Goal: Task Accomplishment & Management: Use online tool/utility

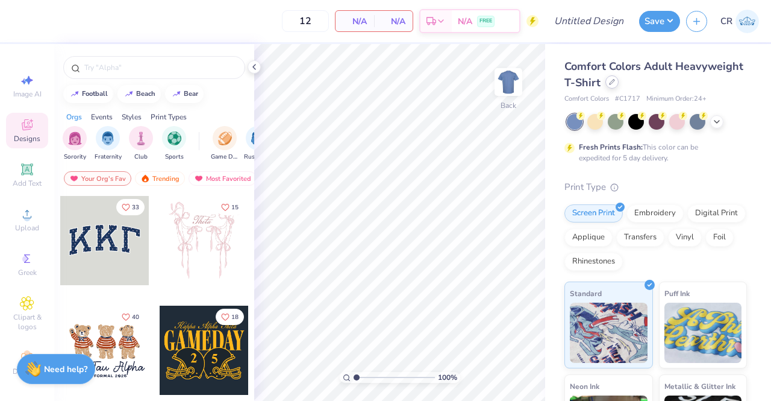
click at [619, 86] on div at bounding box center [611, 81] width 13 height 13
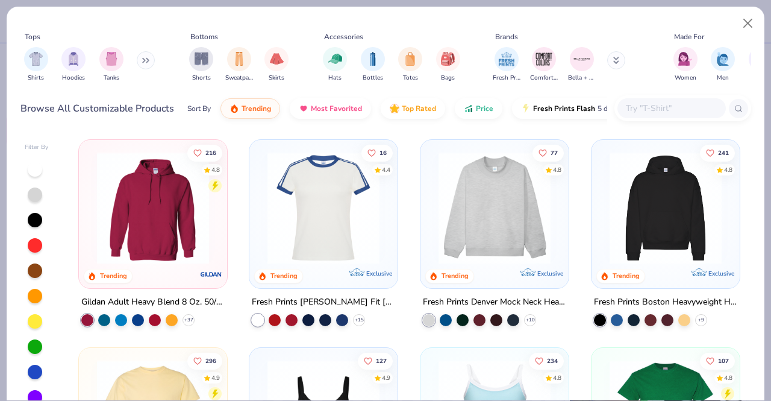
click at [641, 109] on input "text" at bounding box center [671, 108] width 93 height 14
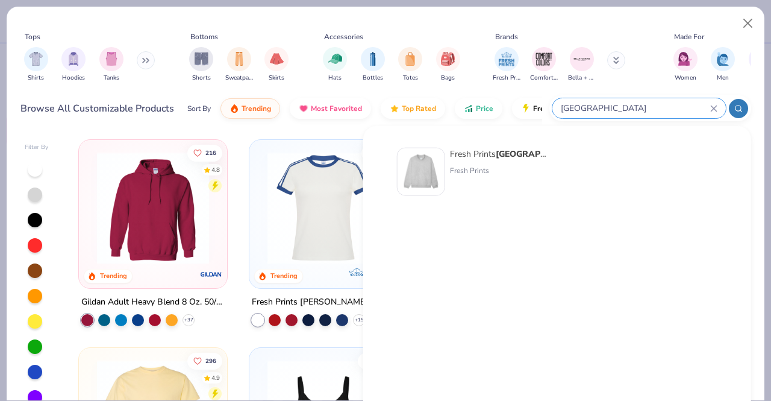
type input "denver"
click at [496, 154] on div "Fresh Prints Denver Mock Neck Heavyweight Sweatshirt" at bounding box center [500, 154] width 101 height 13
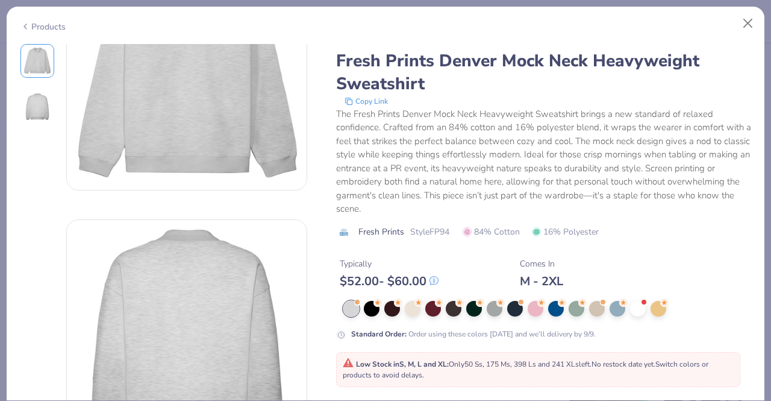
scroll to position [96, 0]
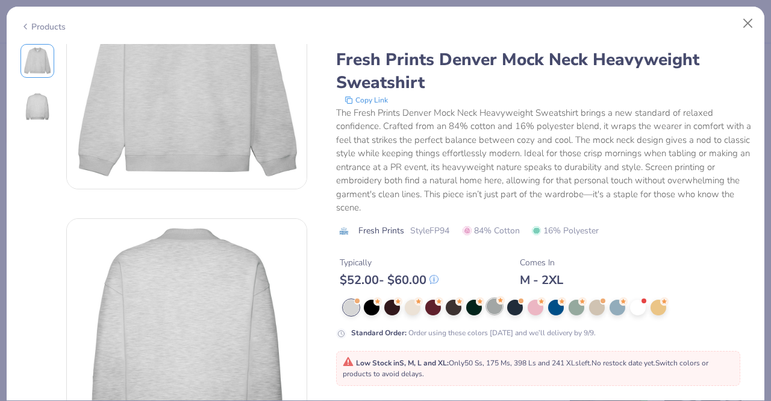
click at [493, 311] on div at bounding box center [495, 306] width 16 height 16
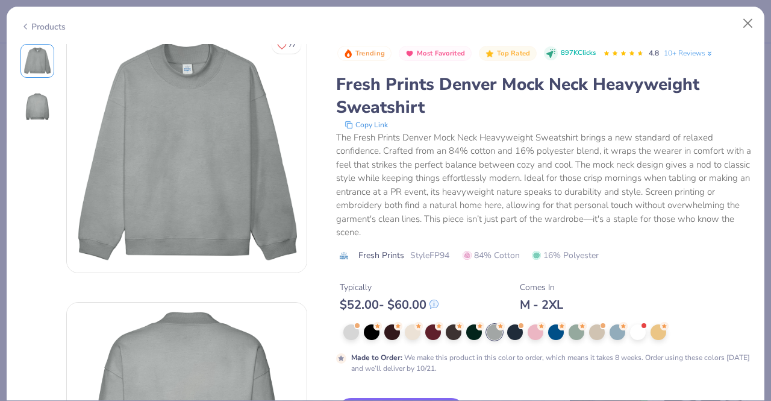
scroll to position [11, 0]
click at [346, 326] on div at bounding box center [351, 331] width 16 height 16
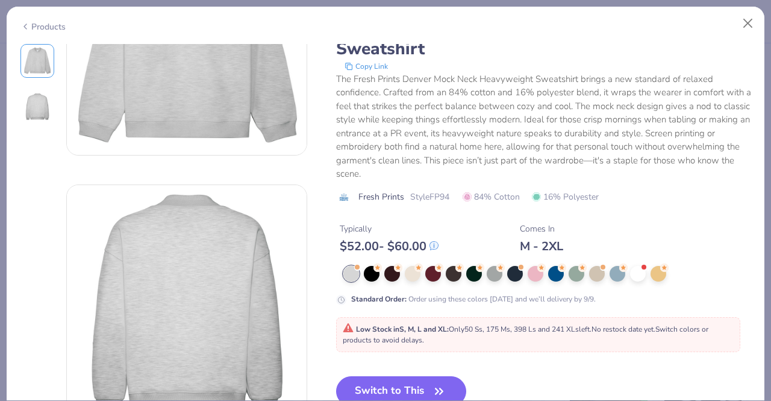
scroll to position [131, 0]
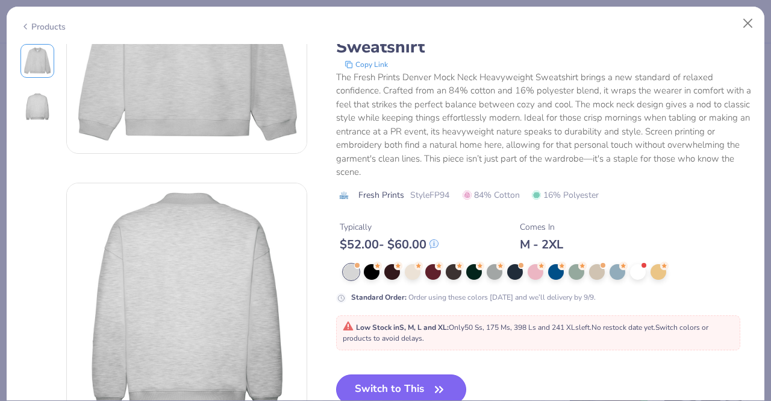
click at [434, 379] on button "Switch to This" at bounding box center [401, 389] width 131 height 30
type input "50"
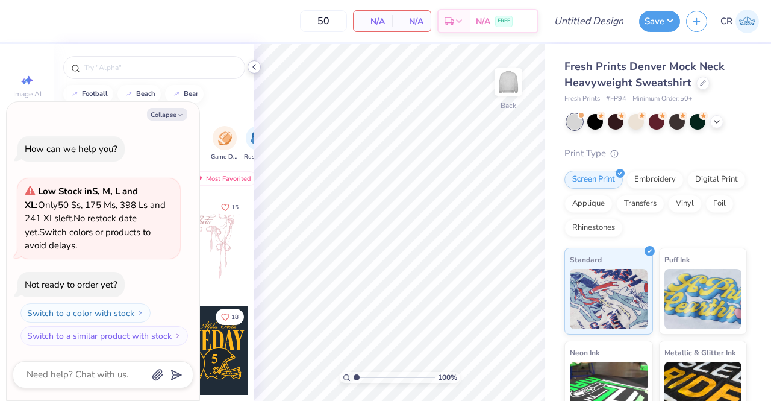
click at [256, 72] on div at bounding box center [254, 66] width 13 height 13
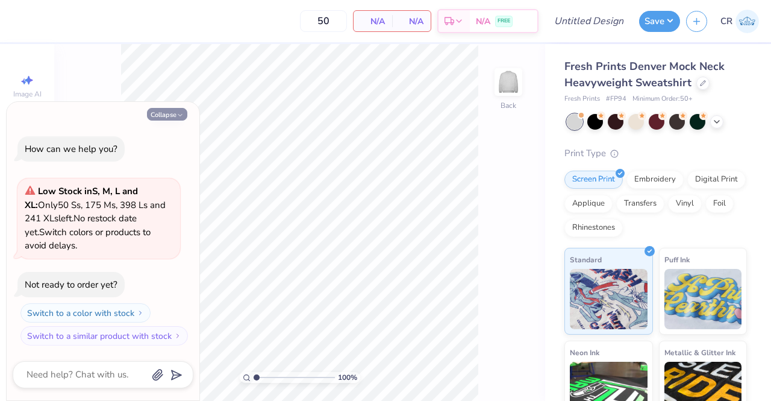
click at [176, 108] on button "Collapse" at bounding box center [167, 114] width 40 height 13
type textarea "x"
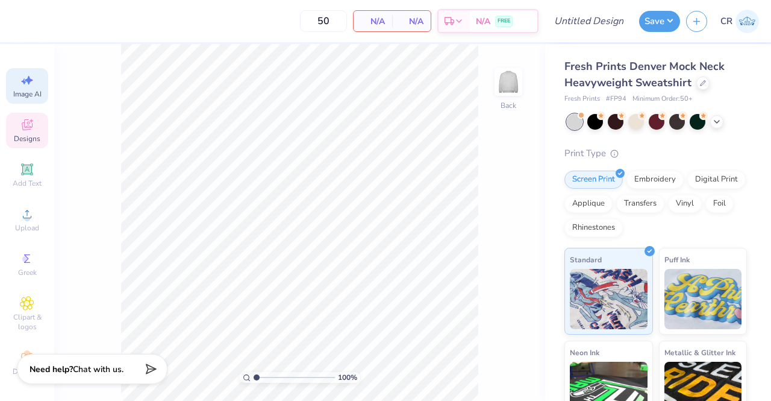
click at [30, 95] on span "Image AI" at bounding box center [27, 94] width 28 height 10
select select "4"
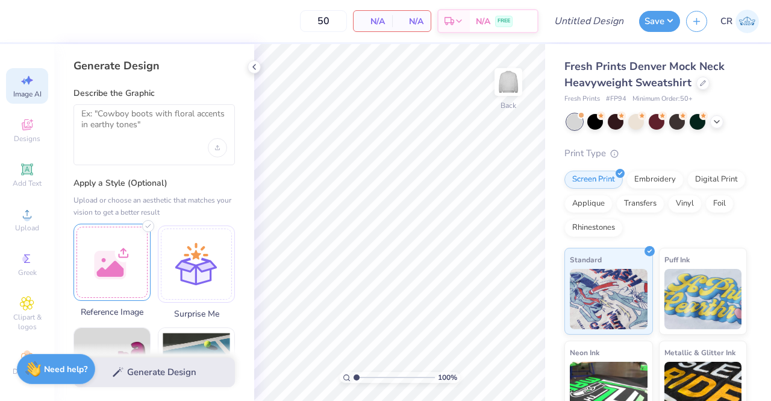
click at [133, 258] on div at bounding box center [111, 261] width 77 height 77
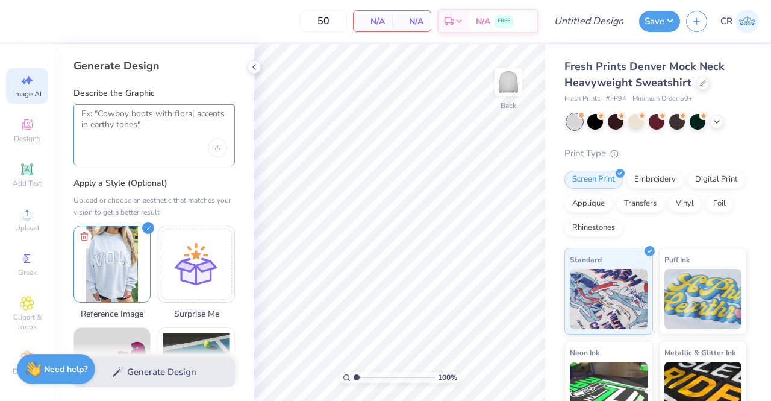
click at [184, 123] on textarea at bounding box center [154, 123] width 146 height 30
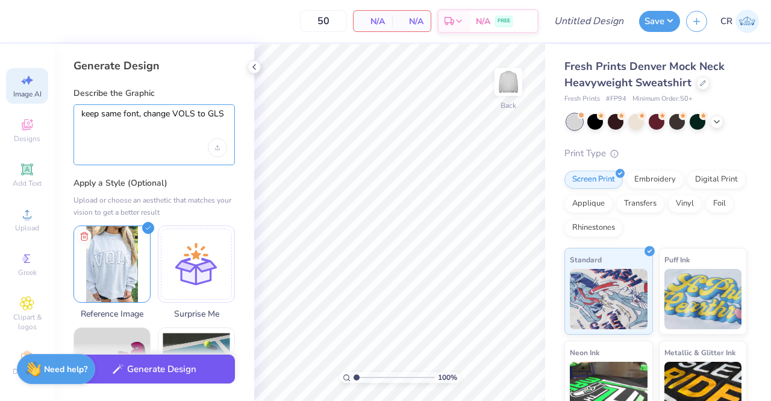
type textarea "keep same font, change VOLS to GLS"
click at [176, 369] on button "Generate Design" at bounding box center [153, 369] width 161 height 30
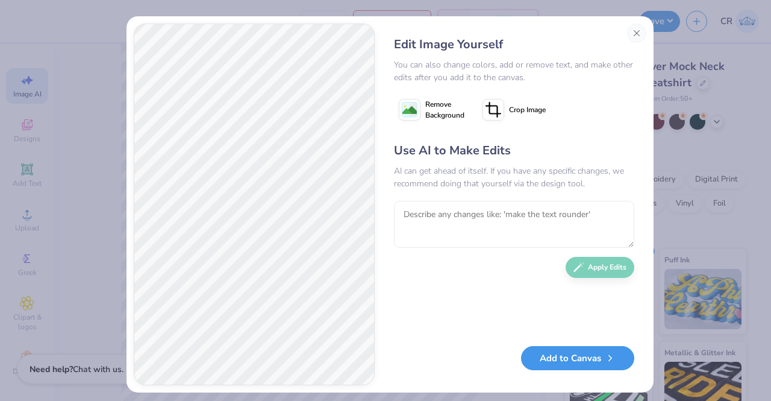
click at [553, 362] on button "Add to Canvas" at bounding box center [577, 358] width 113 height 25
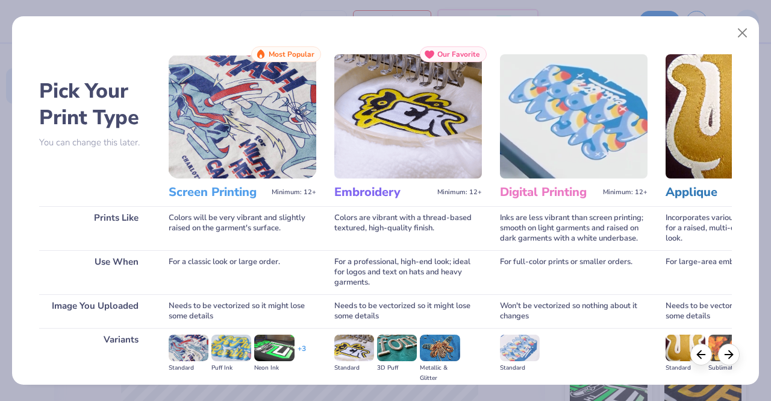
scroll to position [139, 0]
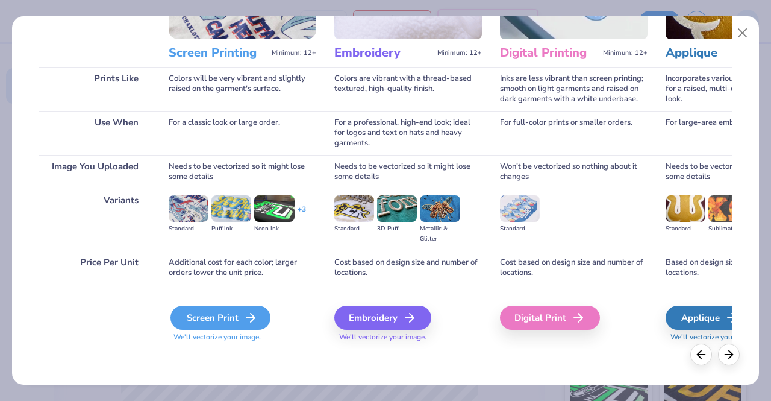
click at [245, 314] on icon at bounding box center [250, 317] width 14 height 14
click at [257, 314] on icon at bounding box center [250, 317] width 14 height 14
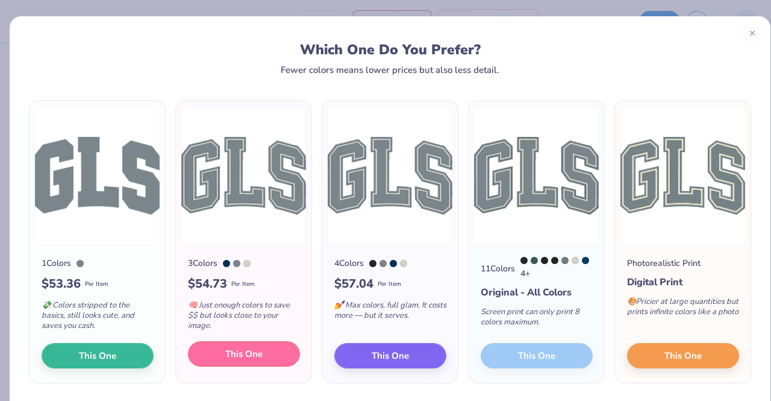
click at [251, 352] on span "This One" at bounding box center [243, 354] width 37 height 14
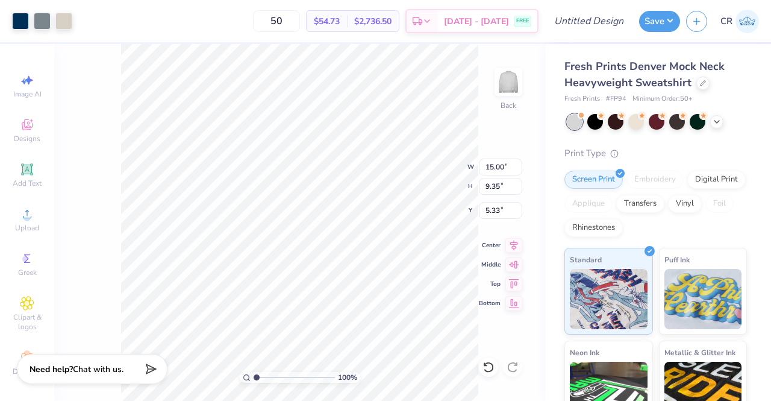
type input "10.45"
type input "6.51"
type input "3.00"
click at [47, 22] on div at bounding box center [42, 19] width 17 height 17
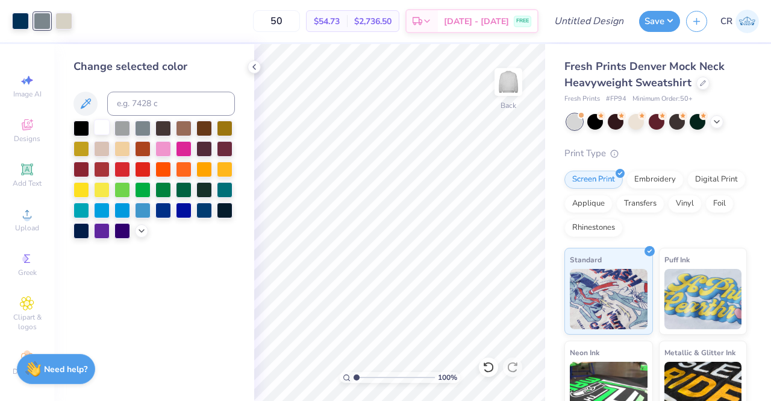
click at [103, 128] on div at bounding box center [102, 127] width 16 height 16
click at [64, 18] on div at bounding box center [63, 19] width 17 height 17
click at [64, 18] on div at bounding box center [63, 21] width 17 height 17
click at [63, 24] on div at bounding box center [63, 21] width 17 height 17
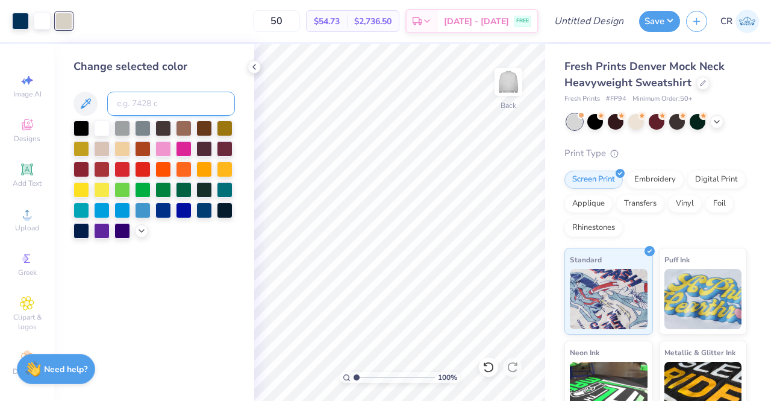
click at [152, 101] on input at bounding box center [171, 104] width 128 height 24
type input "540"
click at [253, 68] on icon at bounding box center [254, 67] width 10 height 10
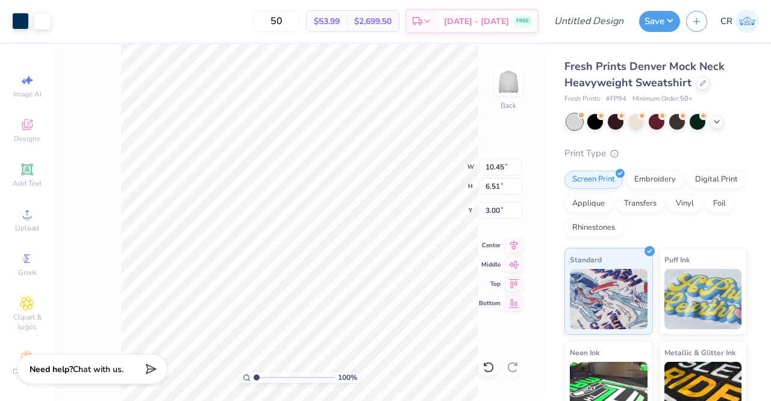
type input "8.70"
type input "5.42"
click at [300, 20] on input "50" at bounding box center [276, 21] width 47 height 22
type input "5"
type input "100"
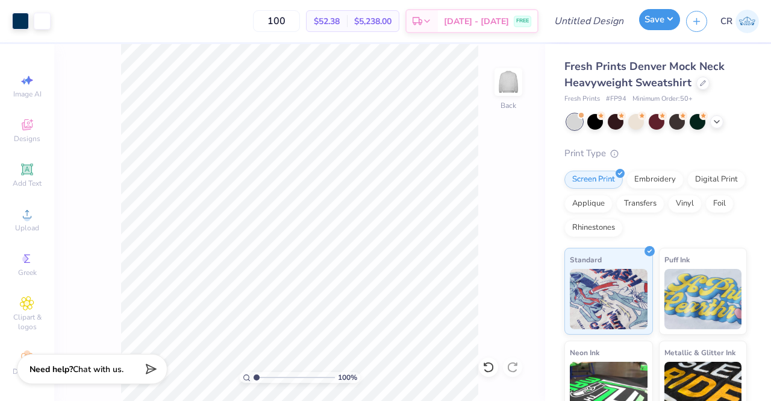
click at [655, 23] on button "Save" at bounding box center [659, 19] width 41 height 21
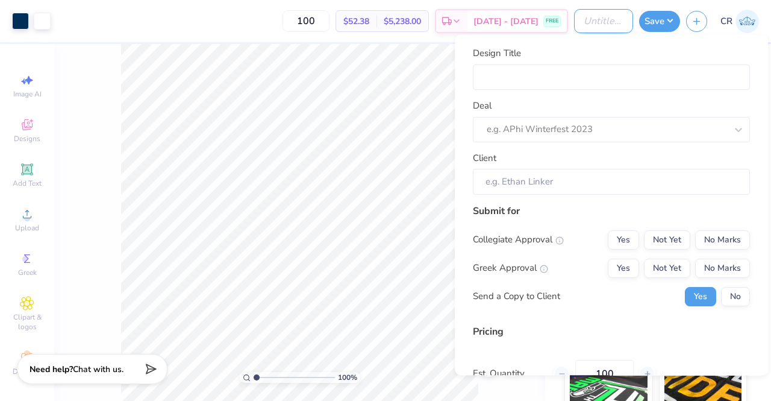
click at [610, 20] on input "Design Title" at bounding box center [603, 21] width 59 height 24
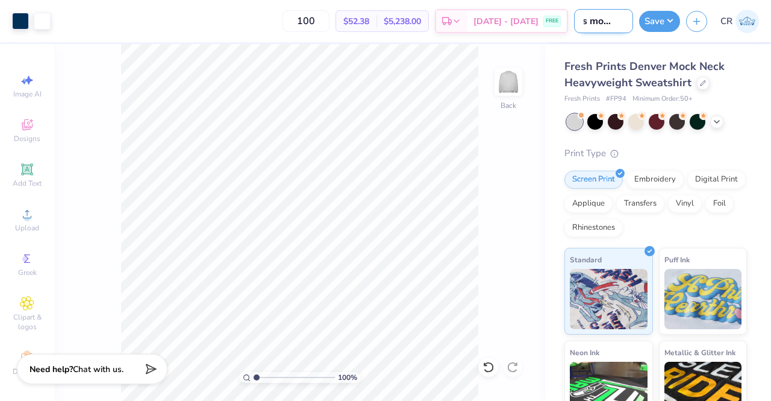
scroll to position [0, 20]
type input "gls mockneck"
click at [651, 22] on button "Save" at bounding box center [659, 19] width 41 height 21
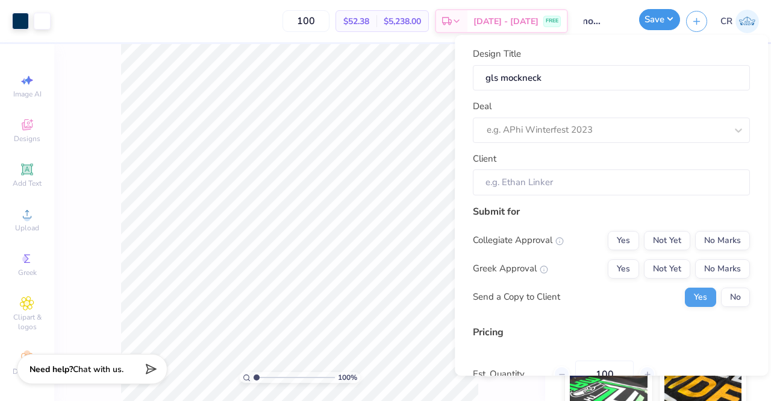
scroll to position [0, 0]
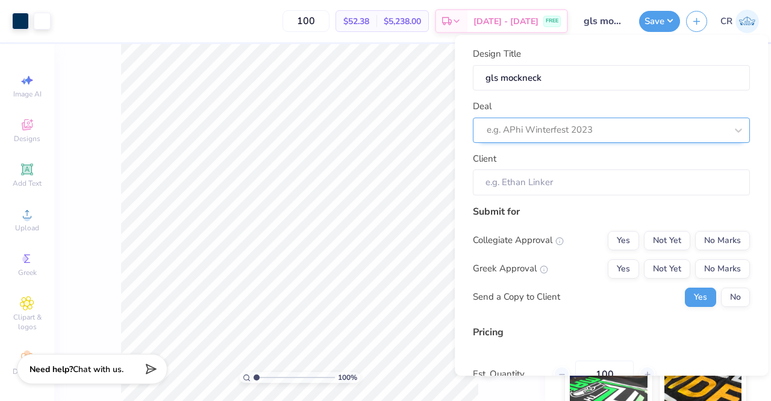
click at [596, 128] on div at bounding box center [607, 130] width 240 height 16
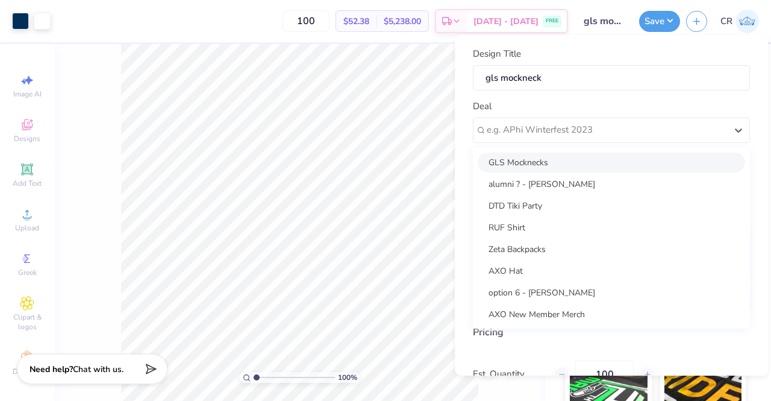
click at [593, 158] on div "GLS Mocknecks" at bounding box center [611, 162] width 267 height 20
type input "Kylie Johnson"
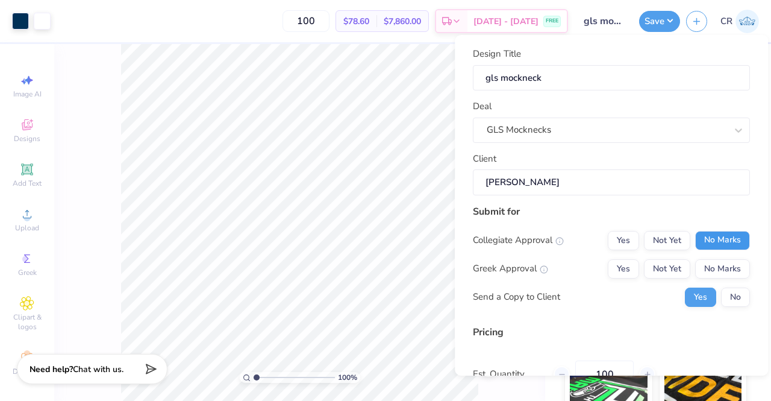
click at [695, 237] on button "No Marks" at bounding box center [722, 240] width 55 height 19
click at [711, 264] on button "No Marks" at bounding box center [722, 268] width 55 height 19
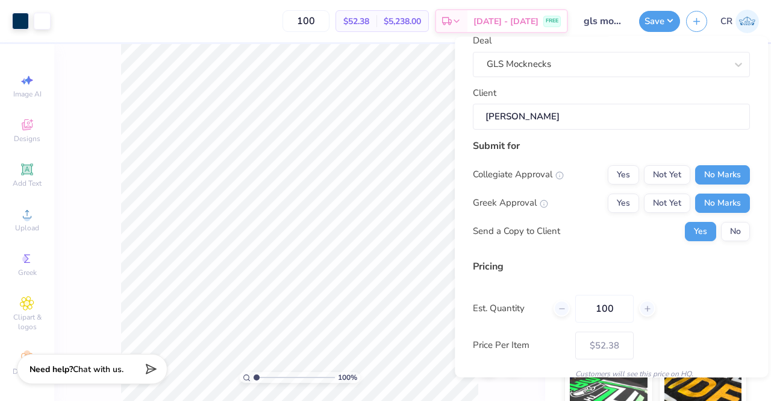
scroll to position [117, 0]
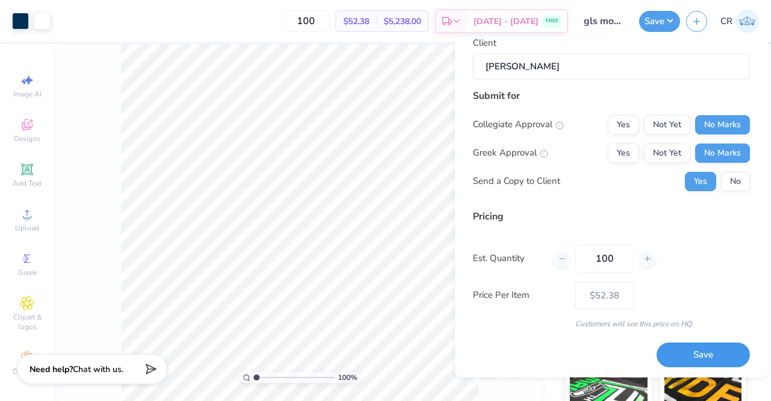
click at [673, 351] on button "Save" at bounding box center [703, 354] width 93 height 25
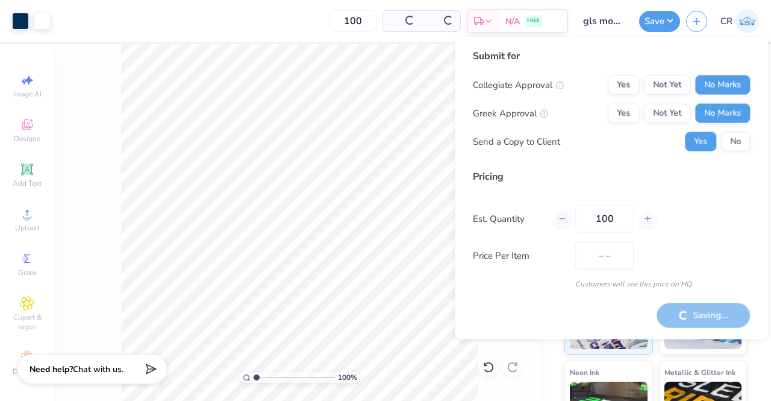
type input "$52.38"
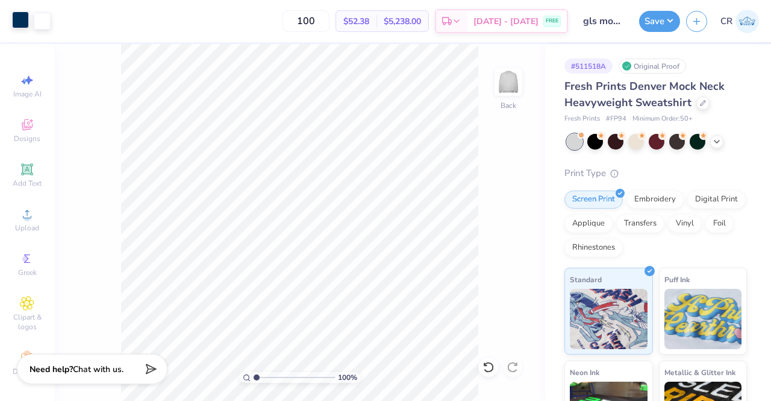
click at [18, 25] on div at bounding box center [20, 19] width 17 height 17
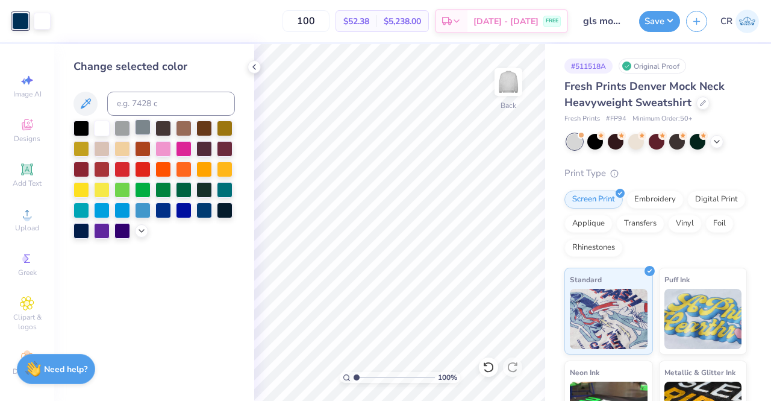
click at [146, 125] on div at bounding box center [143, 127] width 16 height 16
click at [145, 231] on icon at bounding box center [142, 230] width 10 height 10
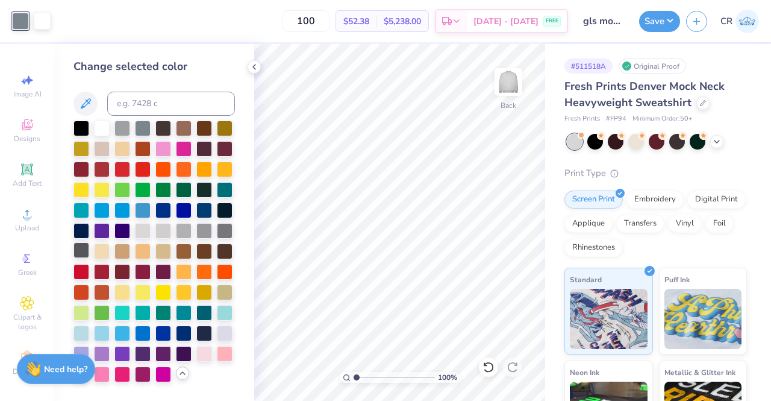
click at [82, 254] on div at bounding box center [81, 250] width 16 height 16
click at [223, 231] on div at bounding box center [225, 230] width 16 height 16
click at [86, 252] on div at bounding box center [81, 250] width 16 height 16
click at [254, 70] on icon at bounding box center [254, 67] width 10 height 10
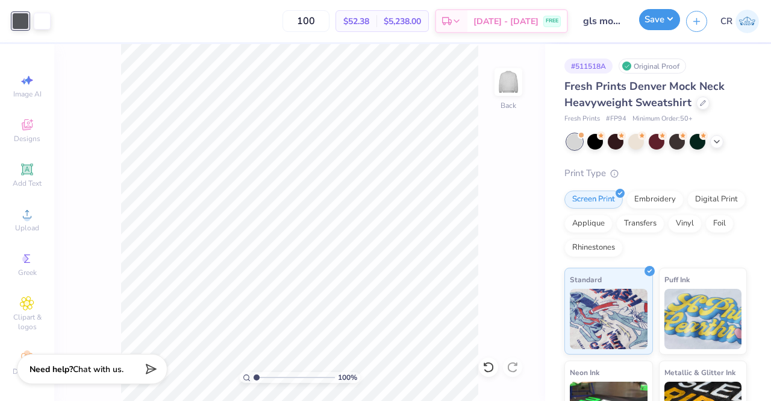
click at [655, 27] on button "Save" at bounding box center [659, 19] width 41 height 21
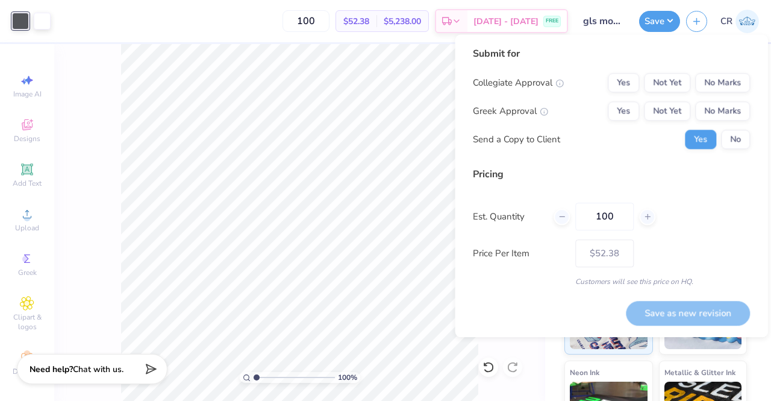
click at [693, 76] on div "Yes Not Yet No Marks" at bounding box center [679, 82] width 142 height 19
click at [705, 78] on button "No Marks" at bounding box center [722, 82] width 55 height 19
click at [711, 121] on div "Collegiate Approval Yes Not Yet No Marks Greek Approval Yes Not Yet No Marks Se…" at bounding box center [611, 111] width 277 height 76
click at [718, 115] on button "No Marks" at bounding box center [722, 110] width 55 height 19
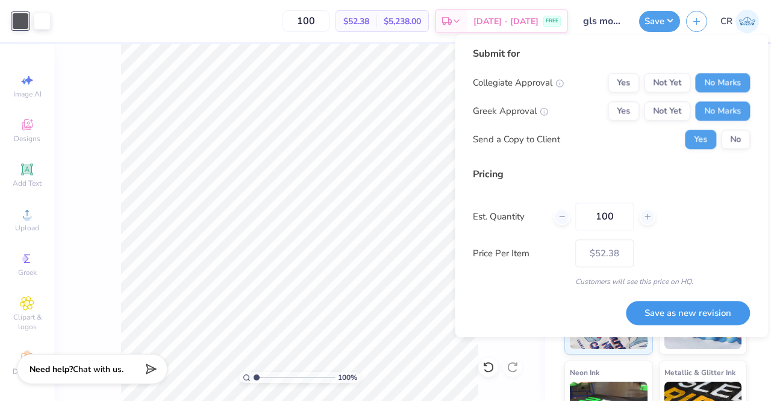
click at [698, 313] on button "Save as new revision" at bounding box center [688, 313] width 124 height 25
type input "$52.38"
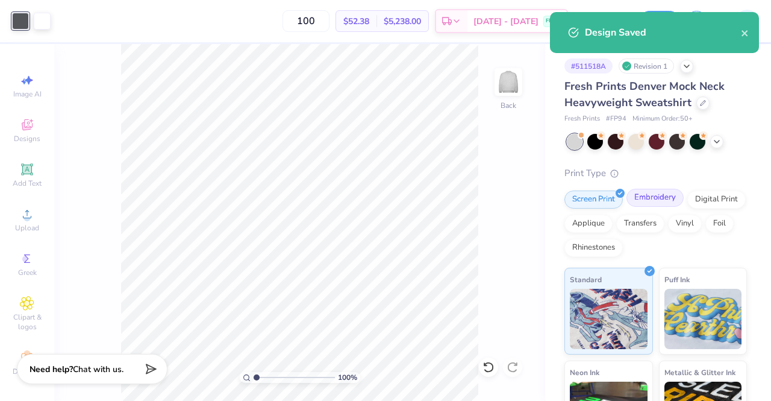
click at [666, 200] on div "Embroidery" at bounding box center [654, 198] width 57 height 18
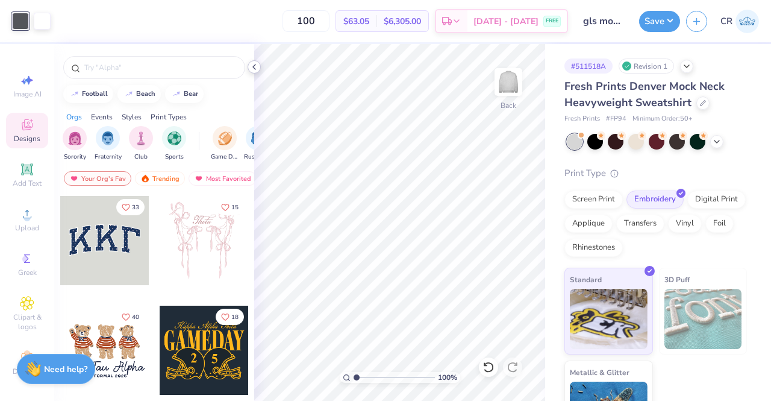
click at [259, 67] on div at bounding box center [254, 66] width 13 height 13
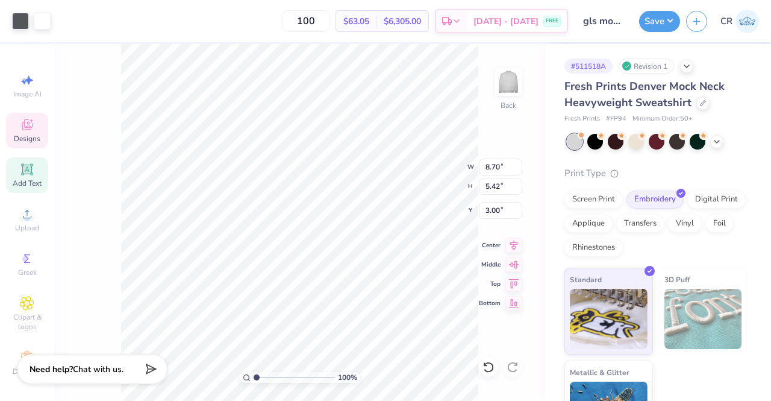
click at [33, 180] on span "Add Text" at bounding box center [27, 183] width 29 height 10
type input "5.84"
type input "1.69"
type input "9.15"
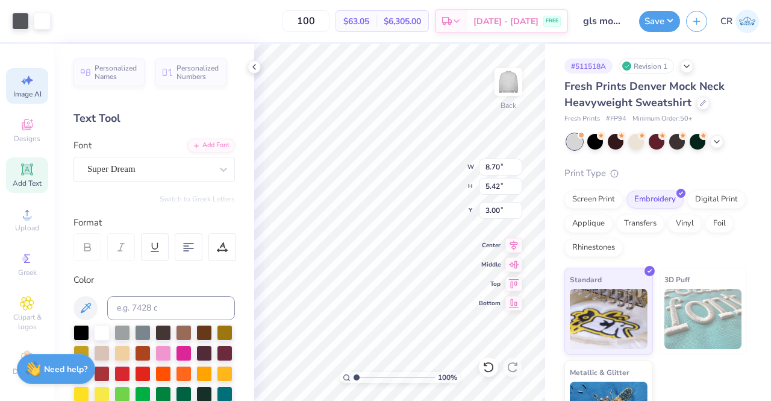
click at [39, 92] on div "Image AI" at bounding box center [27, 86] width 42 height 36
select select "4"
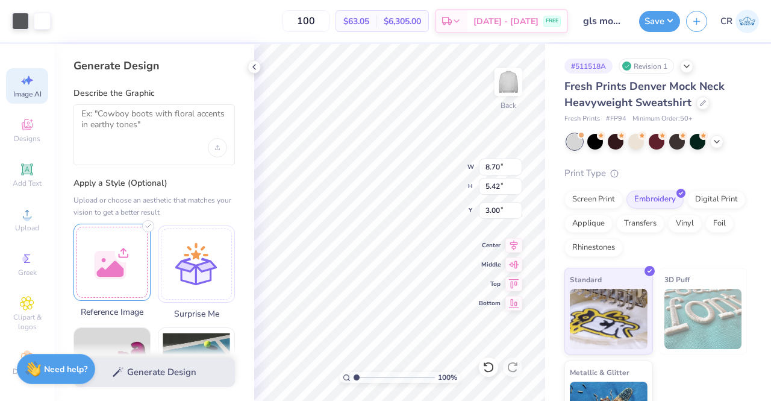
click at [126, 235] on div at bounding box center [111, 261] width 77 height 77
click at [22, 182] on span "Add Text" at bounding box center [27, 183] width 29 height 10
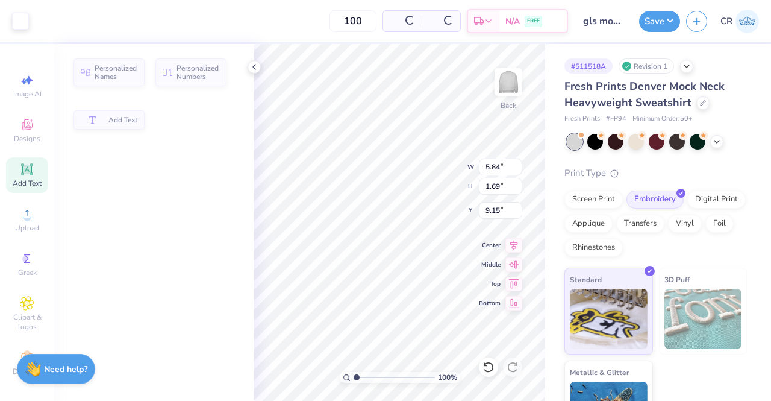
type input "5.84"
type input "1.69"
type input "9.15"
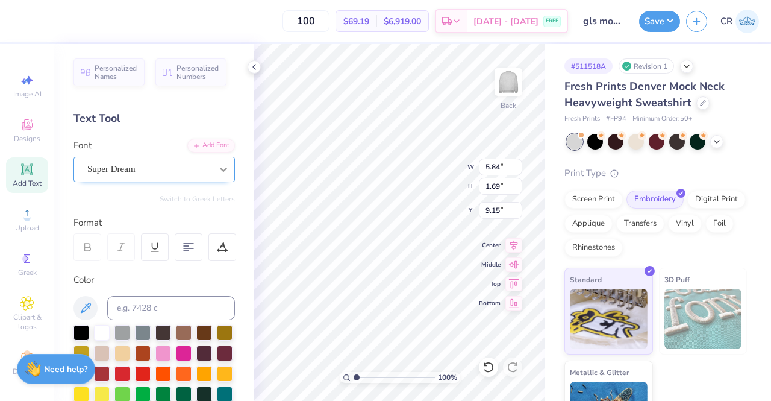
click at [214, 158] on div at bounding box center [224, 169] width 22 height 22
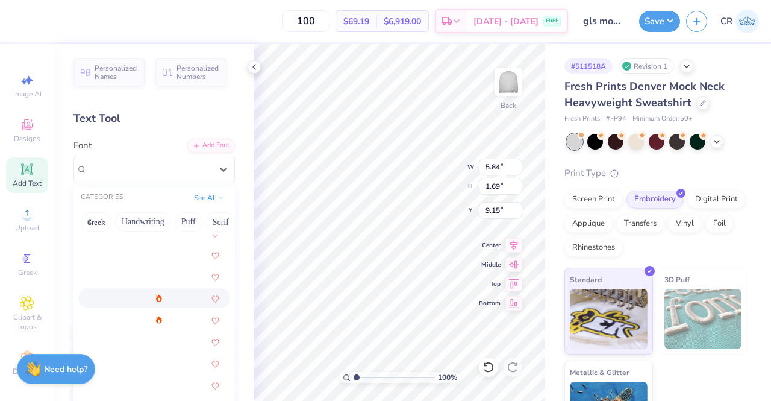
scroll to position [1528, 0]
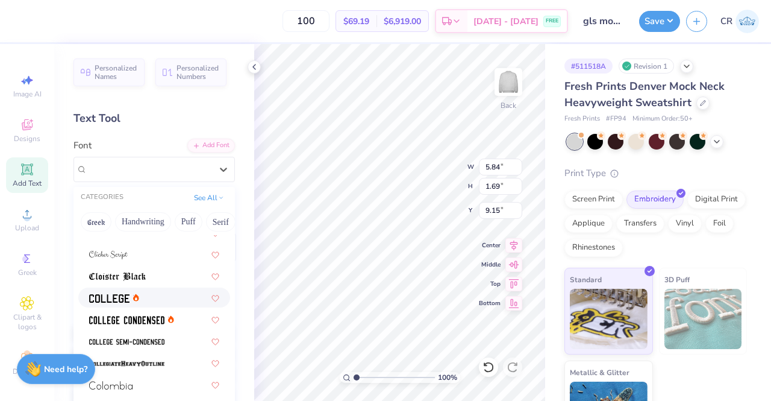
click at [164, 291] on div at bounding box center [154, 297] width 130 height 13
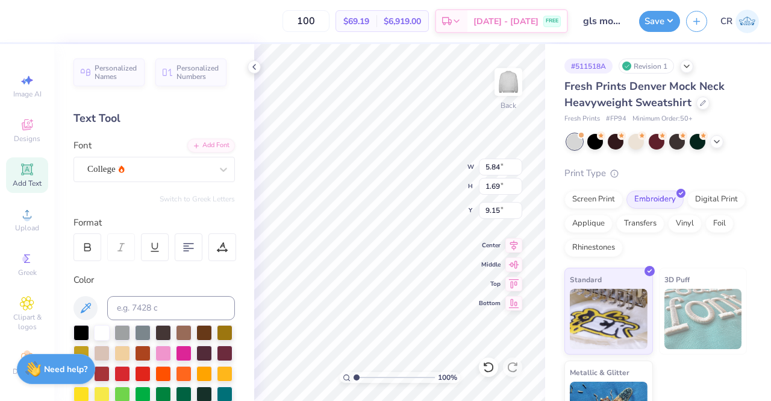
type input "5.31"
type input "1.65"
type input "9.17"
type textarea "GLS"
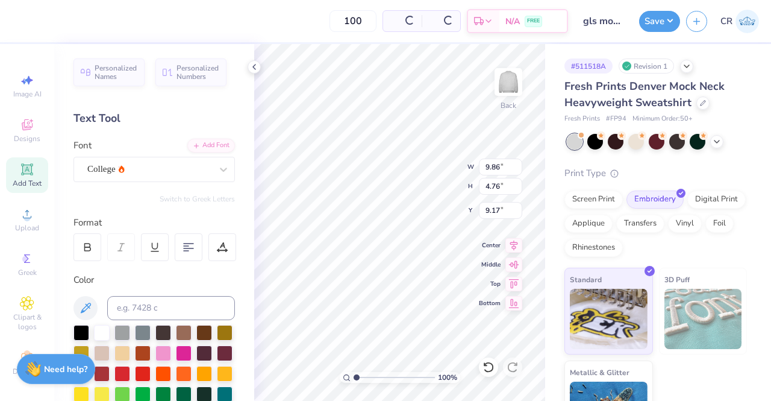
type input "9.86"
type input "4.76"
type input "9.50"
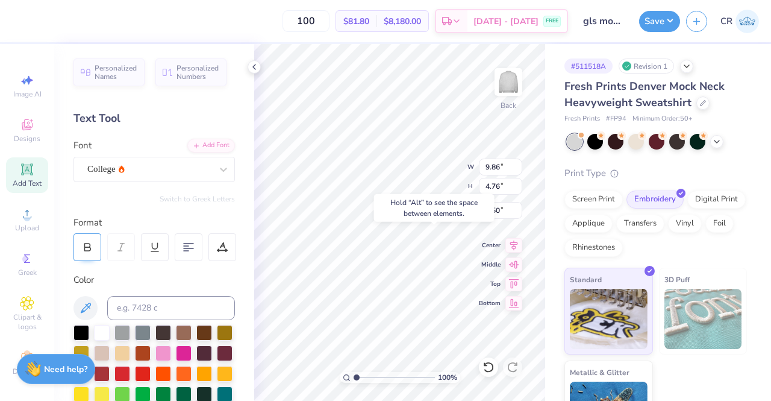
click at [91, 251] on icon at bounding box center [87, 247] width 11 height 11
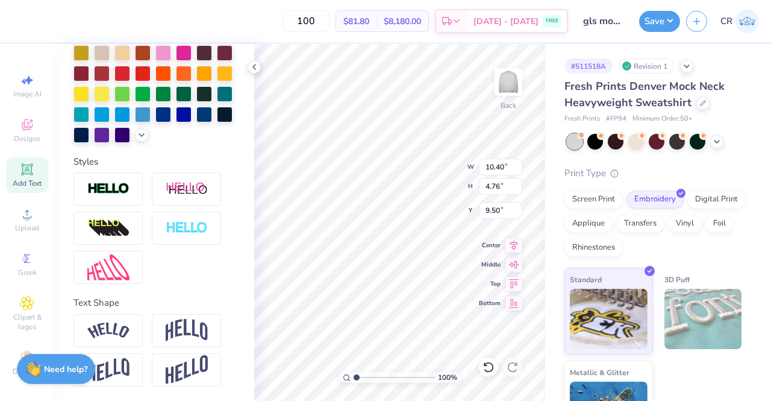
scroll to position [319, 0]
click at [137, 334] on div at bounding box center [107, 330] width 69 height 33
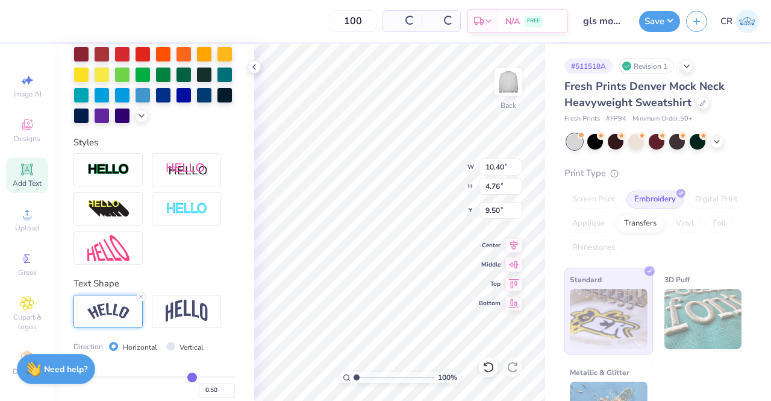
type input "16.05"
type input "5.88"
type input "8.93"
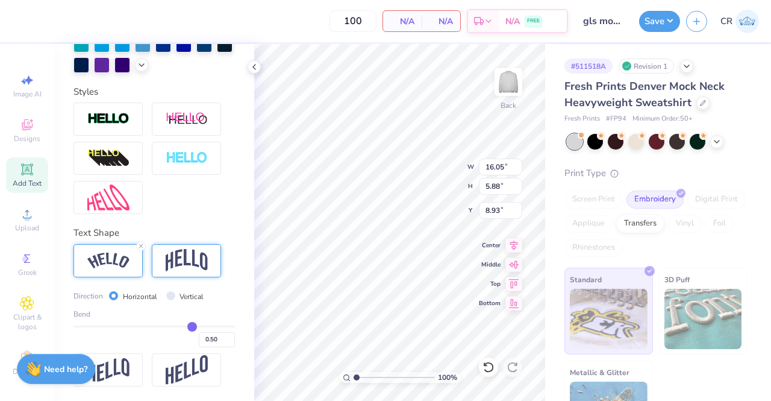
click at [202, 264] on img at bounding box center [187, 260] width 42 height 23
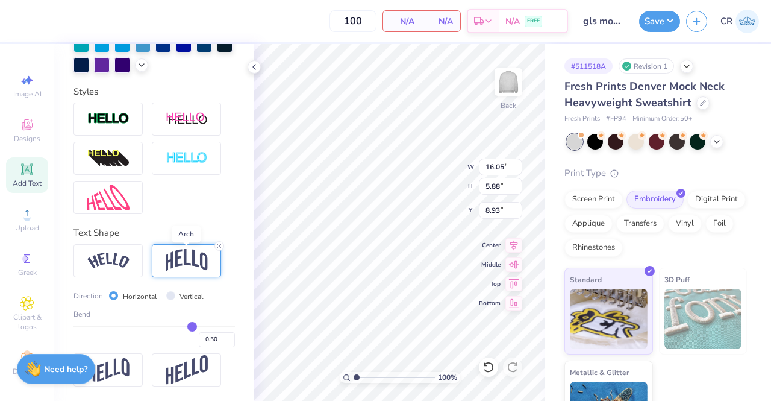
type input "10.40"
type input "6.25"
type input "8.75"
click at [218, 248] on icon at bounding box center [219, 245] width 7 height 7
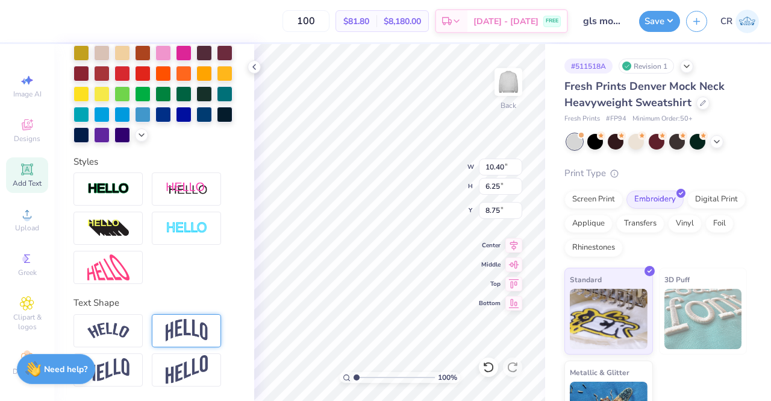
type input "4.76"
type input "9.50"
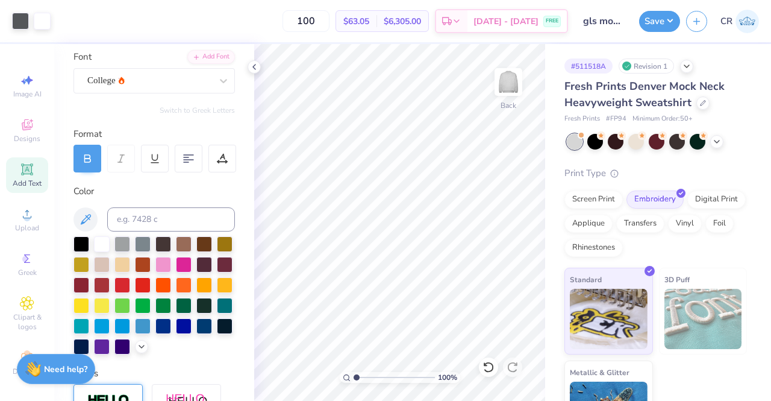
scroll to position [0, 0]
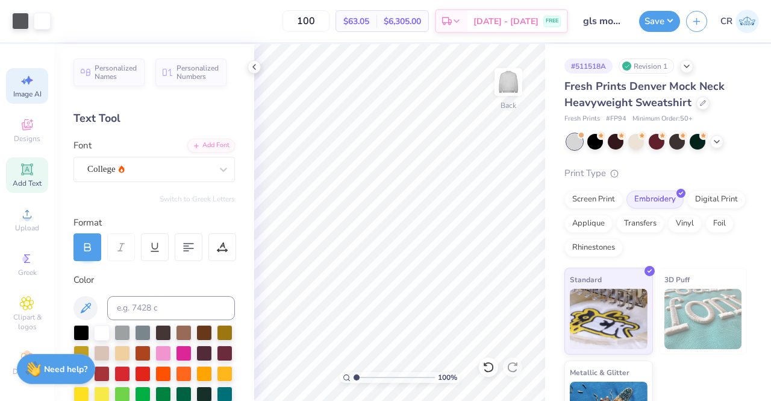
click at [28, 87] on div "Image AI" at bounding box center [27, 86] width 42 height 36
select select "4"
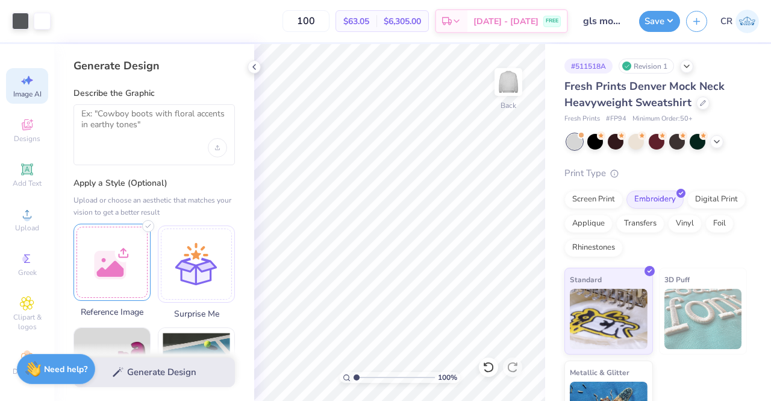
click at [130, 260] on div at bounding box center [111, 261] width 77 height 77
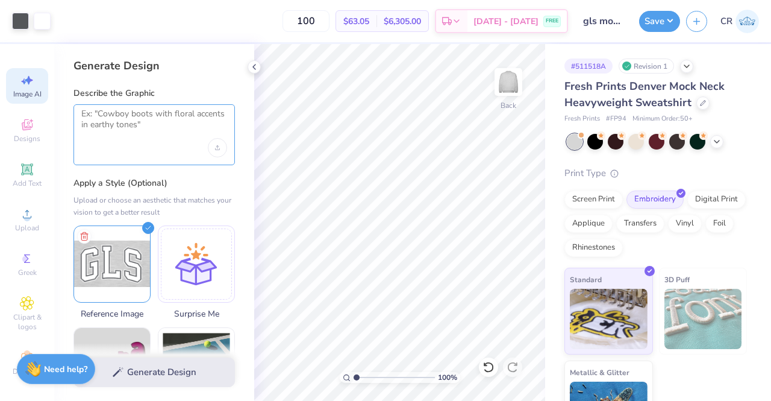
click at [164, 134] on textarea at bounding box center [154, 123] width 146 height 30
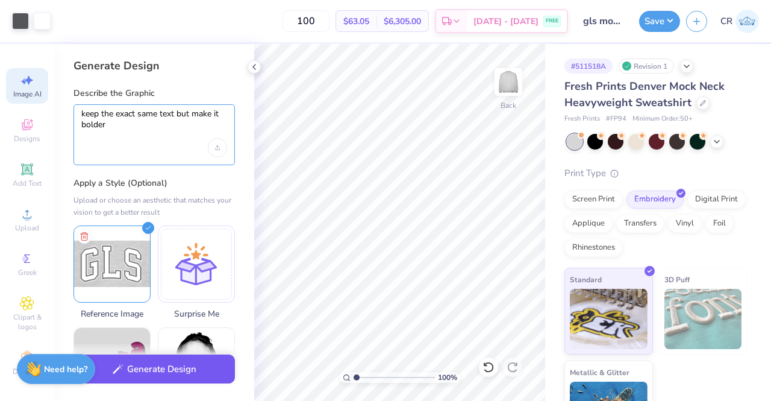
type textarea "keep the exact same text but make it bolder"
click at [186, 364] on button "Generate Design" at bounding box center [153, 369] width 161 height 30
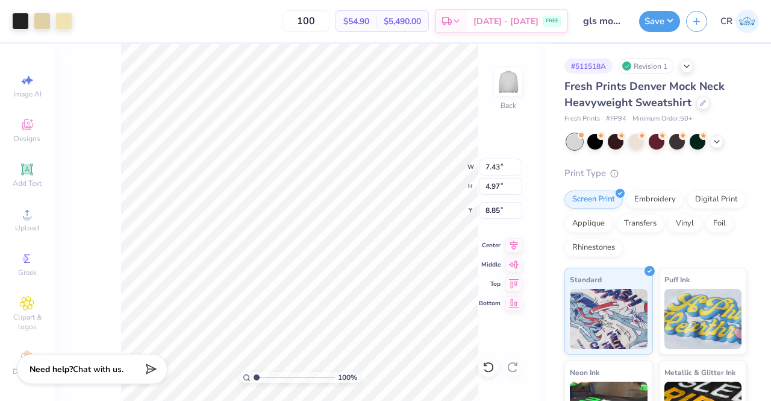
type input "8.14"
type input "5.44"
type input "8.86"
type input "5.92"
type input "2.38"
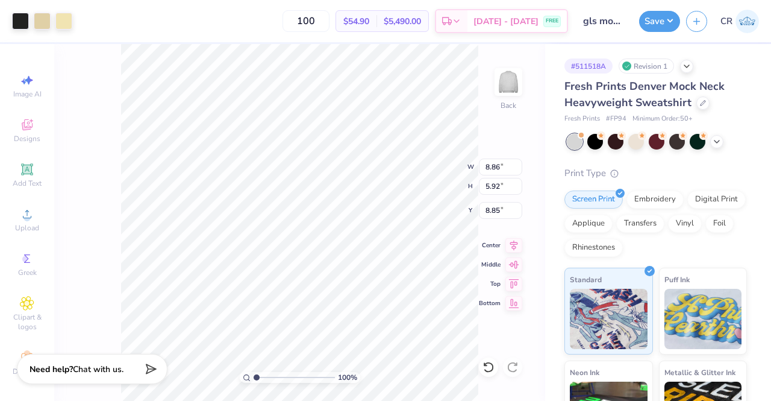
type input "4.93"
type input "3.37"
type input "3.00"
click at [18, 22] on div at bounding box center [20, 19] width 17 height 17
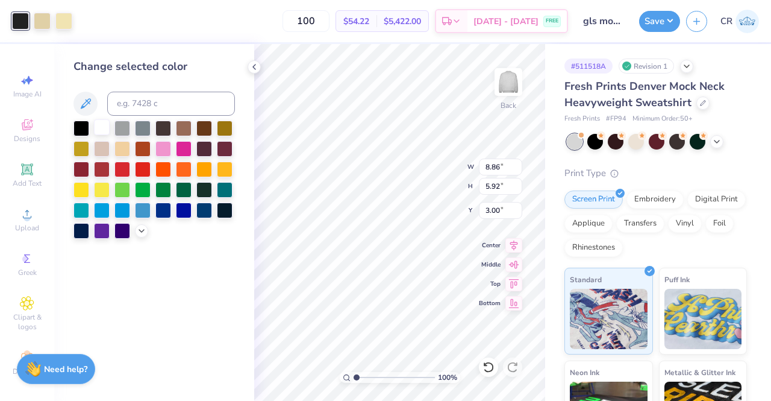
click at [105, 134] on div at bounding box center [102, 127] width 16 height 16
click at [40, 20] on div at bounding box center [42, 19] width 17 height 17
click at [147, 231] on div at bounding box center [141, 229] width 13 height 13
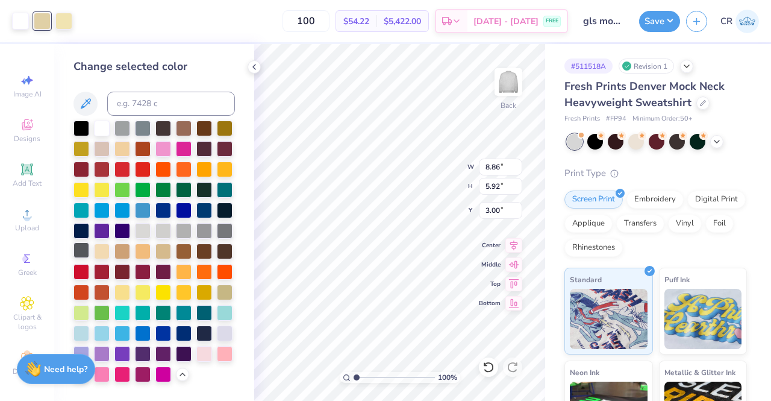
click at [86, 251] on div at bounding box center [81, 250] width 16 height 16
click at [66, 14] on div at bounding box center [63, 19] width 17 height 17
click at [83, 247] on div at bounding box center [81, 250] width 16 height 16
click at [257, 63] on icon at bounding box center [254, 67] width 10 height 10
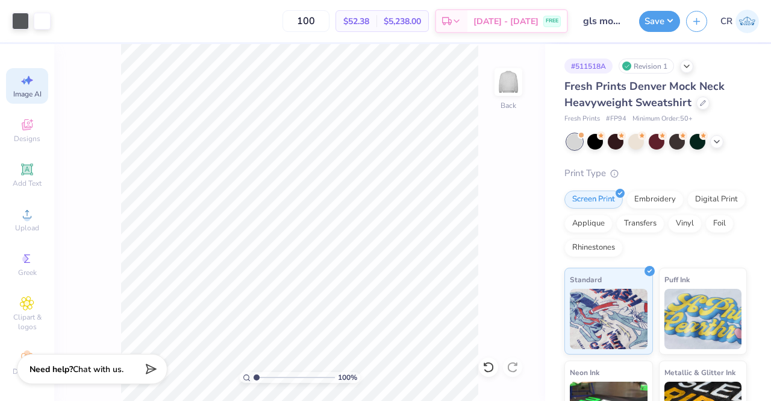
click at [25, 83] on icon at bounding box center [29, 80] width 8 height 9
select select "4"
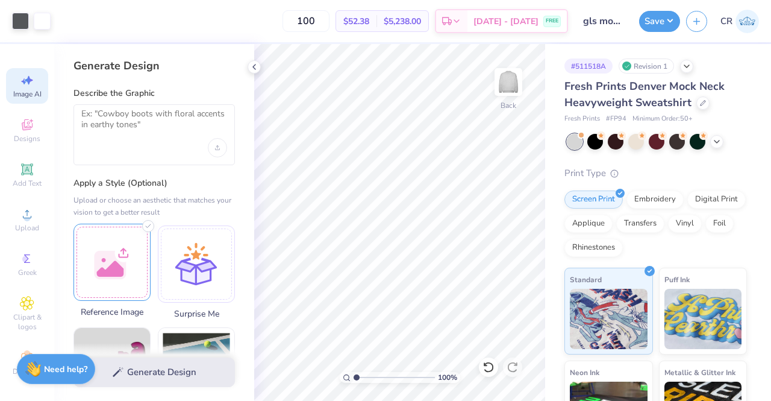
click at [118, 266] on div at bounding box center [111, 261] width 77 height 77
select select "4"
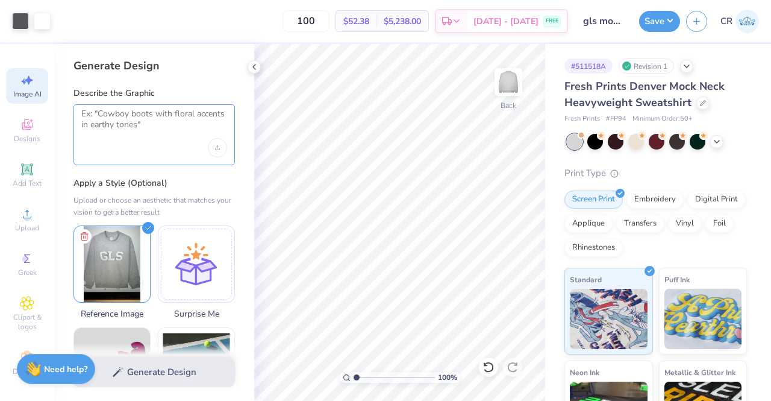
click at [169, 131] on textarea at bounding box center [154, 123] width 146 height 30
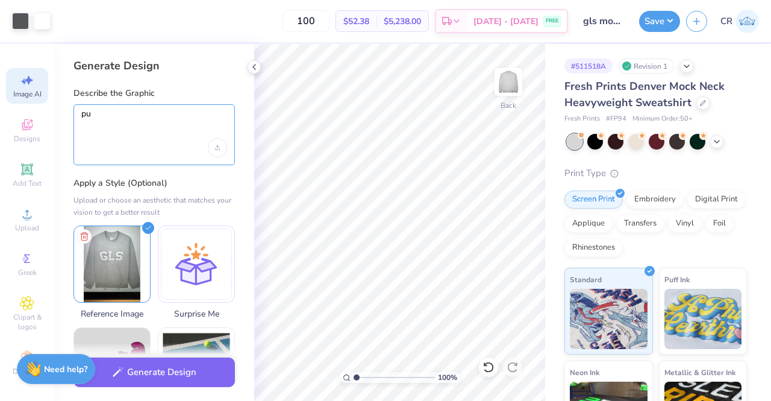
type textarea "p"
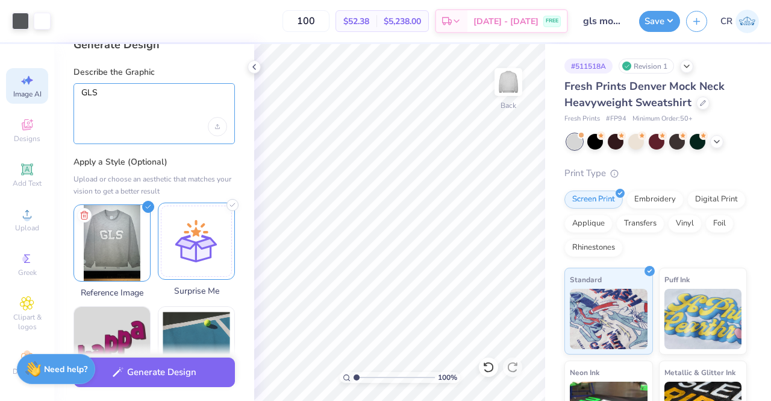
scroll to position [23, 0]
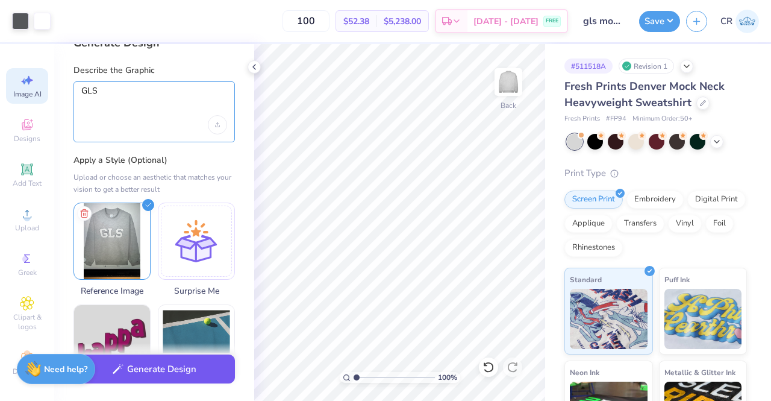
type textarea "GLS"
click at [198, 366] on button "Generate Design" at bounding box center [153, 369] width 161 height 30
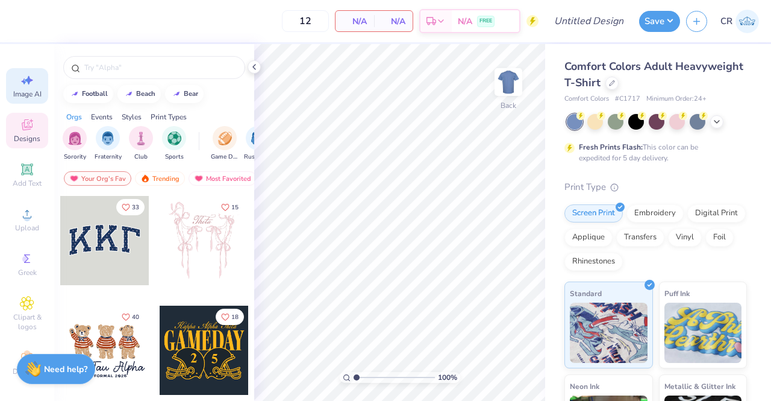
click at [27, 91] on span "Image AI" at bounding box center [27, 94] width 28 height 10
select select "4"
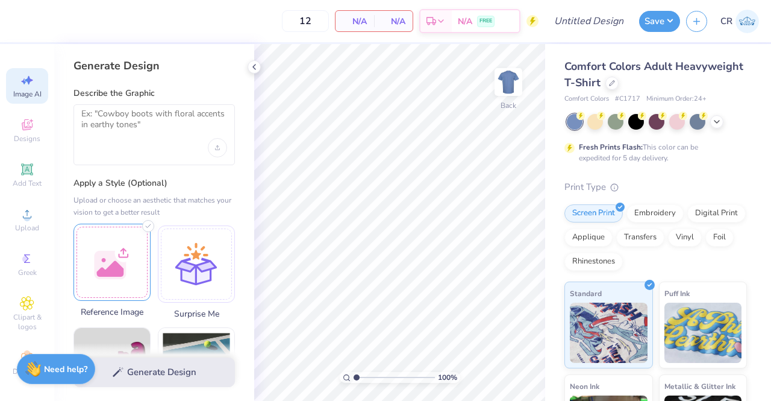
click at [125, 239] on div at bounding box center [111, 261] width 77 height 77
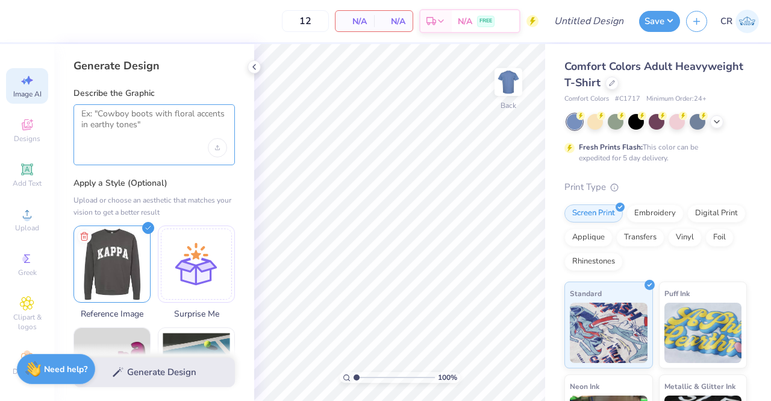
click at [169, 133] on textarea at bounding box center [154, 123] width 146 height 30
click at [714, 117] on icon at bounding box center [717, 121] width 10 height 10
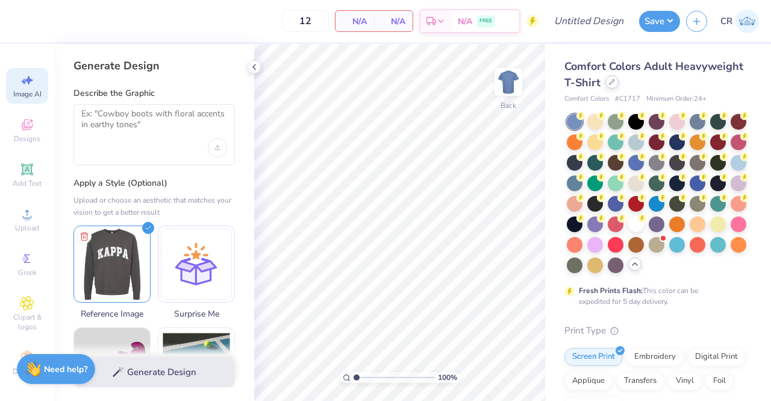
click at [619, 87] on div at bounding box center [611, 81] width 13 height 13
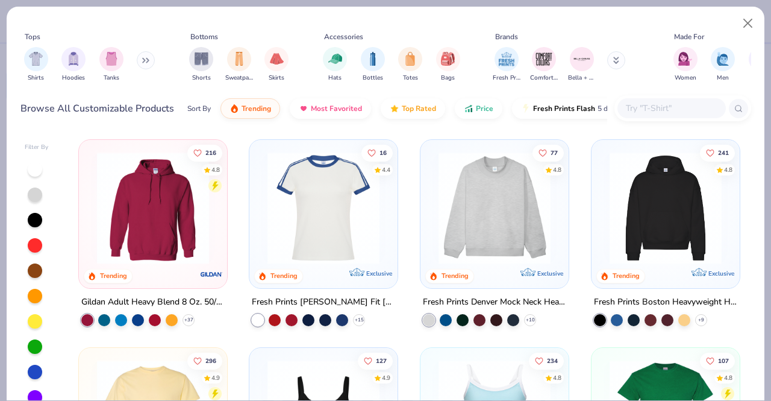
click at [180, 60] on div "Tops Shirts Hoodies Tanks Bottoms Shorts Sweatpants Skirts Accessories Hats Bot…" at bounding box center [385, 58] width 731 height 55
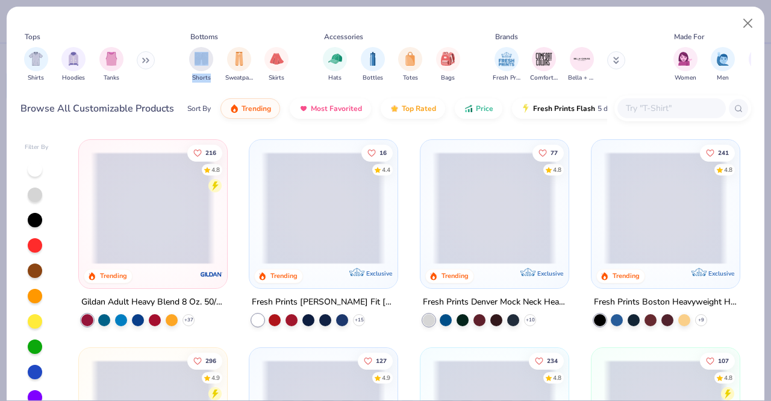
click at [180, 60] on div "Tops Shirts Hoodies Tanks Bottoms Shorts Sweatpants Skirts Accessories Hats Bot…" at bounding box center [385, 58] width 731 height 55
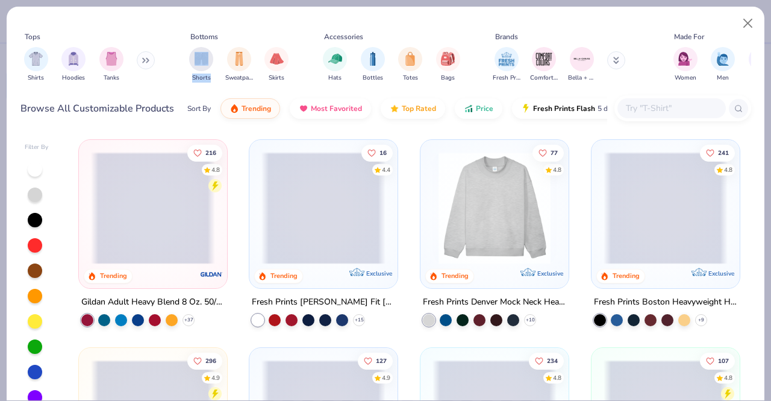
click at [148, 61] on icon at bounding box center [145, 60] width 7 height 6
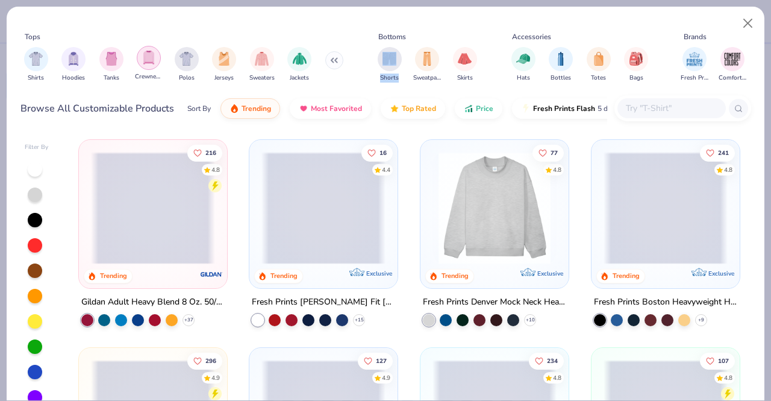
click at [148, 62] on img "filter for Crewnecks" at bounding box center [148, 58] width 13 height 14
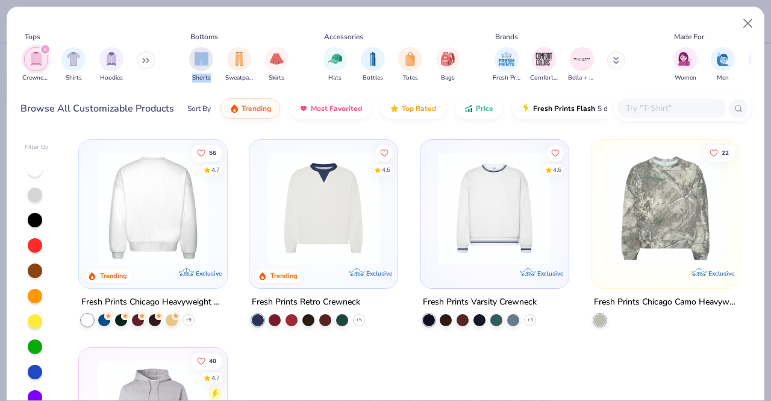
click at [190, 219] on img at bounding box center [153, 208] width 124 height 112
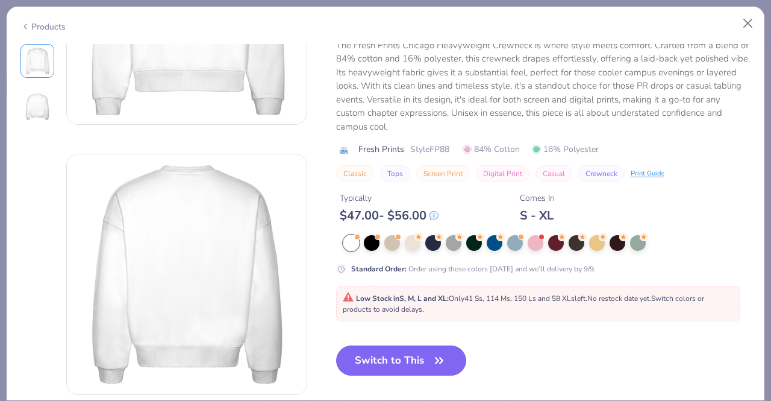
scroll to position [161, 0]
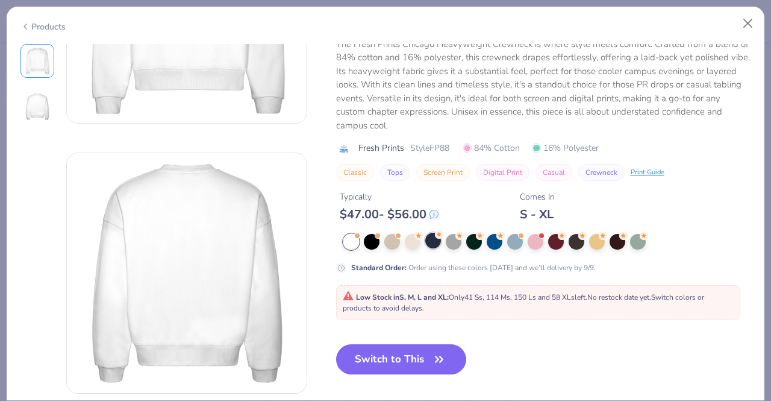
click at [440, 239] on div at bounding box center [433, 241] width 16 height 16
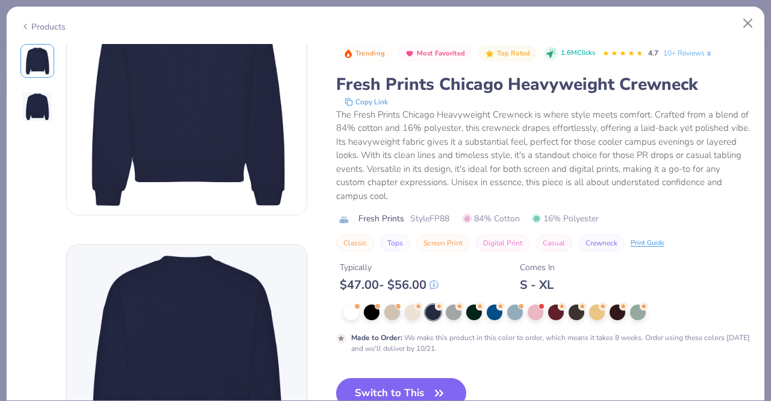
scroll to position [92, 0]
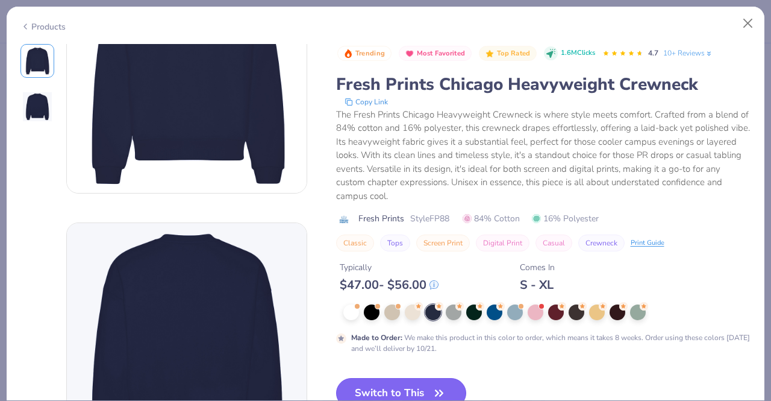
click at [420, 379] on button "Switch to This" at bounding box center [401, 393] width 131 height 30
type input "50"
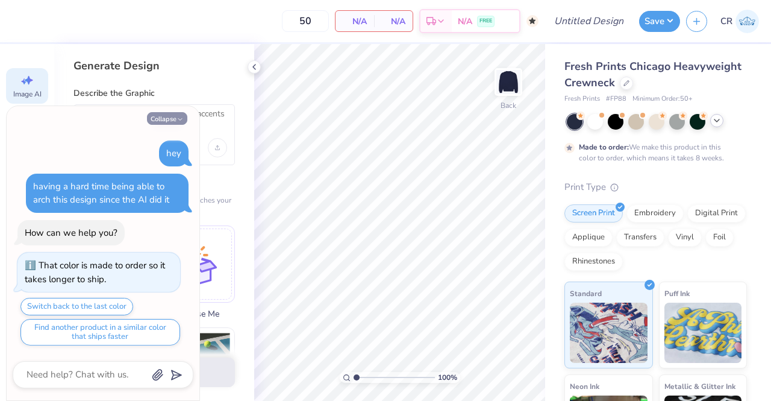
click at [176, 118] on icon "button" at bounding box center [179, 119] width 7 height 7
type textarea "x"
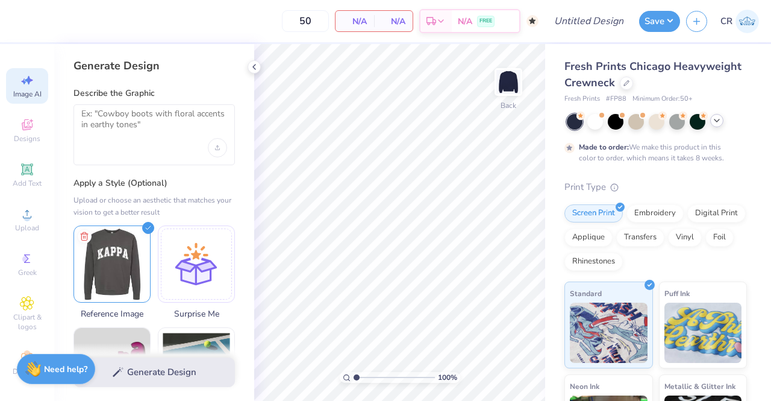
click at [143, 140] on div at bounding box center [153, 134] width 161 height 61
click at [165, 117] on textarea at bounding box center [154, 123] width 146 height 30
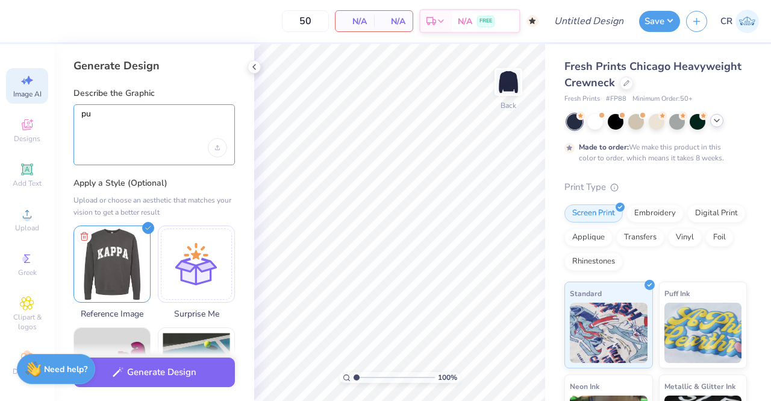
type textarea "p"
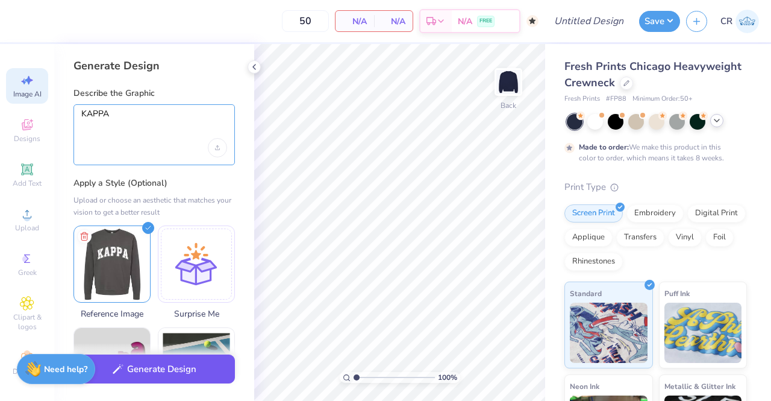
type textarea "KAPPA"
click at [186, 372] on button "Generate Design" at bounding box center [153, 369] width 161 height 30
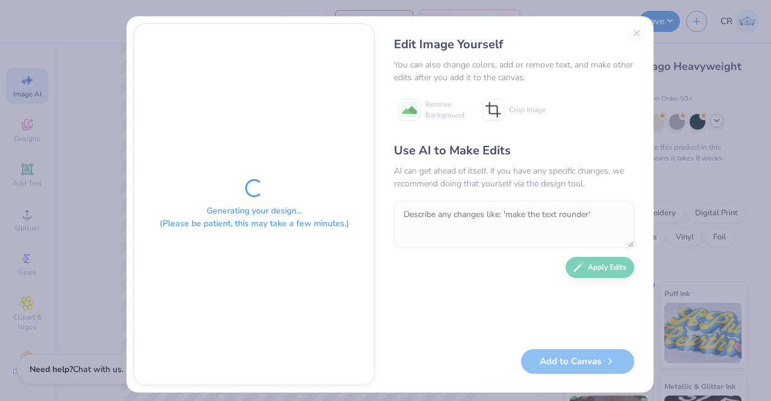
type textarea "x"
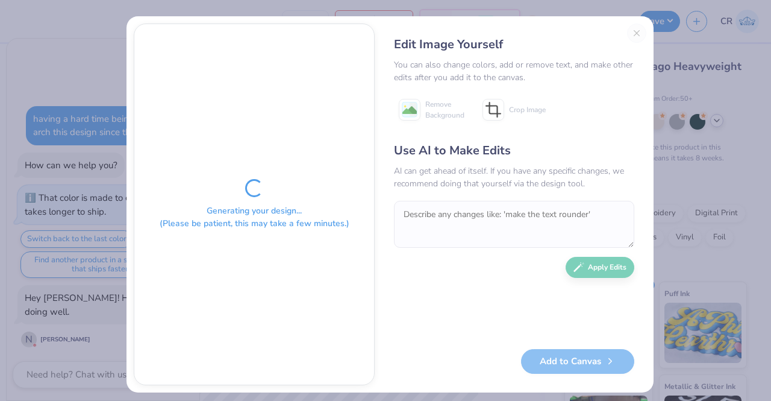
scroll to position [2, 0]
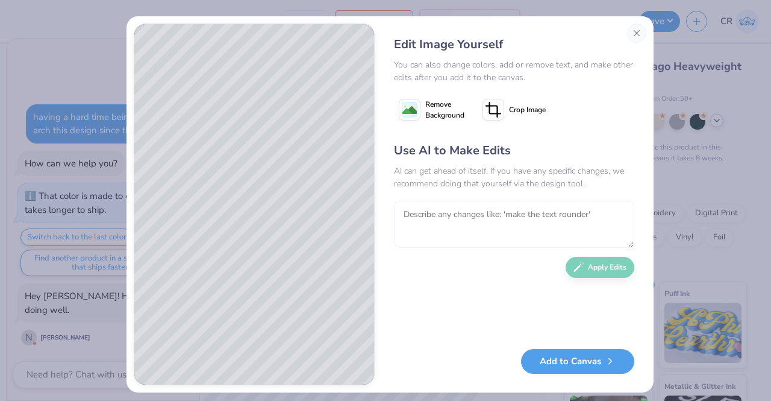
click at [431, 243] on textarea at bounding box center [514, 224] width 240 height 47
type textarea "fix the K"
click at [573, 261] on icon "button" at bounding box center [578, 264] width 11 height 11
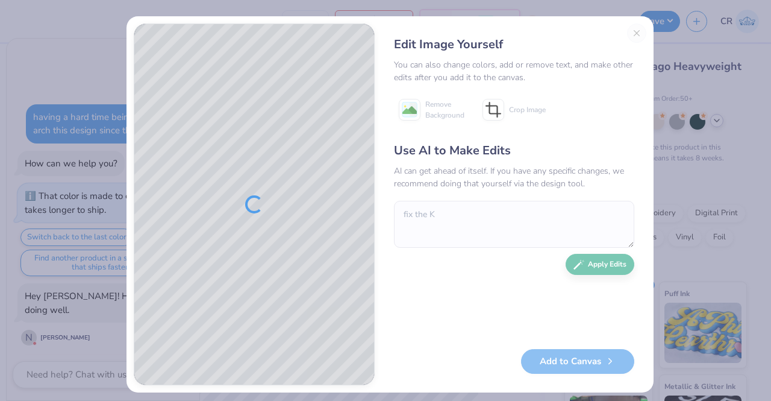
scroll to position [170, 0]
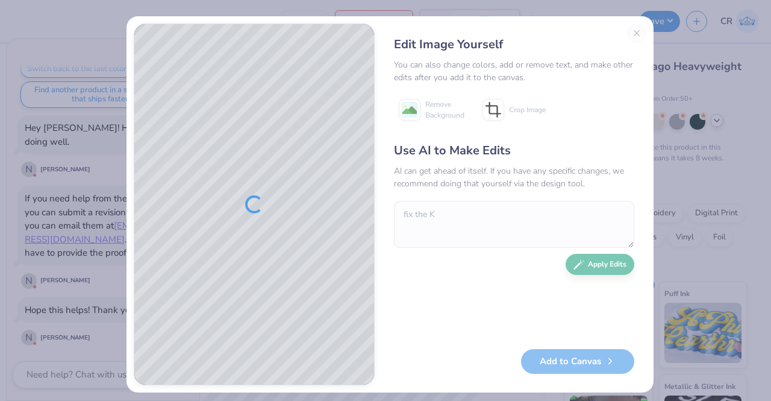
type textarea "x"
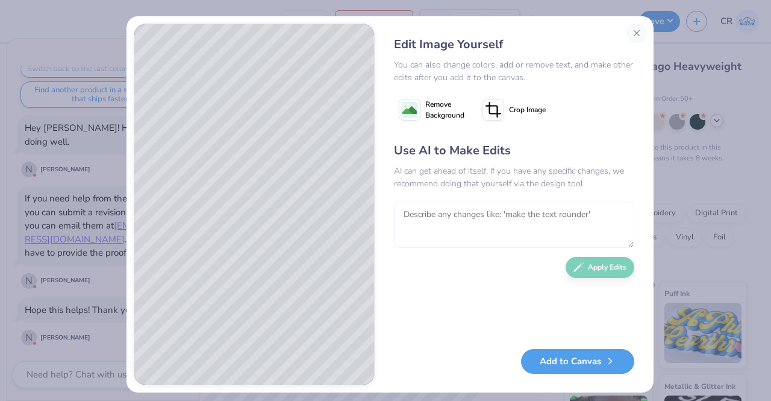
click at [536, 226] on textarea at bounding box center [514, 224] width 240 height 47
click at [629, 37] on button "Close" at bounding box center [636, 32] width 19 height 19
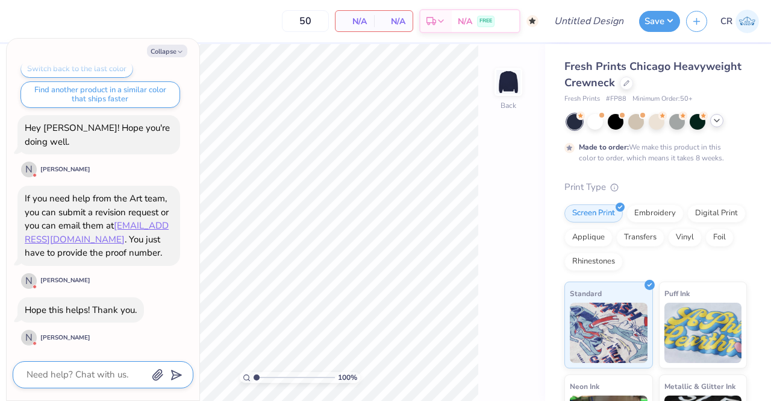
click at [108, 375] on textarea at bounding box center [86, 374] width 122 height 16
type textarea "x"
type textarea "t"
type textarea "x"
type textarea "th"
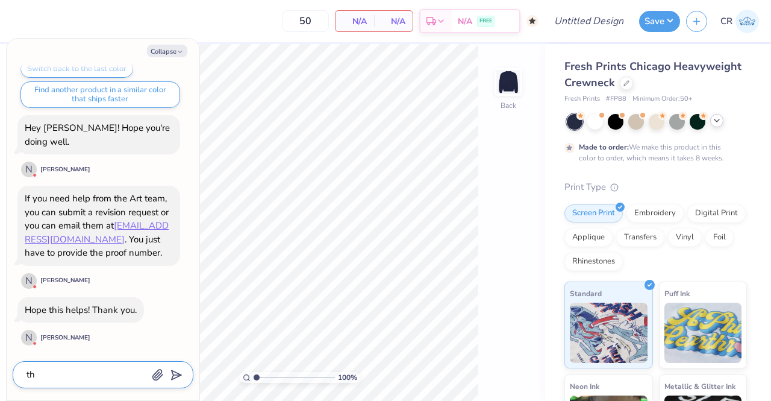
type textarea "x"
type textarea "thab"
type textarea "x"
type textarea "thabk"
type textarea "x"
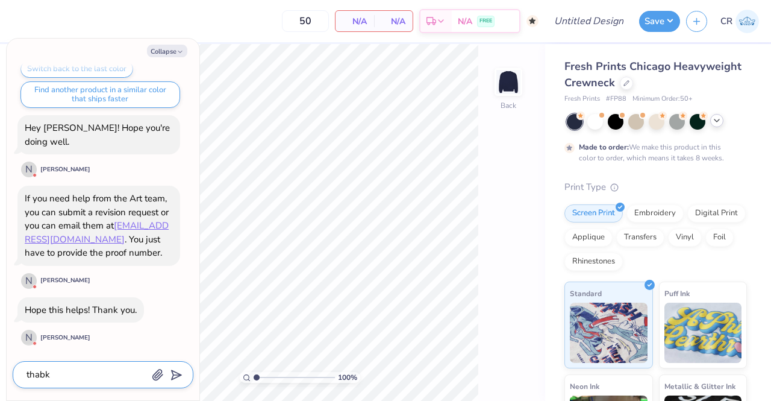
type textarea "thabks"
type textarea "x"
type textarea "thabk"
type textarea "x"
type textarea "thab"
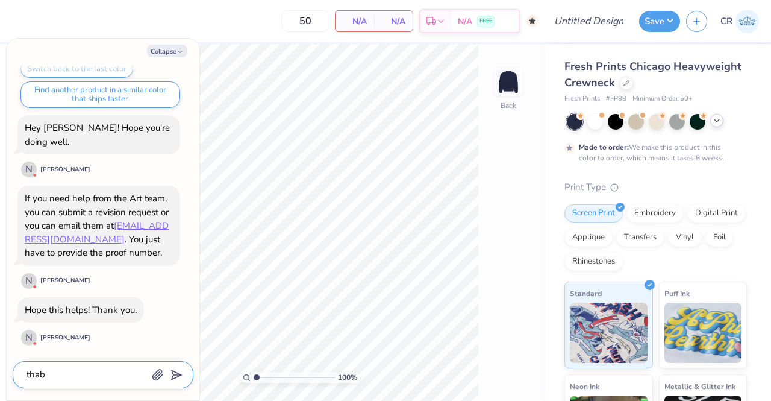
type textarea "x"
type textarea "tha"
type textarea "x"
type textarea "than"
type textarea "x"
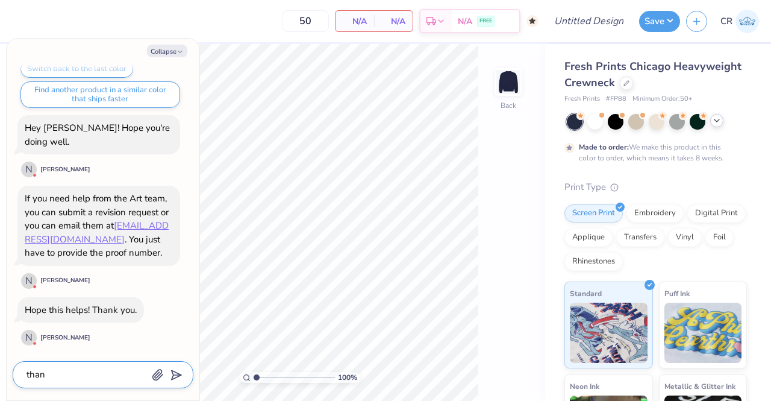
type textarea "thank"
type textarea "x"
type textarea "thanks"
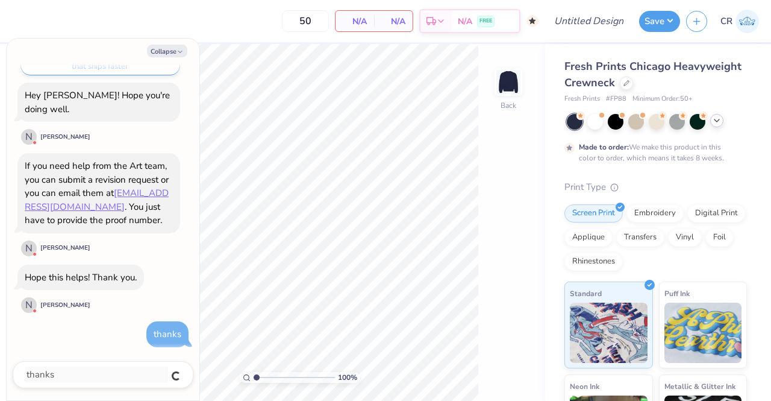
type textarea "x"
click at [124, 369] on textarea at bounding box center [86, 374] width 122 height 16
type textarea "x"
type textarea "c"
type textarea "x"
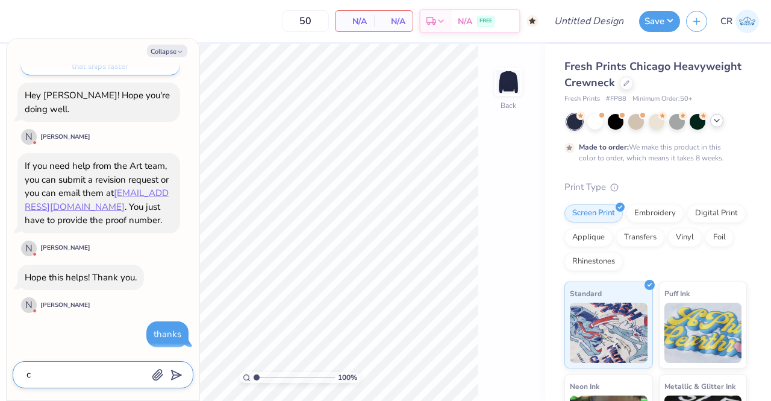
type textarea "ca"
type textarea "x"
type textarea "can"
type textarea "x"
type textarea "can"
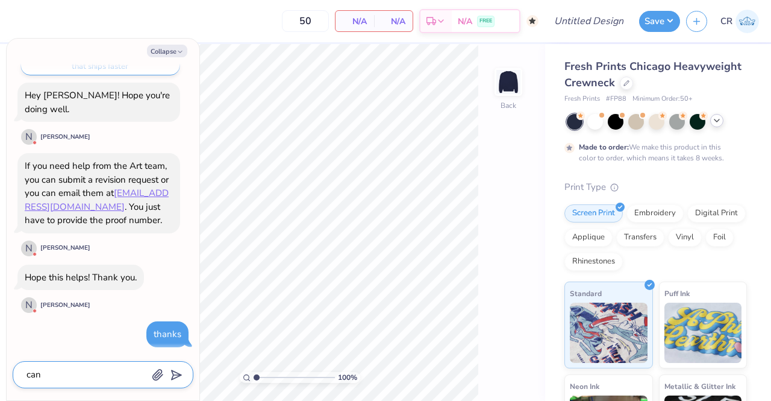
type textarea "x"
type textarea "can yo"
type textarea "x"
type textarea "can you"
type textarea "x"
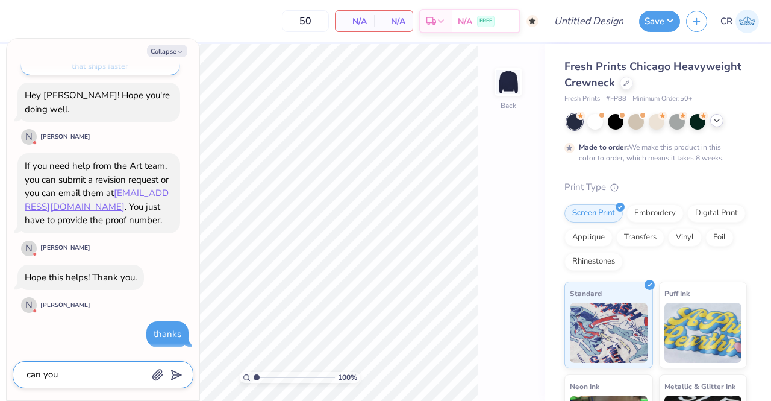
type textarea "can you"
type textarea "x"
type textarea "can you m"
type textarea "x"
type textarea "can you ma"
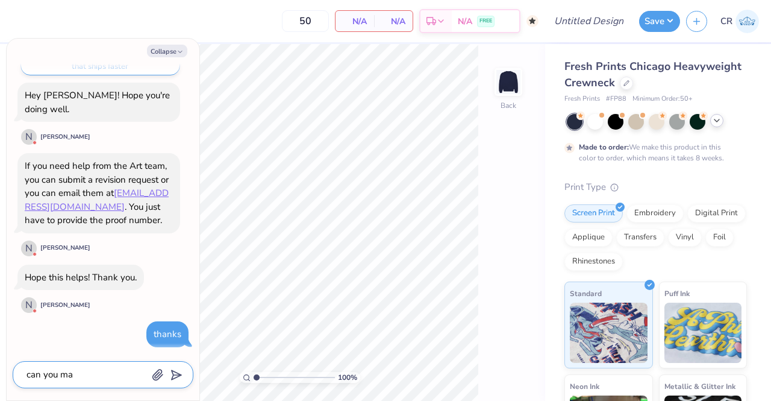
type textarea "x"
type textarea "can you mak"
type textarea "x"
type textarea "can you make"
type textarea "x"
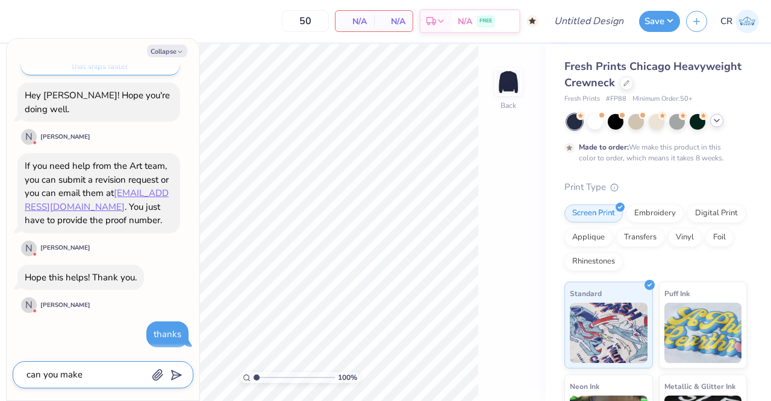
type textarea "can you make"
type textarea "x"
type textarea "can you make th"
type textarea "x"
type textarea "can you make the"
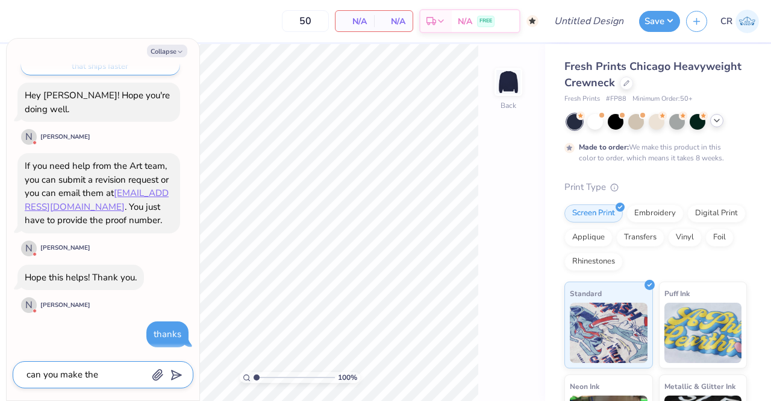
type textarea "x"
type textarea "can you make the"
type textarea "x"
type textarea "can you make the p"
type textarea "x"
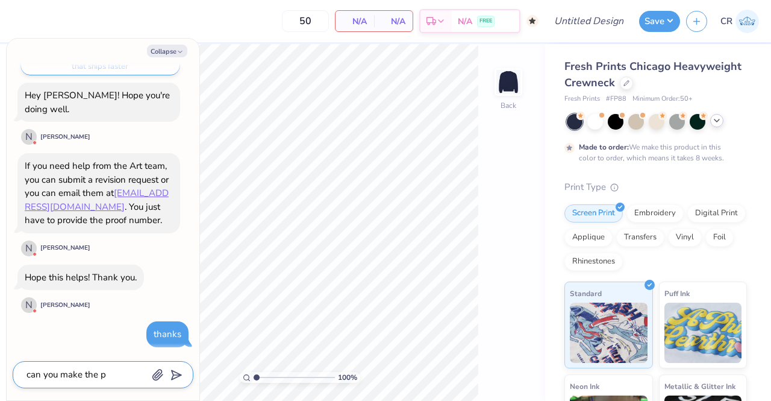
type textarea "can you make the pr"
type textarea "x"
type textarea "can you make the pro"
type textarea "x"
type textarea "can you make the proc"
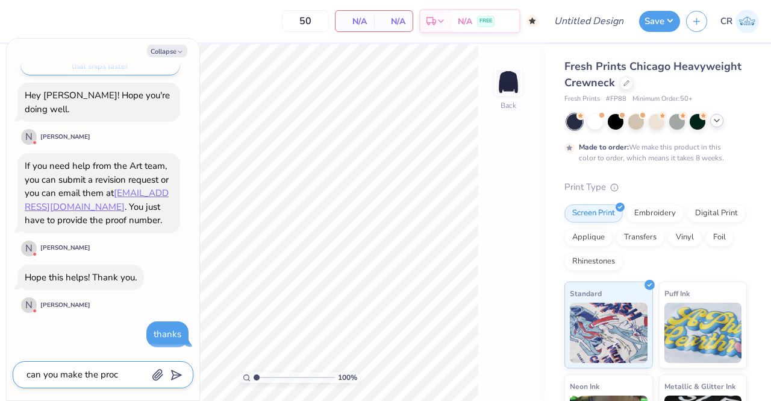
type textarea "x"
type textarea "can you make the proce"
type textarea "x"
type textarea "can you make the proces"
type textarea "x"
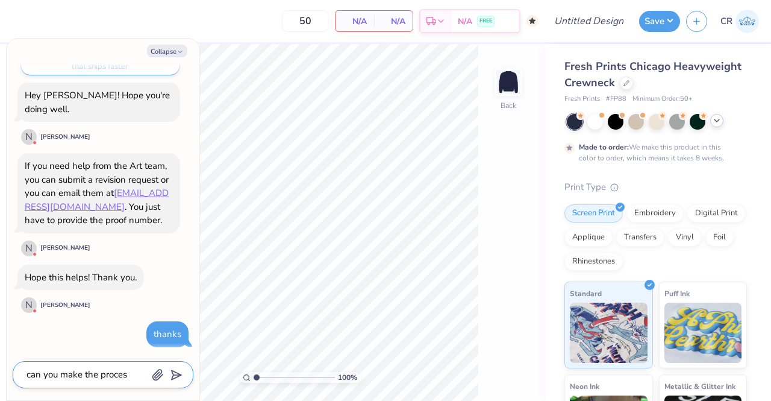
type textarea "can you make the process"
type textarea "x"
type textarea "can you make the process"
type textarea "x"
type textarea "can you make the process g"
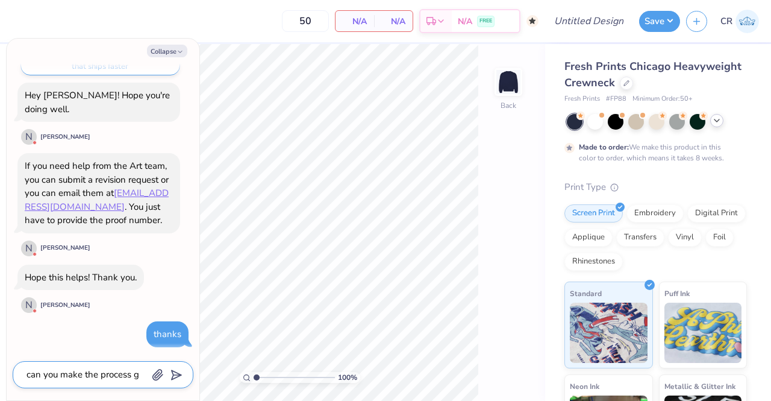
type textarea "x"
type textarea "can you make the process go"
type textarea "x"
type textarea "can you make the process go"
type textarea "x"
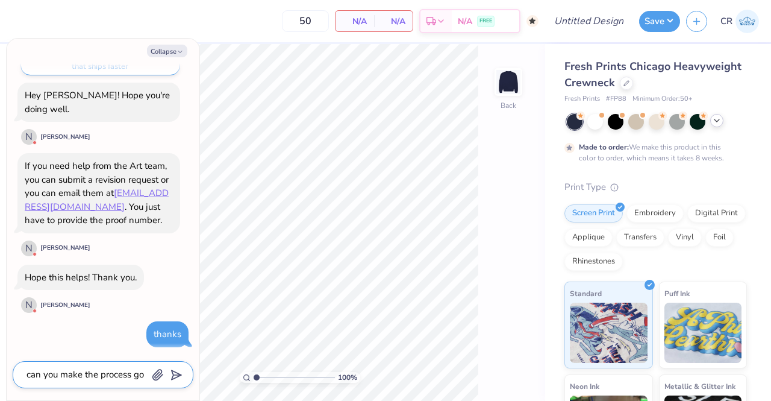
type textarea "can you make the process go q"
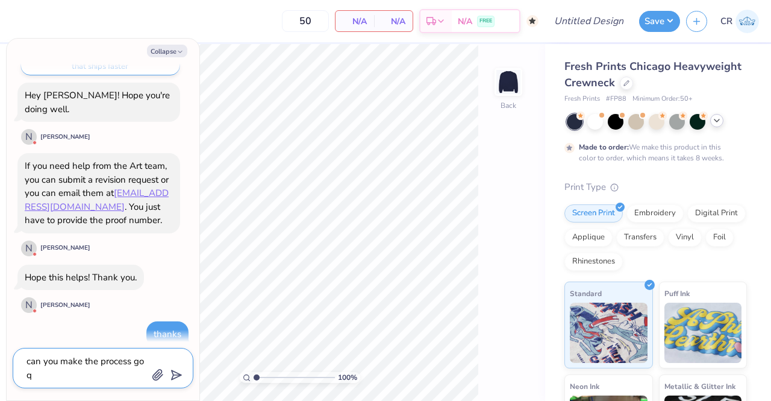
type textarea "x"
type textarea "can you make the process go qu"
type textarea "x"
type textarea "can you make the process go qui"
type textarea "x"
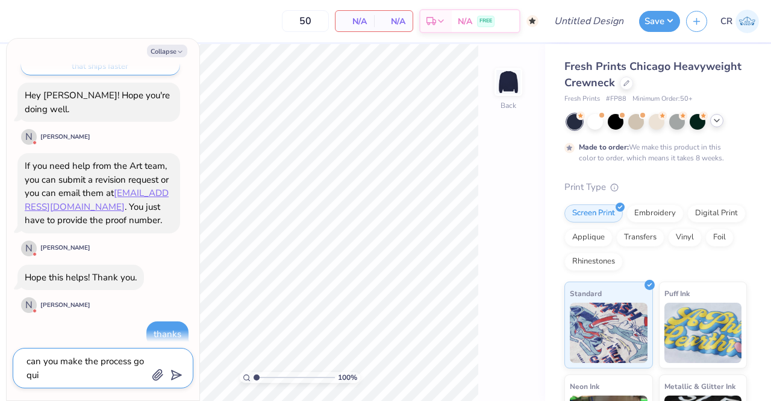
type textarea "can you make the process go quic"
type textarea "x"
type textarea "can you make the process go quick"
type textarea "x"
type textarea "can you make the process go quicke"
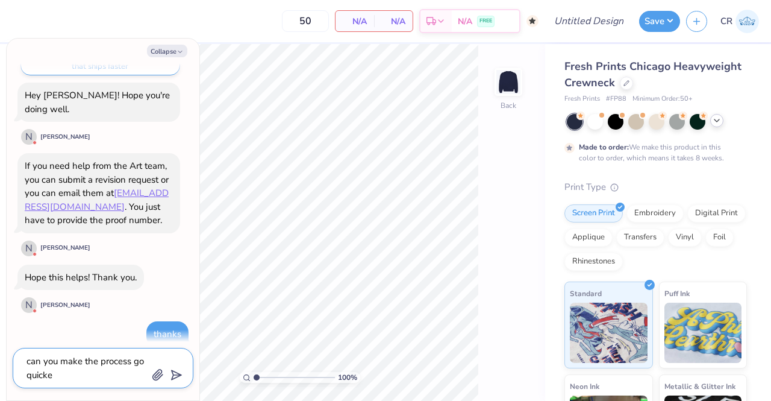
type textarea "x"
type textarea "can you make the process go quicker"
type textarea "x"
type textarea "can you make the process go quicker?"
type textarea "x"
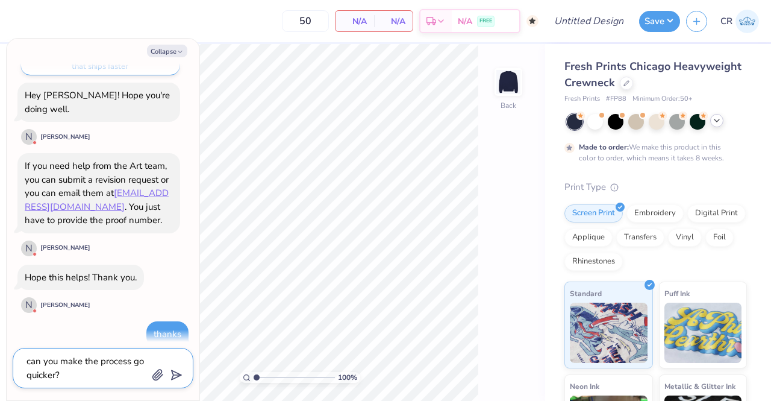
type textarea "can you make the process go quicker?"
type textarea "x"
type textarea "can you make the process go quicker? 5"
type textarea "x"
type textarea "can you make the process go quicker? 51"
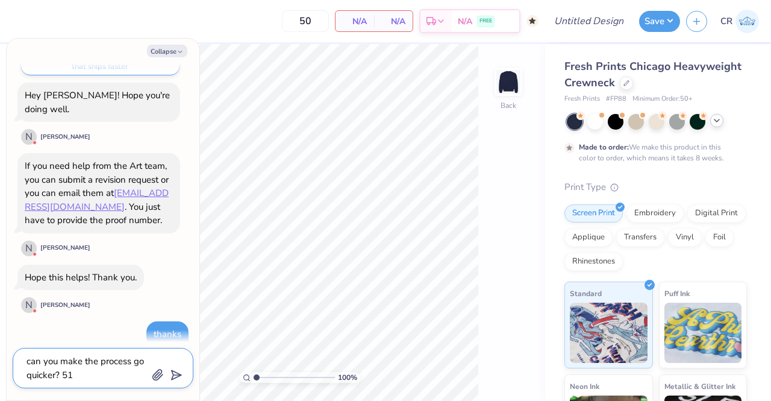
type textarea "x"
type textarea "can you make the process go quicker? 511"
type textarea "x"
type textarea "can you make the process go quicker? 5115"
type textarea "x"
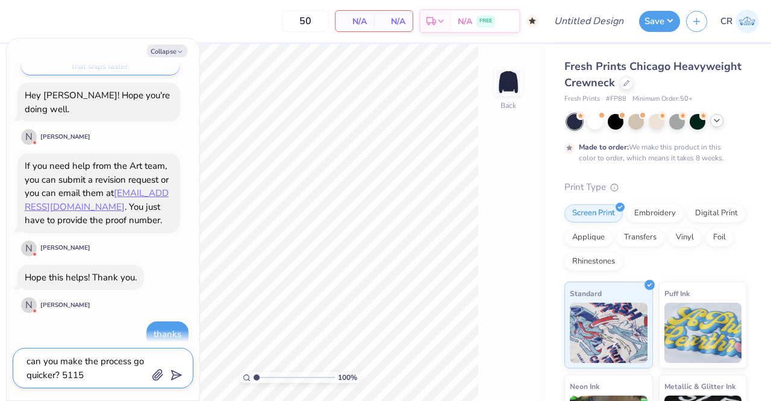
type textarea "can you make the process go quicker? 51151"
type textarea "x"
type textarea "can you make the process go quicker? 511518"
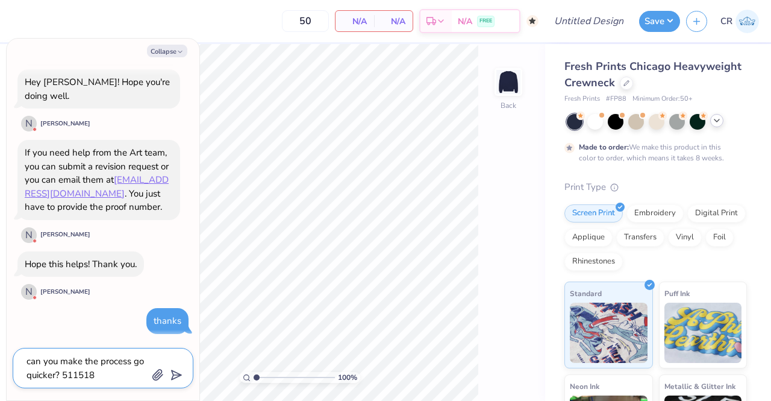
type textarea "x"
type textarea "can you make the process go quicker? 511518"
type textarea "x"
type textarea "can you make the process go quicker? 511518 i"
type textarea "x"
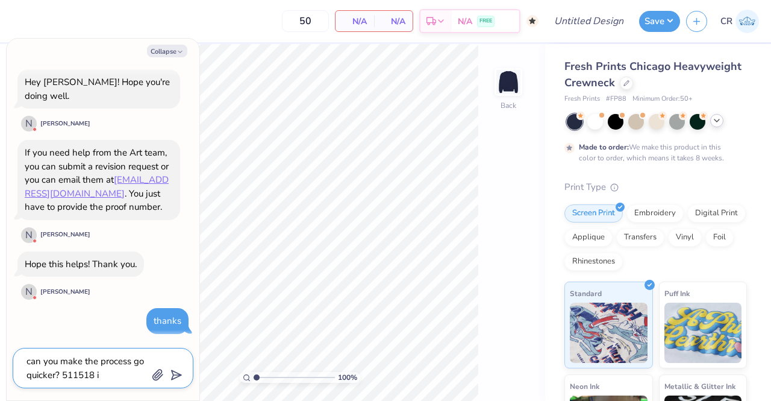
type textarea "can you make the process go quicker? 511518 is"
type textarea "x"
type textarea "can you make the process go quicker? 511518 is"
type textarea "x"
type textarea "can you make the process go quicker? 511518 is t"
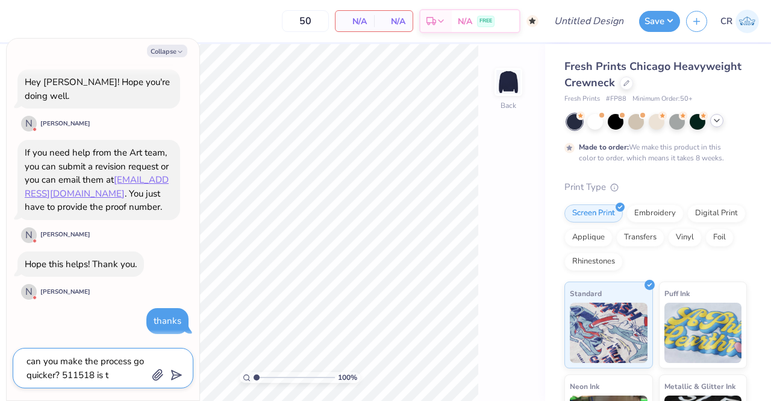
type textarea "x"
type textarea "can you make the process go quicker? 511518 is th"
type textarea "x"
type textarea "can you make the process go quicker? 511518 is the"
type textarea "x"
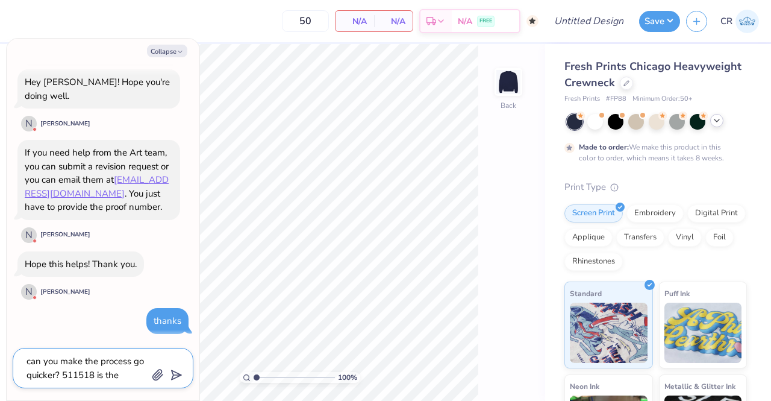
type textarea "can you make the process go quicker? 511518 is the"
type textarea "x"
type textarea "can you make the process go quicker? 511518 is the p"
type textarea "x"
type textarea "can you make the process go quicker? 511518 is the pr"
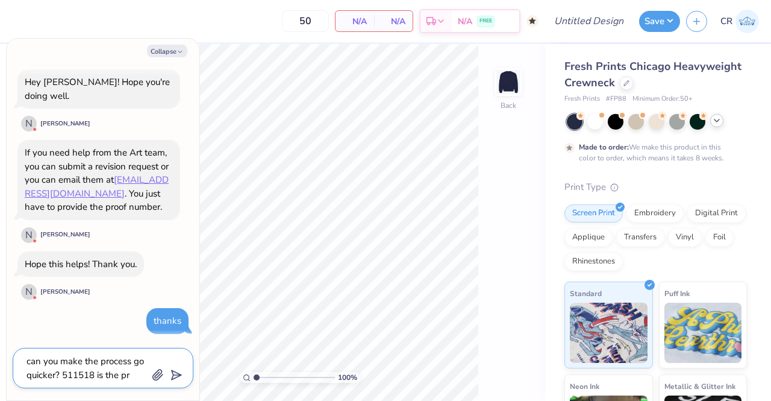
type textarea "x"
type textarea "can you make the process go quicker? 511518 is the pro"
type textarea "x"
type textarea "can you make the process go quicker? 511518 is the proo"
type textarea "x"
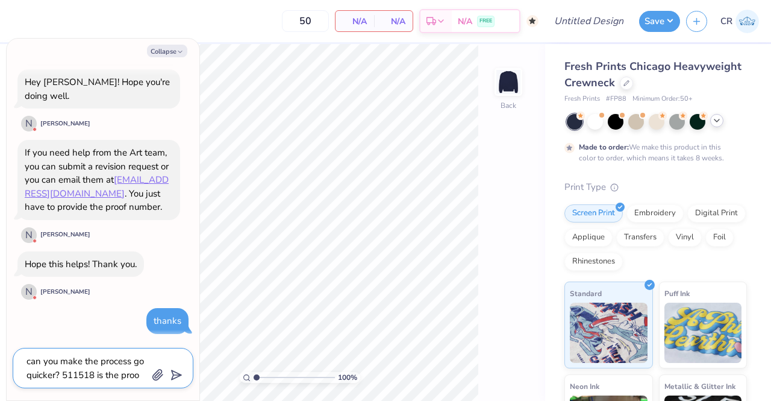
type textarea "can you make the process go quicker? 511518 is the proof"
type textarea "x"
type textarea "can you make the process go quicker? 511518 is the proof"
type textarea "x"
type textarea "can you make the process go quicker? 511518 is the proof c"
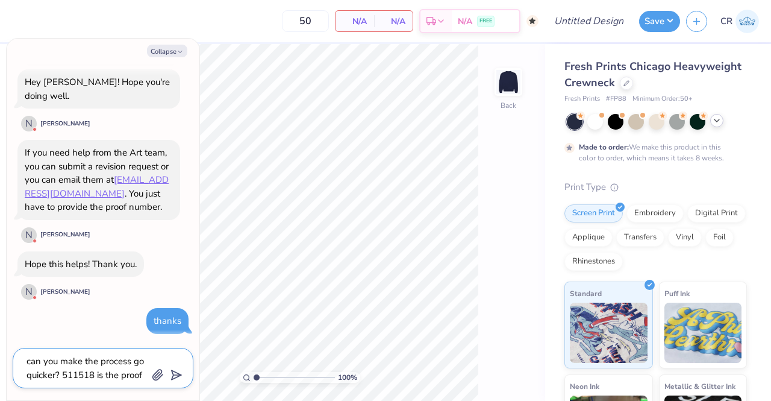
type textarea "x"
type textarea "can you make the process go quicker? 511518 is the proof cu"
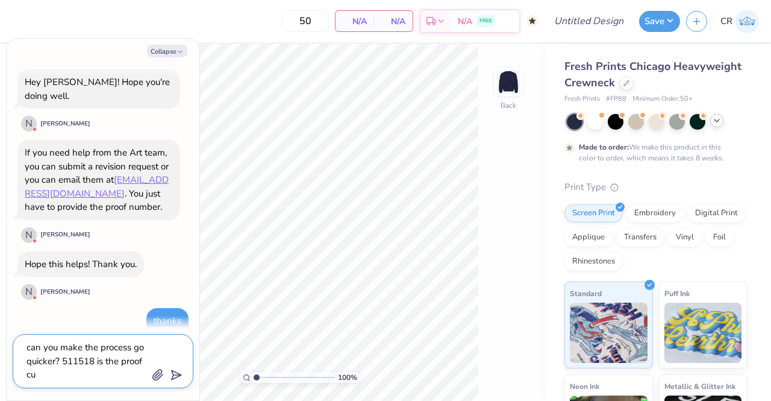
type textarea "x"
type textarea "can you make the process go quicker? 511518 is the proof cum"
type textarea "x"
type textarea "can you make the process go quicker? 511518 is the proof cumb"
type textarea "x"
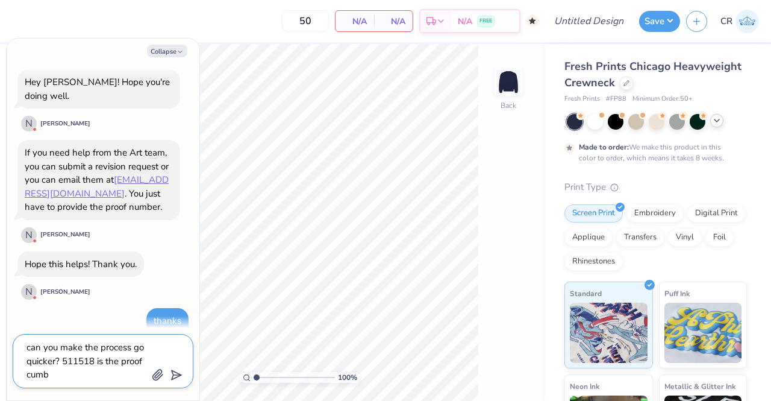
type textarea "can you make the process go quicker? 511518 is the proof cumbe"
type textarea "x"
type textarea "can you make the process go quicker? 511518 is the proof cumber"
type textarea "x"
type textarea "can you make the process go quicker? 511518 is the proof cumbe"
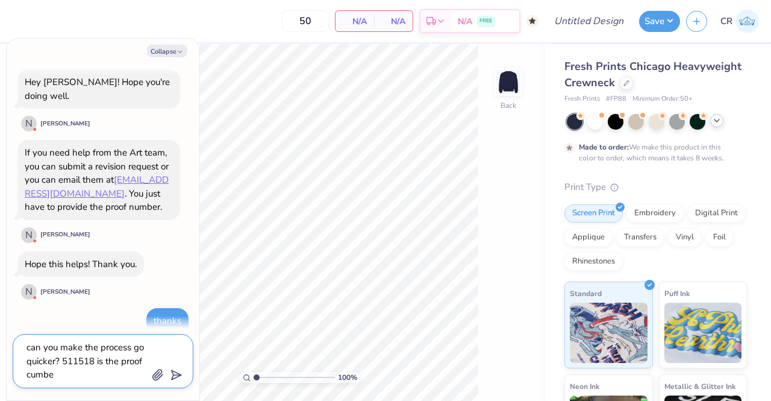
type textarea "x"
type textarea "can you make the process go quicker? 511518 is the proof cumb"
type textarea "x"
type textarea "can you make the process go quicker? 511518 is the proof cum"
type textarea "x"
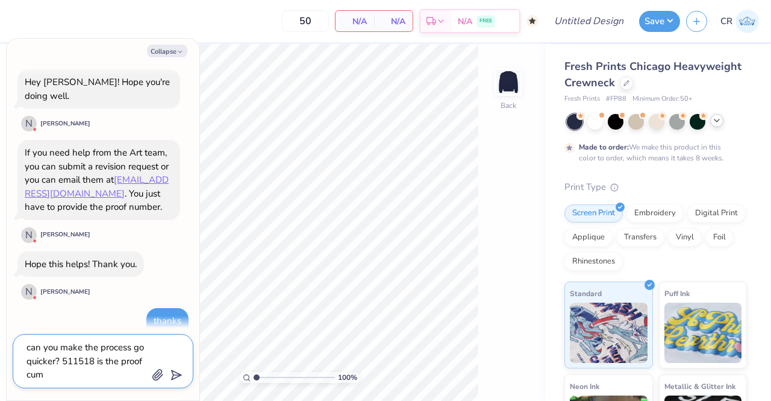
type textarea "can you make the process go quicker? 511518 is the proof cu"
type textarea "x"
type textarea "can you make the process go quicker? 511518 is the proof c"
type textarea "x"
type textarea "can you make the process go quicker? 511518 is the proof"
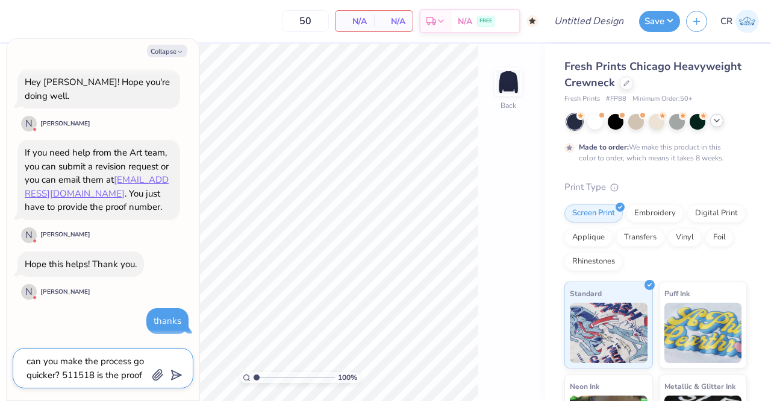
type textarea "x"
type textarea "can you make the process go quicker? 511518 is the proof c"
type textarea "x"
type textarea "can you make the process go quicker? 511518 is the proof cu"
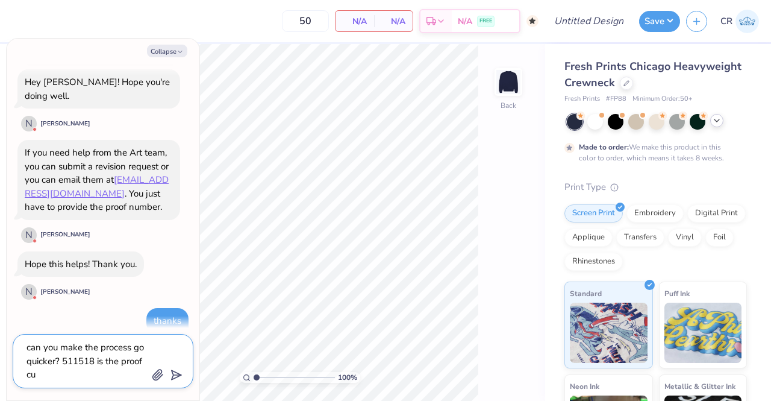
type textarea "x"
type textarea "can you make the process go quicker? 511518 is the proof cum"
type textarea "x"
type textarea "can you make the process go quicker? 511518 is the proof cumb"
type textarea "x"
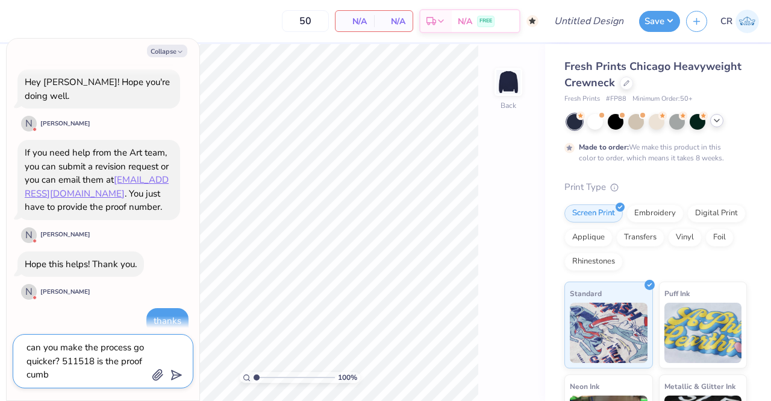
type textarea "can you make the process go quicker? 511518 is the proof cumbe"
type textarea "x"
type textarea "can you make the process go quicker? 511518 is the proof cumber"
type textarea "x"
type textarea "can you make the process go quicker? 511518 is the proof cumbe"
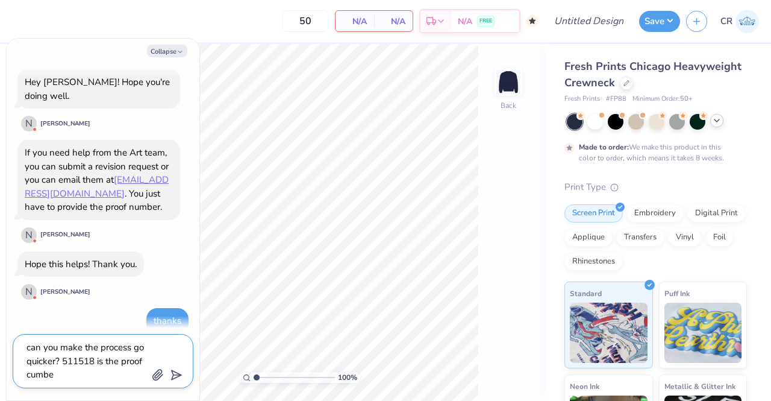
type textarea "x"
type textarea "can you make the process go quicker? 511518 is the proof cumb"
type textarea "x"
type textarea "can you make the process go quicker? 511518 is the proof cum"
type textarea "x"
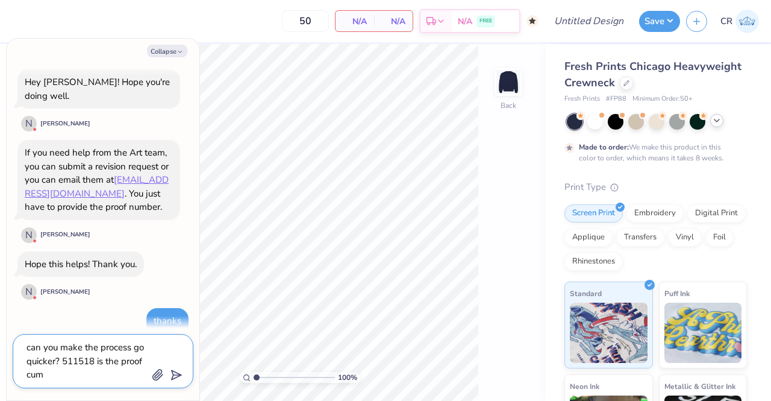
type textarea "can you make the process go quicker? 511518 is the proof cu"
type textarea "x"
type textarea "can you make the process go quicker? 511518 is the proof c"
type textarea "x"
type textarea "can you make the process go quicker? 511518 is the proof"
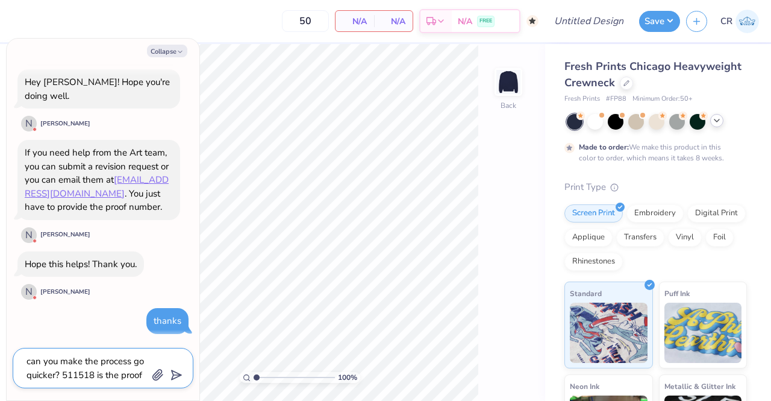
type textarea "x"
type textarea "can you make the process go quicker? 511518 is the proof n"
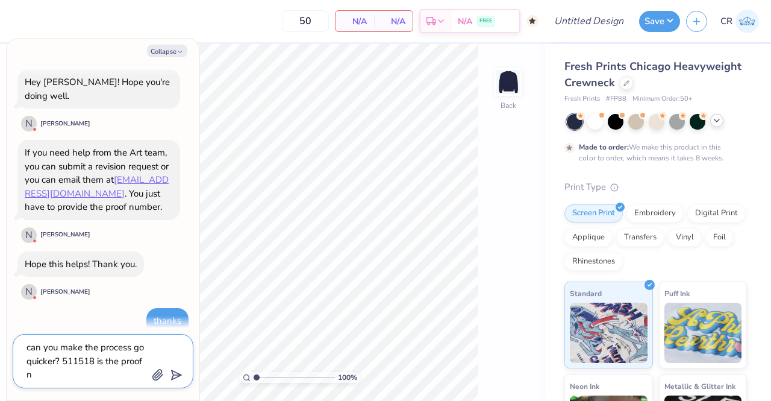
type textarea "x"
type textarea "can you make the process go quicker? 511518 is the proof nu"
type textarea "x"
type textarea "can you make the process go quicker? 511518 is the proof num"
type textarea "x"
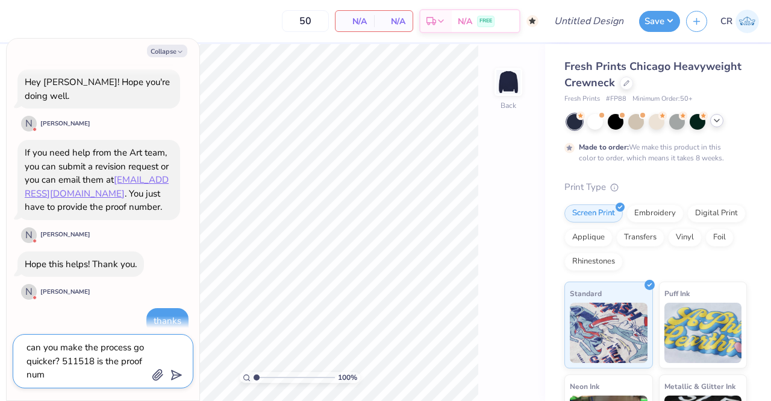
type textarea "can you make the process go quicker? 511518 is the proof numb"
type textarea "x"
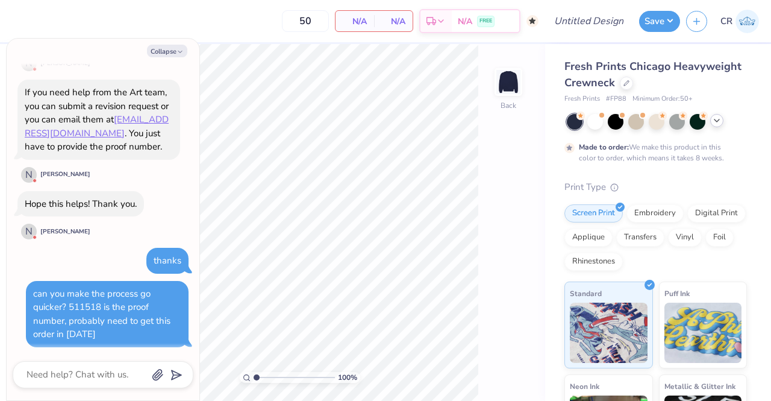
scroll to position [276, 0]
click at [171, 39] on div "Collapse hey having a hard time being able to arch this design since the AI did…" at bounding box center [103, 219] width 193 height 361
click at [175, 51] on button "Collapse" at bounding box center [167, 51] width 40 height 13
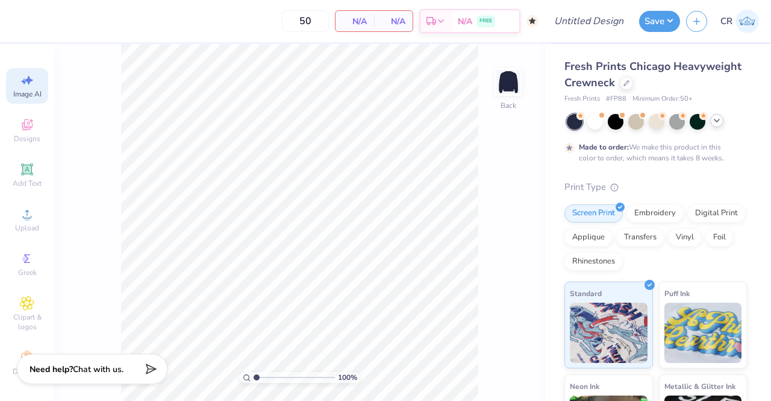
click at [45, 86] on div "Image AI Designs Add Text Upload Greek Clipart & logos Decorate" at bounding box center [27, 222] width 54 height 357
click at [37, 86] on div "Image AI" at bounding box center [27, 86] width 42 height 36
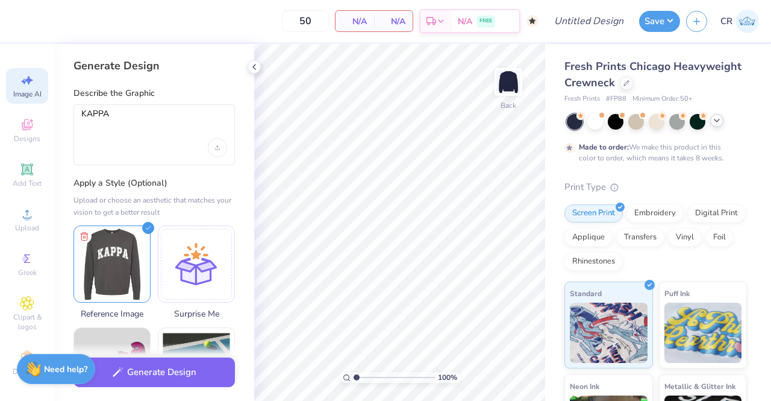
scroll to position [0, 0]
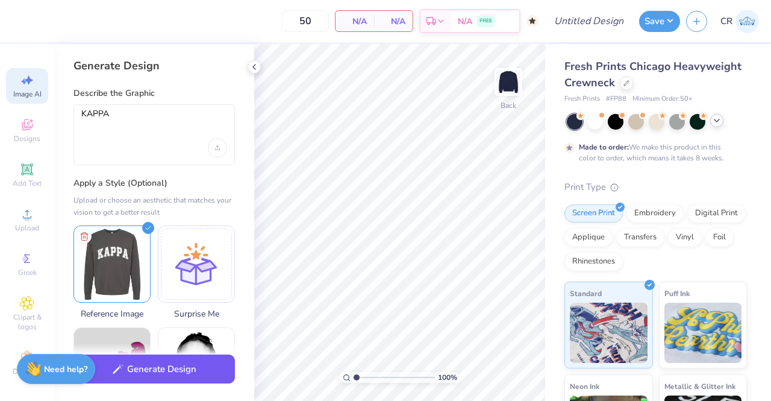
click at [188, 383] on button "Generate Design" at bounding box center [153, 369] width 161 height 30
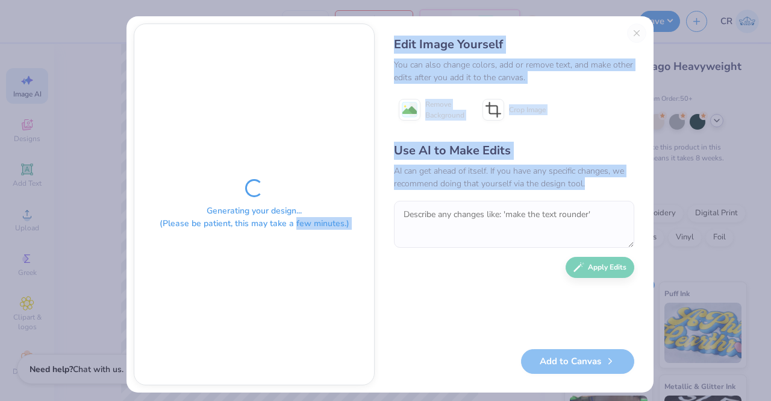
drag, startPoint x: 290, startPoint y: 353, endPoint x: 404, endPoint y: 301, distance: 125.3
click at [404, 301] on div "Generating your design... (Please be patient, this may take a few minutes.) Edi…" at bounding box center [389, 204] width 527 height 376
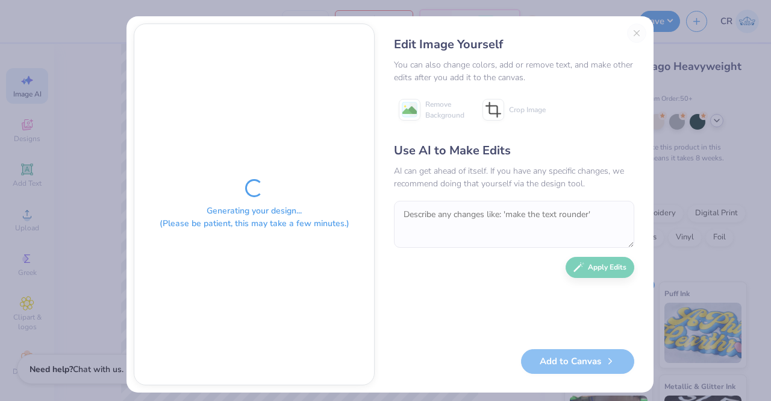
click at [388, 301] on div "Edit Image Yourself You can also change colors, add or remove text, and make ot…" at bounding box center [514, 203] width 264 height 361
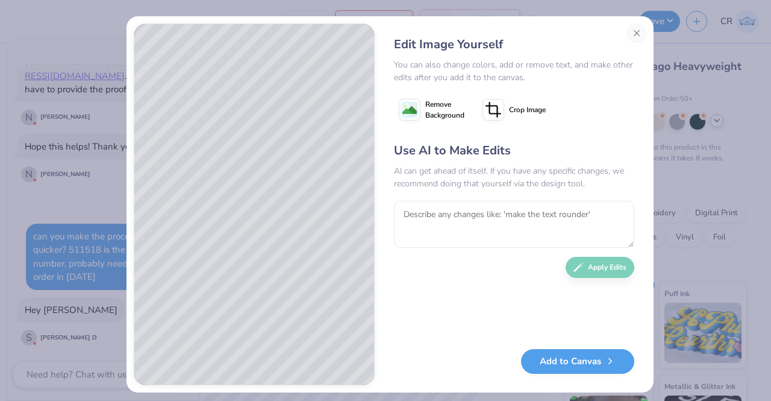
scroll to position [417, 0]
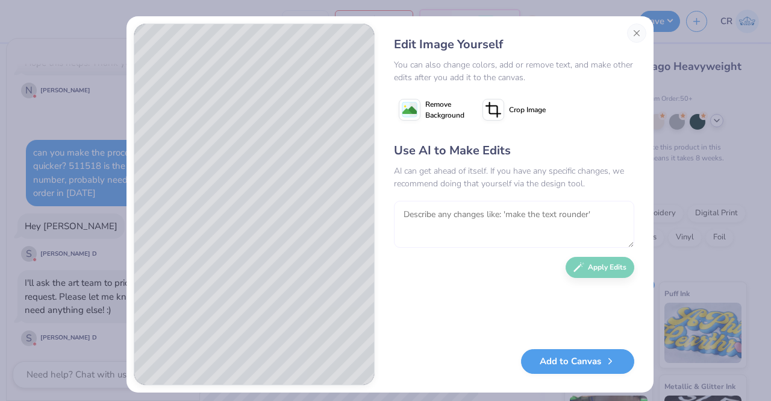
click at [481, 217] on textarea at bounding box center [514, 224] width 240 height 47
click at [569, 262] on button "Apply Edits" at bounding box center [600, 264] width 69 height 21
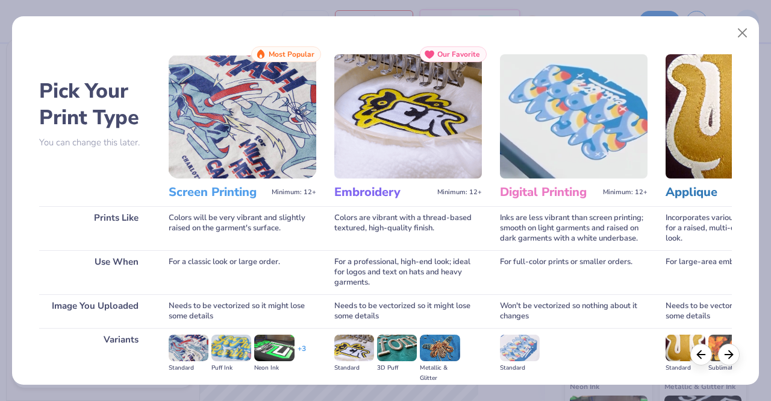
scroll to position [417, 0]
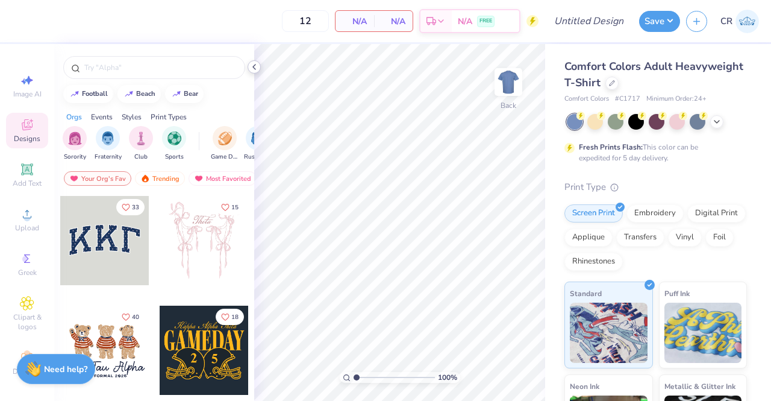
click at [254, 69] on icon at bounding box center [254, 67] width 10 height 10
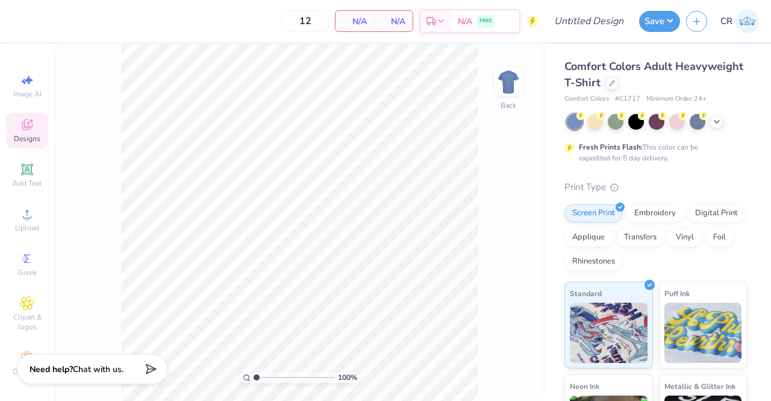
click at [673, 84] on div "Comfort Colors Adult Heavyweight T-Shirt" at bounding box center [655, 74] width 183 height 33
click at [619, 84] on div at bounding box center [611, 81] width 13 height 13
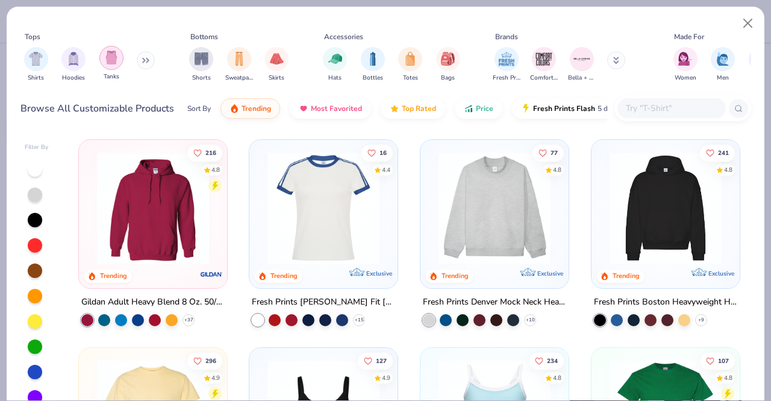
click at [113, 58] on img "filter for Tanks" at bounding box center [111, 58] width 13 height 14
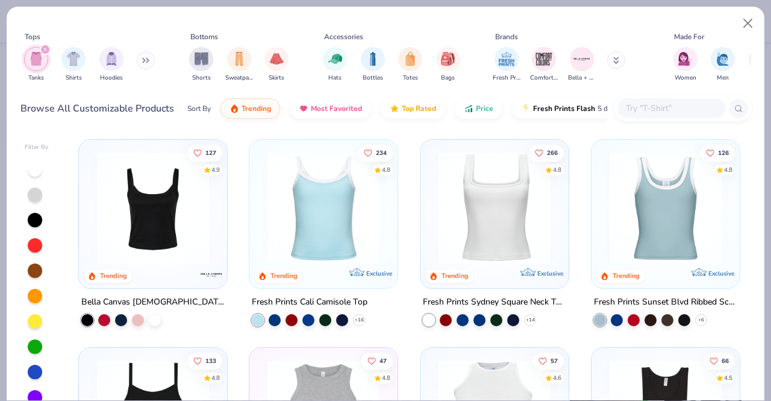
click at [377, 254] on img at bounding box center [323, 208] width 124 height 112
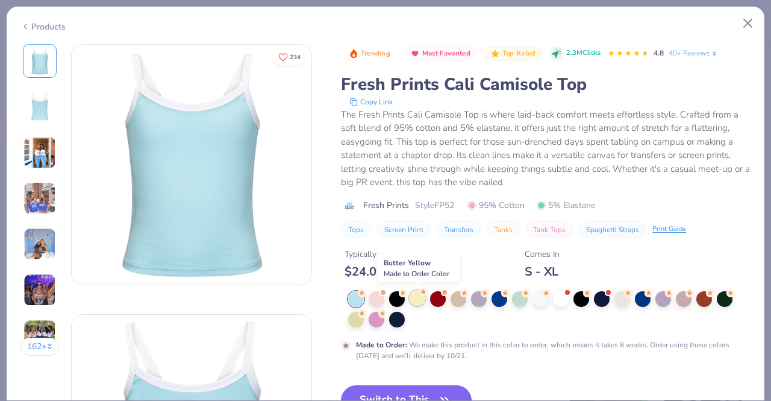
scroll to position [40, 0]
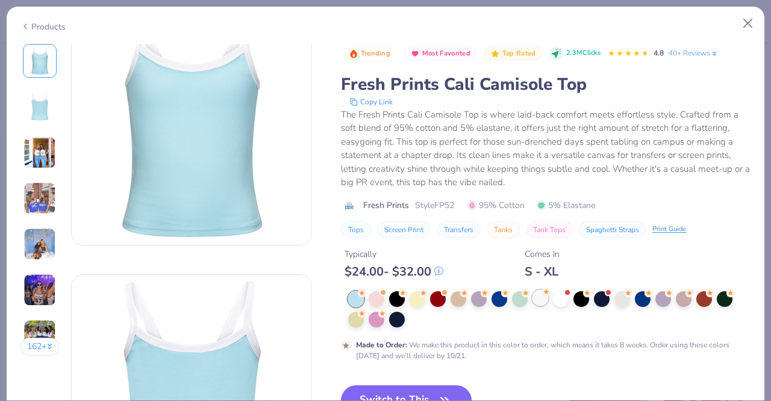
click at [540, 297] on div at bounding box center [540, 298] width 16 height 16
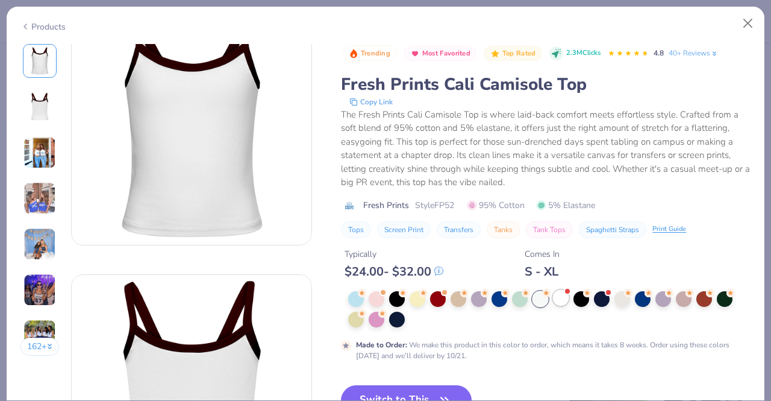
click at [563, 303] on div at bounding box center [561, 298] width 16 height 16
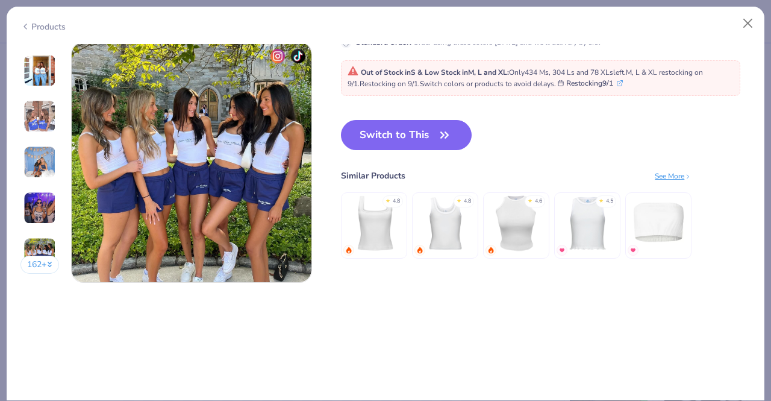
scroll to position [1621, 0]
click at [439, 136] on icon "button" at bounding box center [444, 135] width 17 height 17
type input "50"
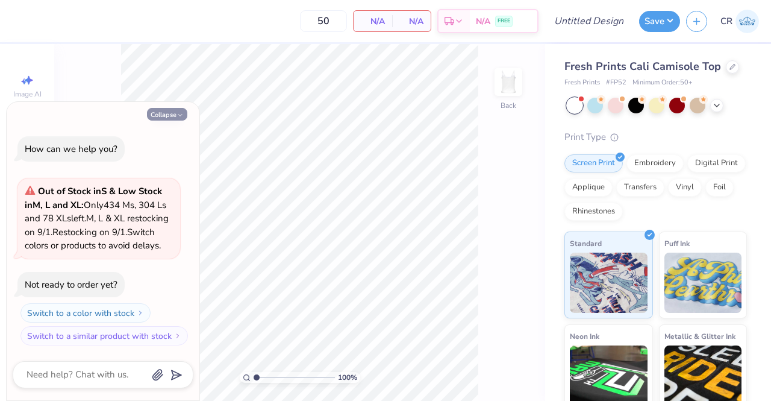
click at [182, 111] on icon "button" at bounding box center [179, 114] width 7 height 7
type textarea "x"
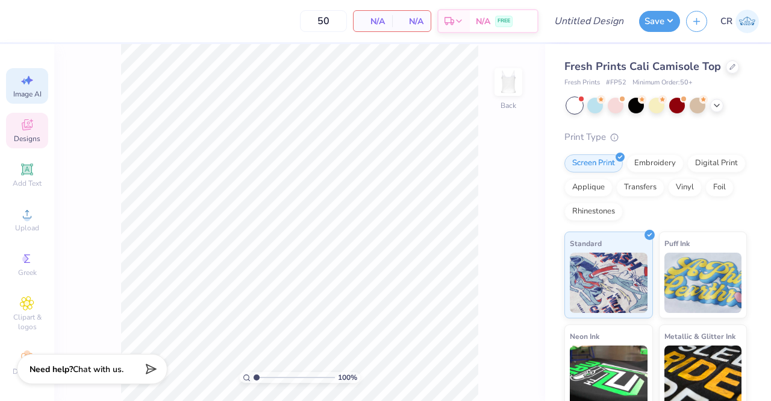
click at [19, 91] on span "Image AI" at bounding box center [27, 94] width 28 height 10
select select "4"
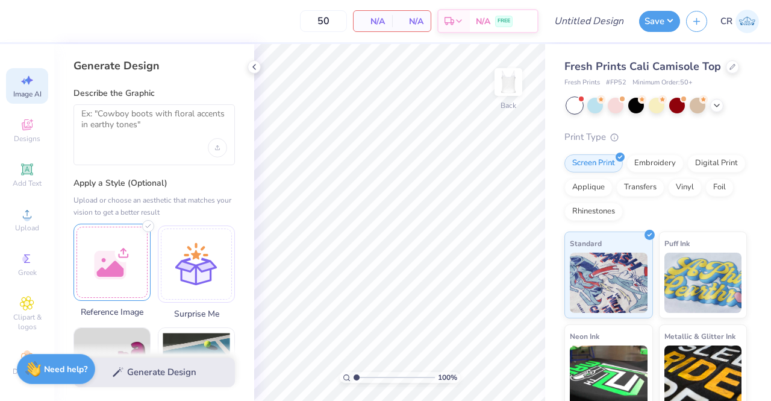
click at [133, 233] on div at bounding box center [111, 261] width 77 height 77
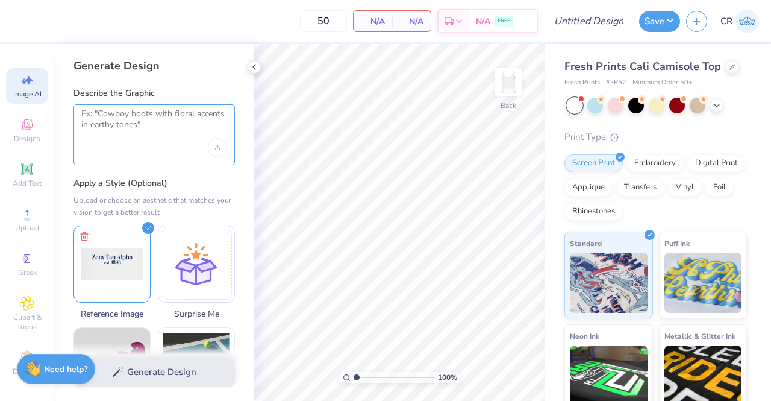
click at [163, 119] on textarea at bounding box center [154, 123] width 146 height 30
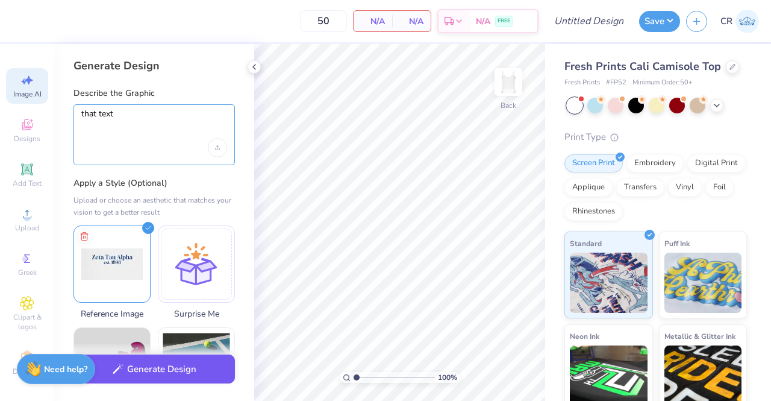
type textarea "that text"
click at [179, 369] on button "Generate Design" at bounding box center [153, 369] width 161 height 30
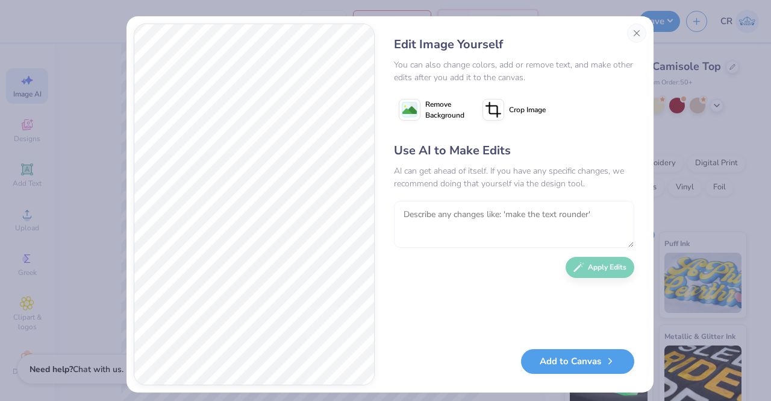
click at [439, 211] on textarea at bounding box center [514, 224] width 240 height 47
type textarea "Make the ZETA TAU ALPHA in one line"
click at [593, 269] on button "Apply Edits" at bounding box center [600, 264] width 69 height 21
click at [517, 223] on textarea at bounding box center [514, 224] width 240 height 47
type textarea "in one line, not stacked"
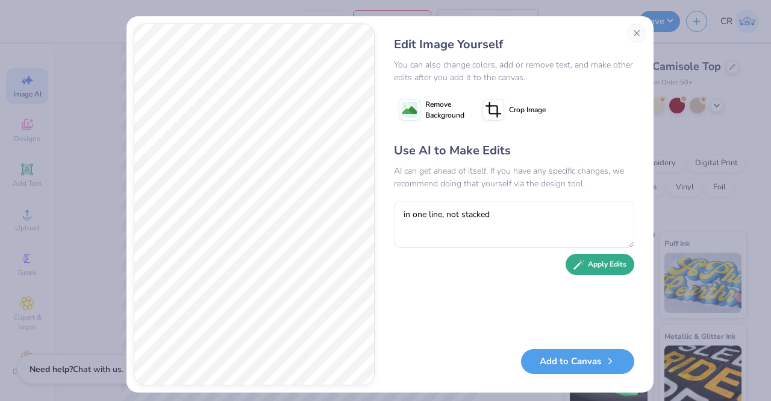
click at [582, 267] on button "Apply Edits" at bounding box center [600, 264] width 69 height 21
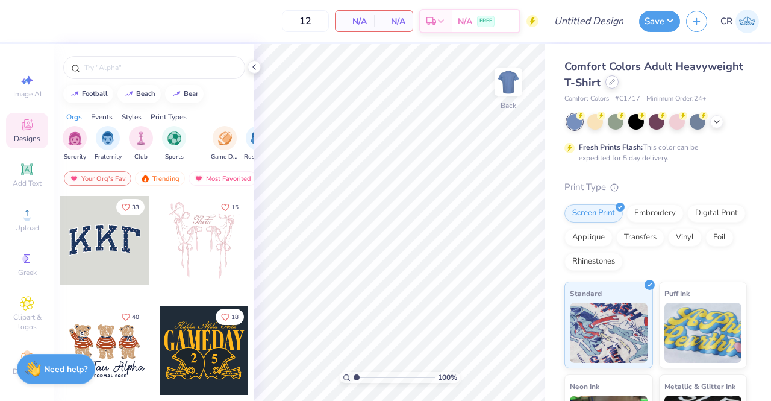
click at [615, 80] on icon at bounding box center [612, 82] width 6 height 6
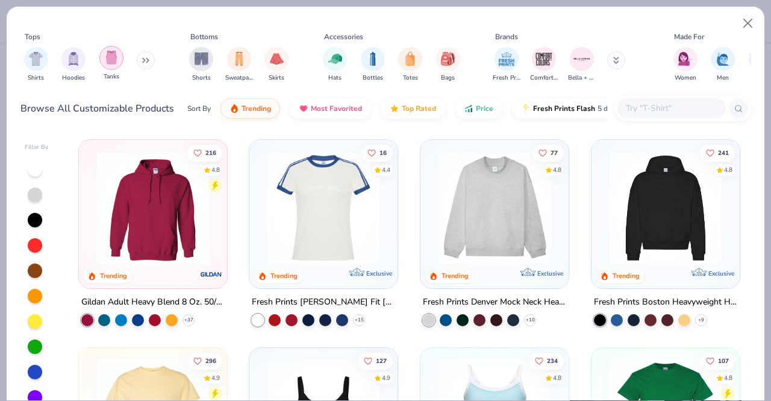
click at [118, 59] on div "filter for Tanks" at bounding box center [111, 58] width 24 height 24
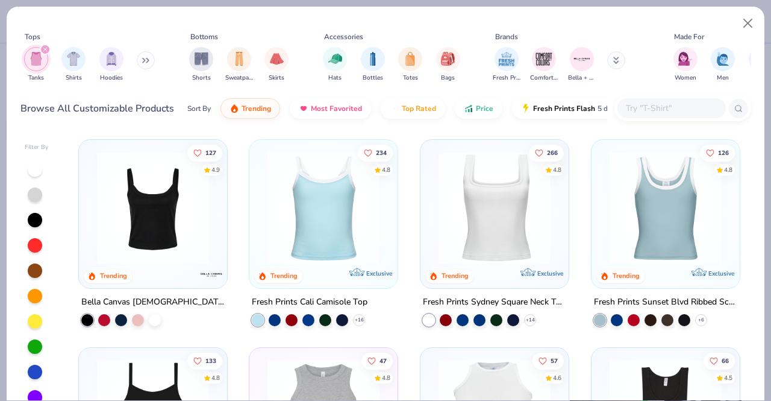
click at [353, 220] on img at bounding box center [323, 208] width 124 height 112
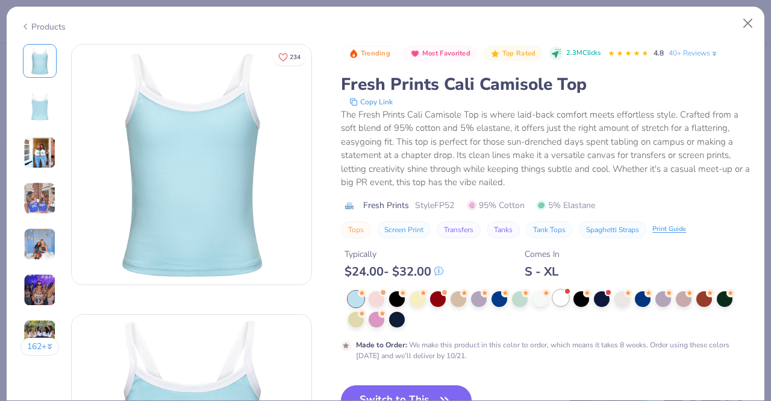
click at [557, 296] on div at bounding box center [561, 298] width 16 height 16
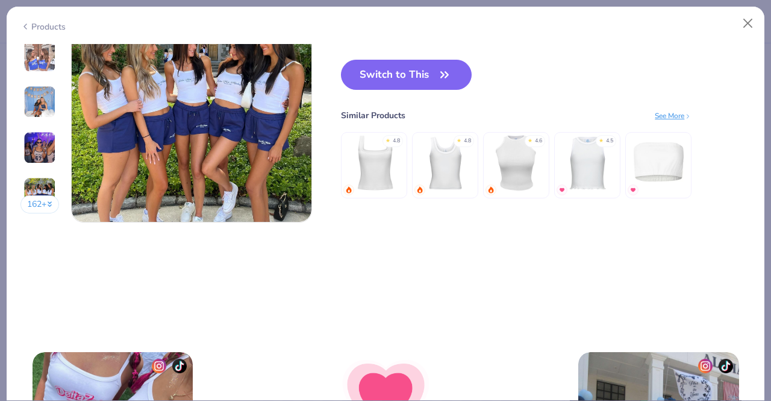
scroll to position [1681, 0]
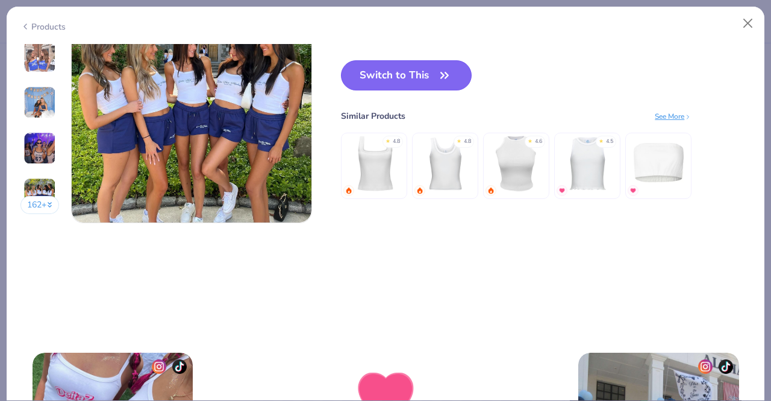
click at [449, 83] on button "Switch to This" at bounding box center [406, 75] width 131 height 30
type input "50"
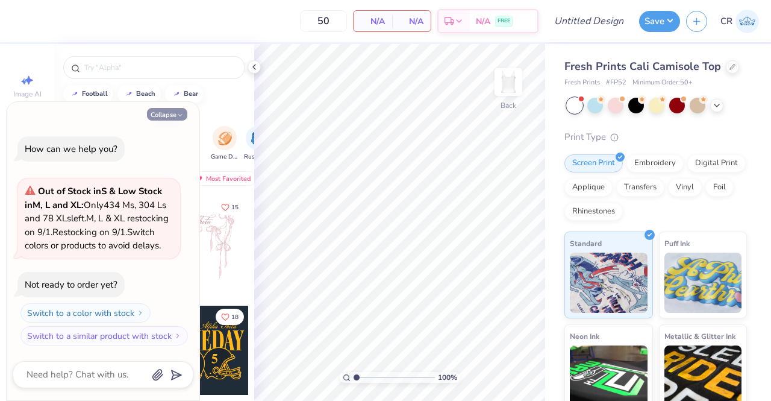
click at [184, 108] on button "Collapse" at bounding box center [167, 114] width 40 height 13
type textarea "x"
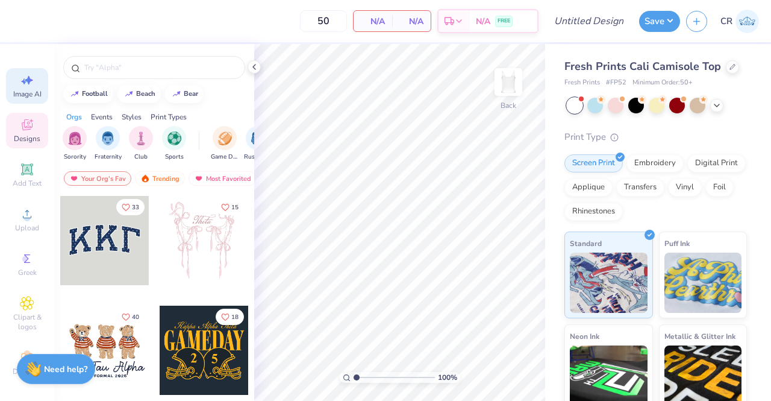
click at [29, 95] on span "Image AI" at bounding box center [27, 94] width 28 height 10
select select "4"
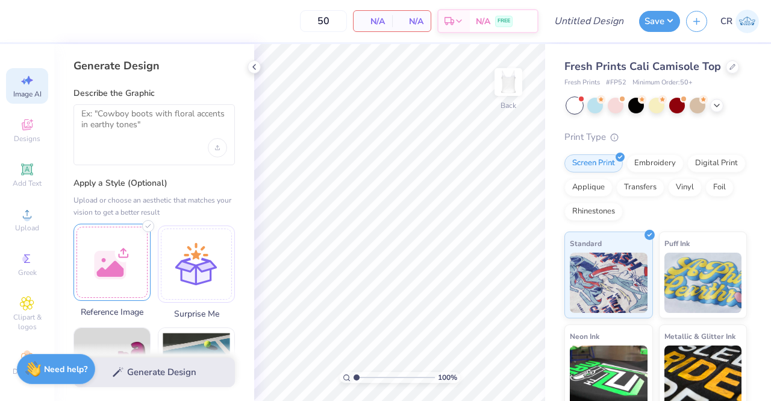
click at [119, 237] on div at bounding box center [111, 261] width 77 height 77
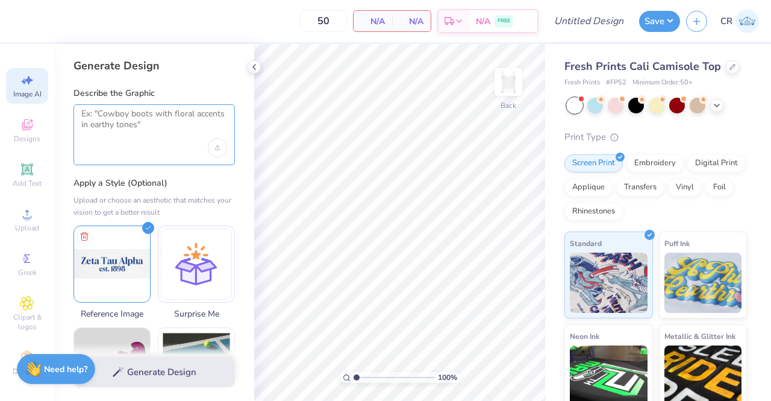
click at [155, 134] on textarea at bounding box center [154, 123] width 146 height 30
type textarea "e"
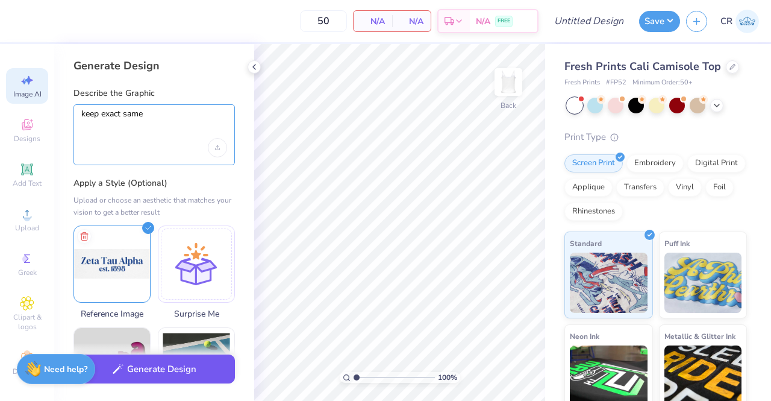
type textarea "keep exact same"
click at [180, 367] on button "Generate Design" at bounding box center [153, 369] width 161 height 30
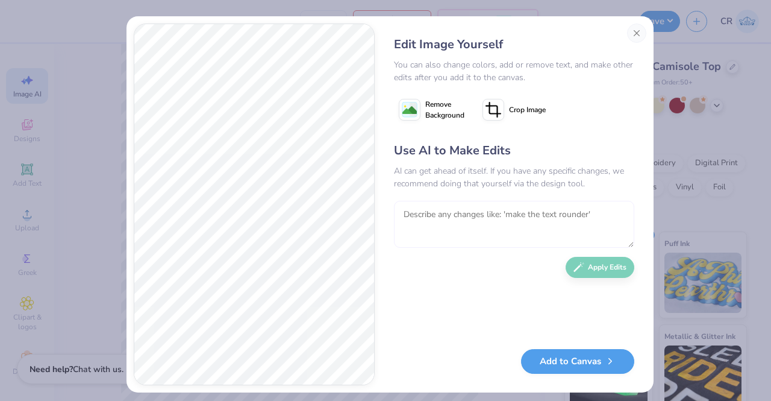
click at [410, 214] on textarea at bounding box center [514, 224] width 240 height 47
click at [543, 357] on button "Add to Canvas" at bounding box center [577, 358] width 113 height 25
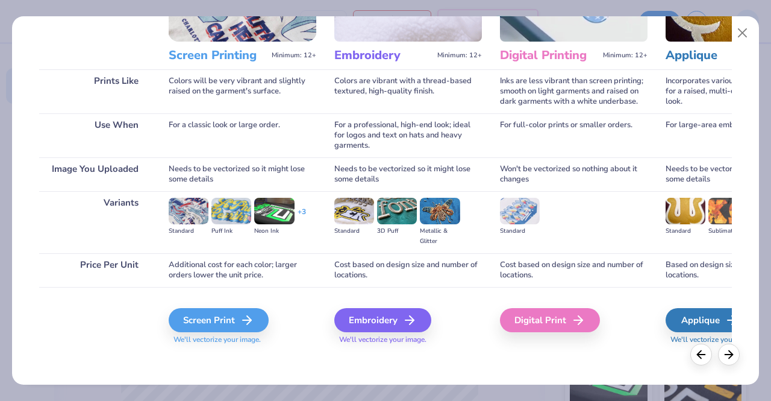
scroll to position [139, 0]
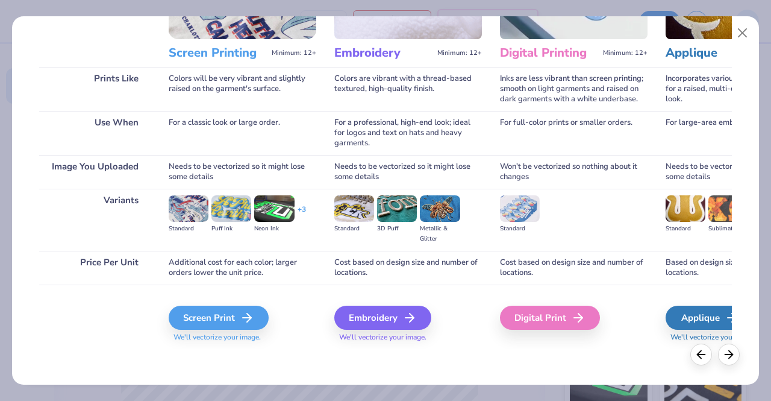
click at [323, 231] on div "Pick Your Print Type You can change this later. Prints Like Use When Image You …" at bounding box center [385, 128] width 693 height 442
click at [310, 257] on div "Additional cost for each color; larger orders lower the unit price." at bounding box center [243, 268] width 148 height 34
click at [250, 313] on icon at bounding box center [250, 317] width 14 height 14
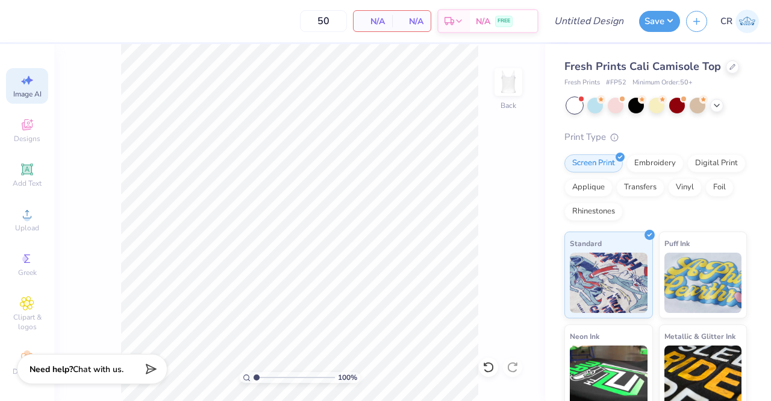
click at [20, 77] on icon at bounding box center [27, 80] width 14 height 14
select select "4"
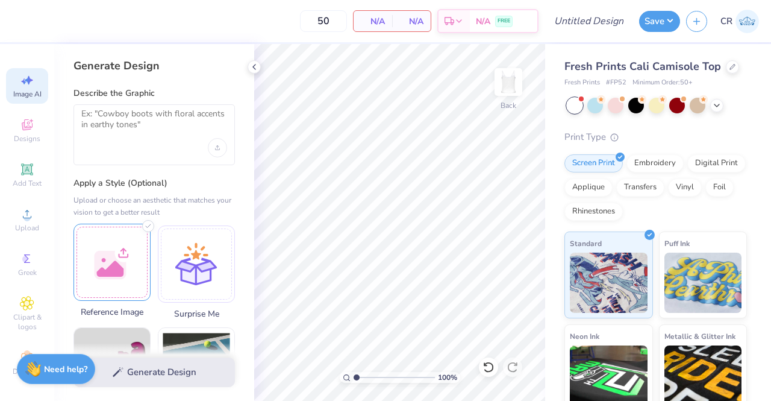
click at [148, 252] on div at bounding box center [111, 261] width 77 height 77
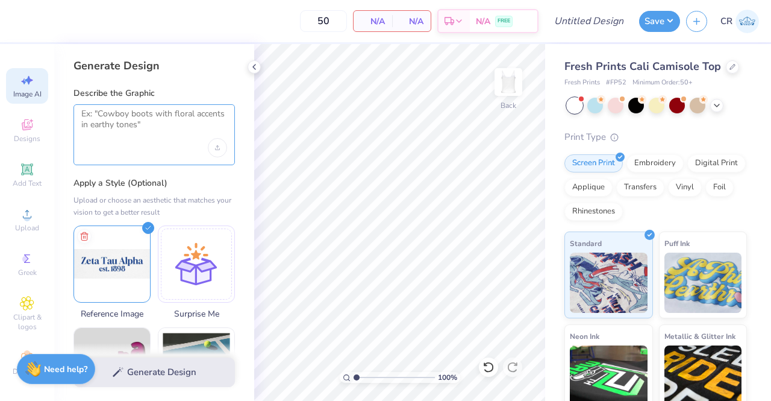
click at [178, 127] on textarea at bounding box center [154, 123] width 146 height 30
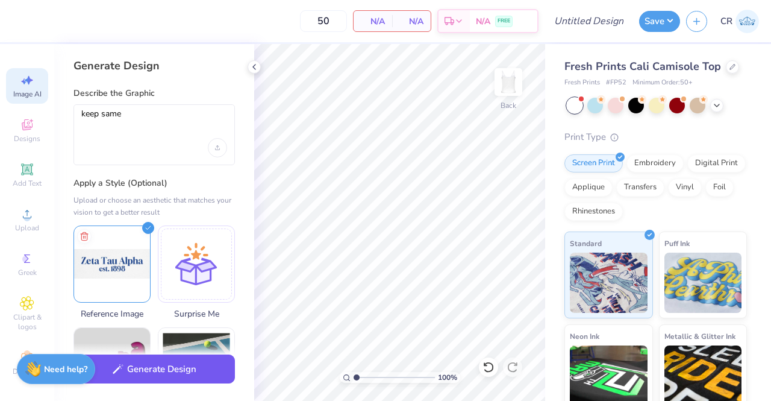
click at [169, 368] on button "Generate Design" at bounding box center [153, 369] width 161 height 30
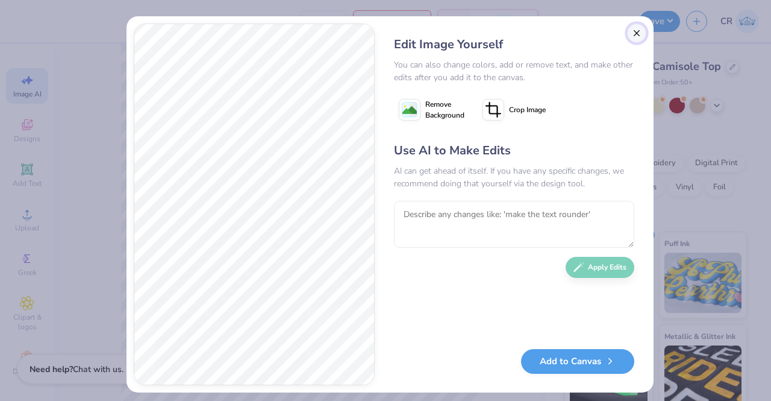
click at [631, 31] on button "Close" at bounding box center [636, 32] width 19 height 19
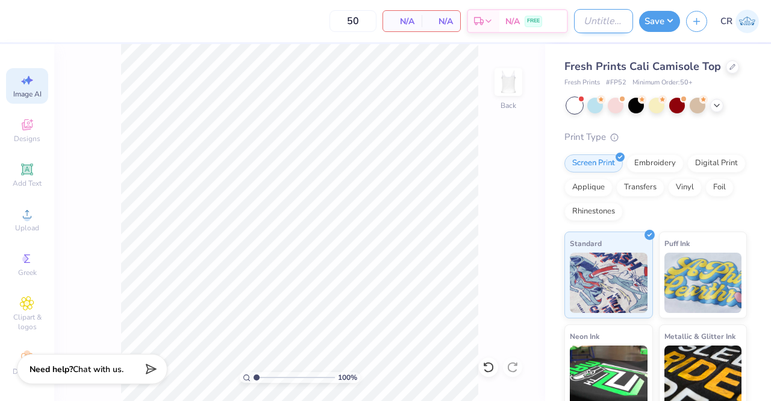
scroll to position [0, 27]
click at [235, 107] on div "50 N/A Per Item N/A Total Est. Delivery N/A FREE Design Title Save CR Image AI …" at bounding box center [385, 200] width 771 height 401
click at [6, 92] on div "Image AI" at bounding box center [27, 86] width 42 height 36
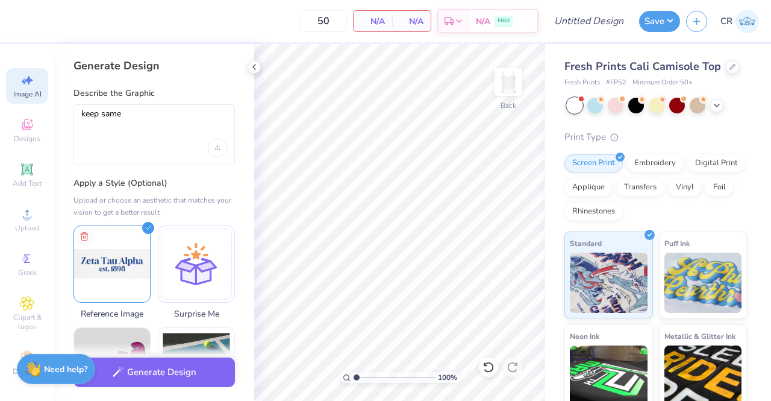
scroll to position [0, 0]
click at [172, 136] on textarea "keep same" at bounding box center [154, 123] width 146 height 30
type textarea "k"
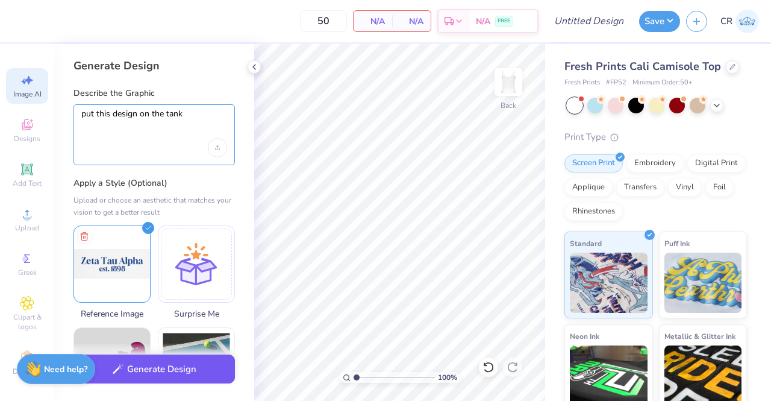
type textarea "put this design on the tank"
click at [181, 367] on button "Generate Design" at bounding box center [153, 369] width 161 height 30
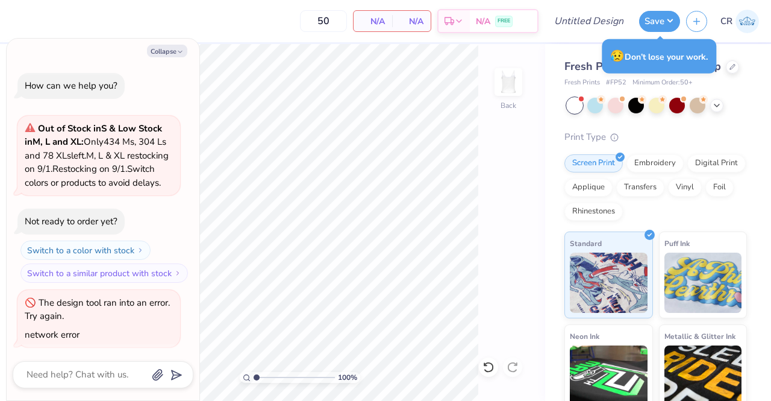
scroll to position [14, 0]
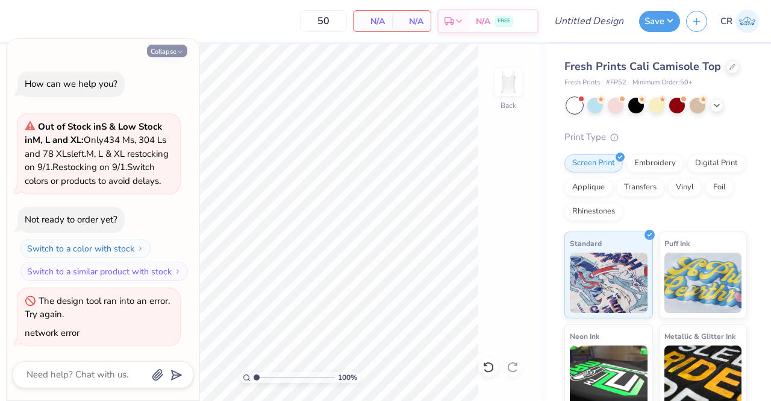
click at [186, 52] on button "Collapse" at bounding box center [167, 51] width 40 height 13
type textarea "x"
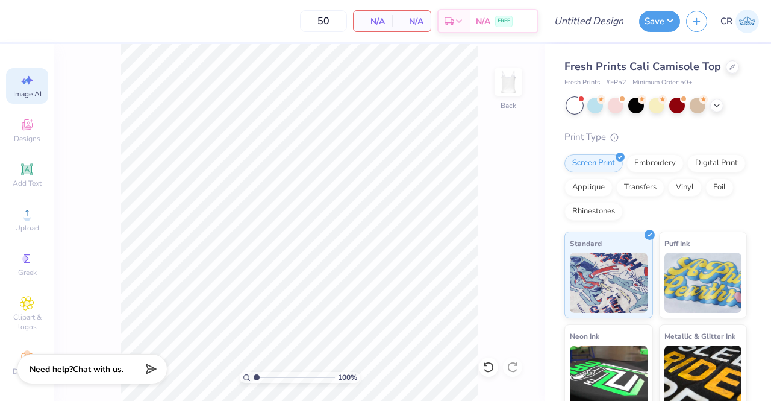
click at [30, 87] on div "Image AI" at bounding box center [27, 86] width 42 height 36
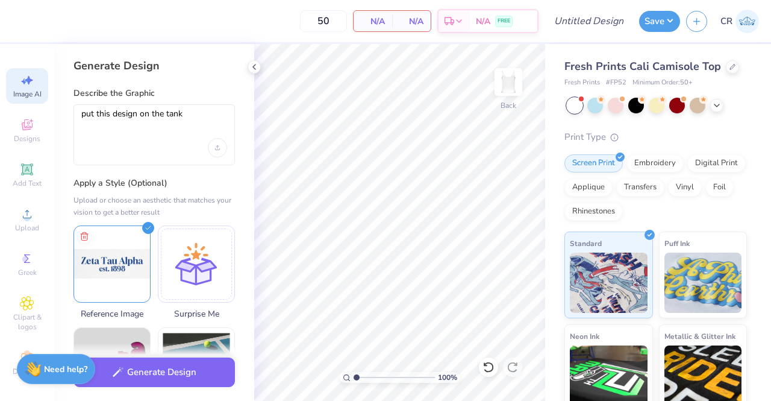
scroll to position [0, 0]
click at [183, 354] on div "Generate Design" at bounding box center [154, 372] width 200 height 58
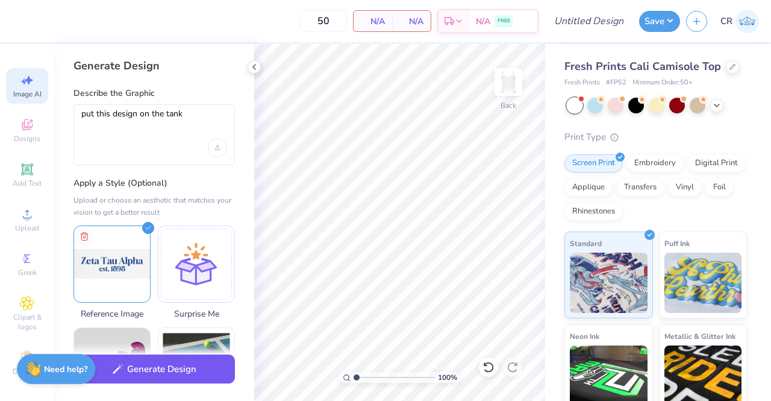
click at [183, 363] on button "Generate Design" at bounding box center [153, 369] width 161 height 30
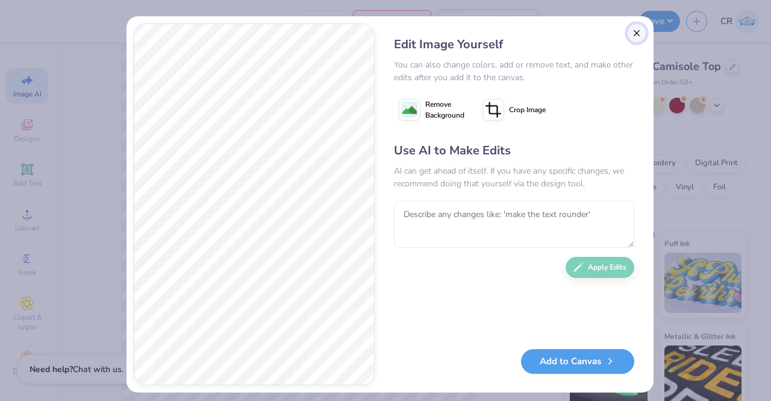
click at [633, 32] on button "Close" at bounding box center [636, 32] width 19 height 19
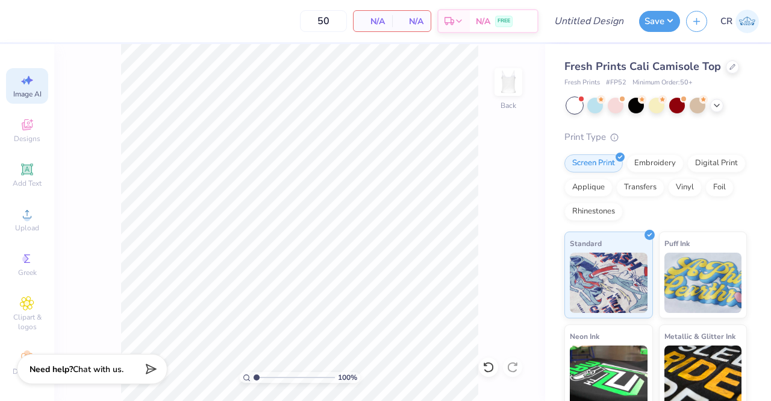
scroll to position [0, 27]
click at [37, 170] on div "Add Text" at bounding box center [27, 175] width 42 height 36
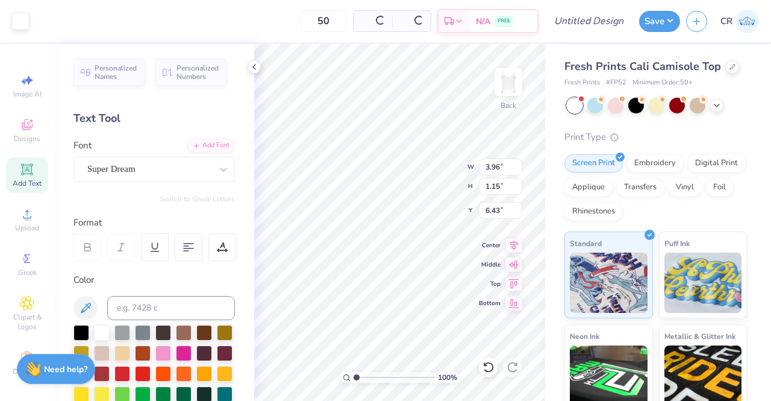
scroll to position [0, 0]
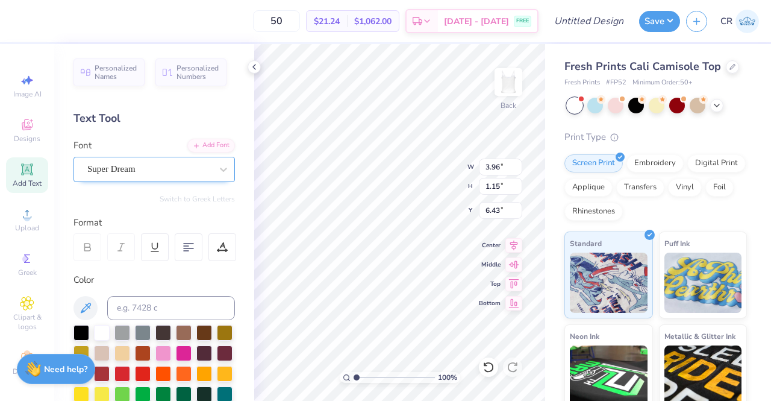
click at [192, 174] on div "Super Dream" at bounding box center [149, 169] width 126 height 19
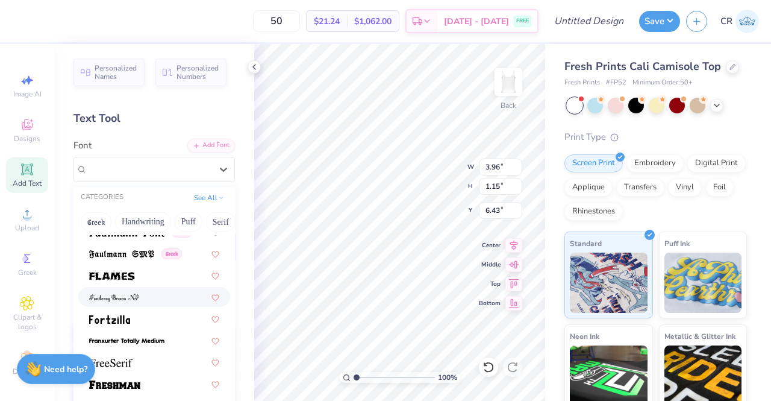
scroll to position [2617, 0]
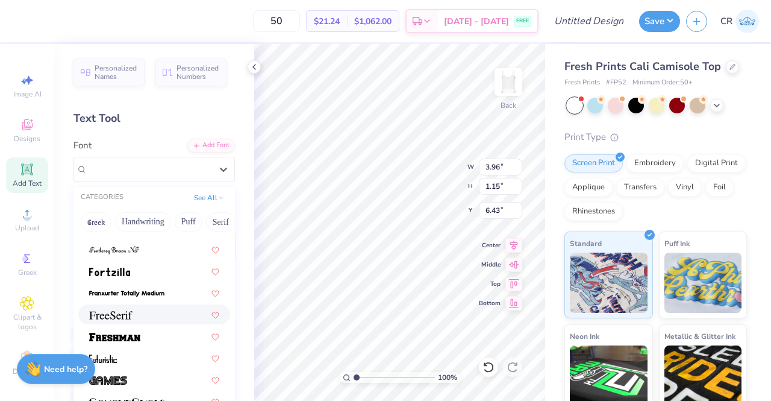
click at [151, 314] on div at bounding box center [154, 314] width 130 height 13
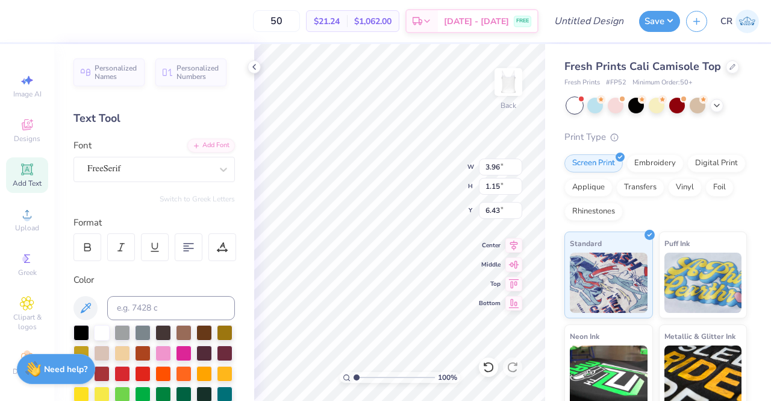
type input "4.04"
type input "1.08"
type input "6.46"
click at [137, 335] on div at bounding box center [143, 331] width 16 height 16
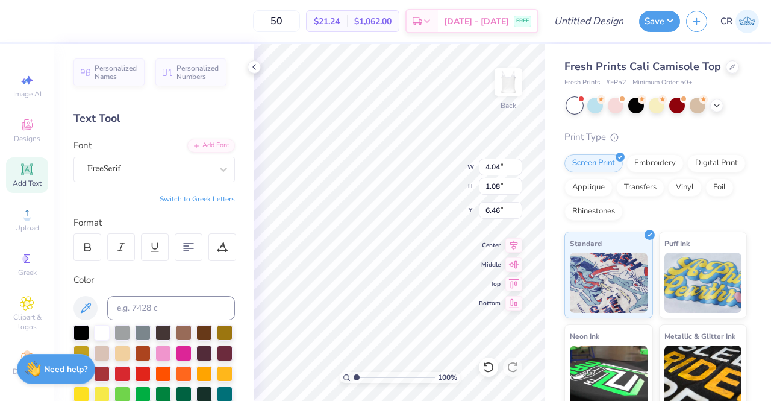
scroll to position [10, 2]
type textarea "Zeta Tau Alpha est.1898"
click at [194, 246] on div at bounding box center [189, 247] width 28 height 28
click at [237, 257] on div "Personalized Names Personalized Numbers Text Tool Add Font Font FreeSerif Switc…" at bounding box center [154, 222] width 200 height 357
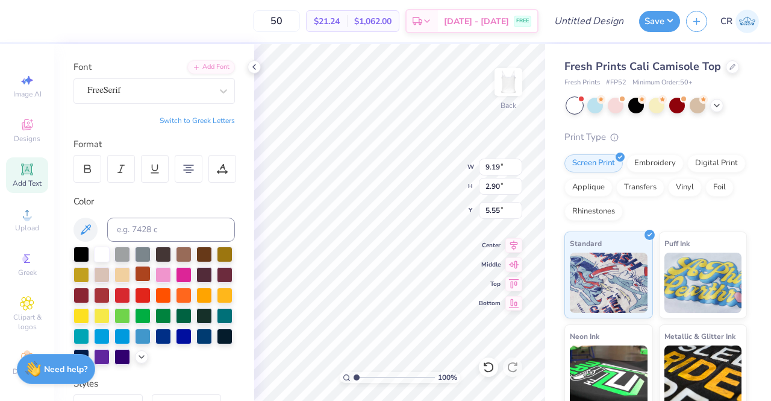
scroll to position [85, 0]
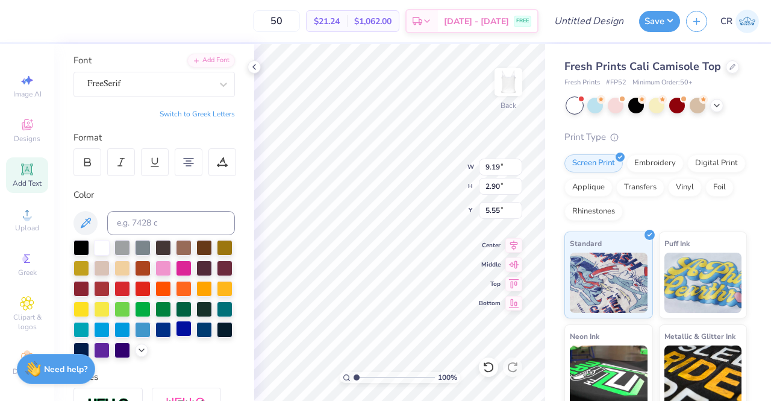
click at [176, 336] on div at bounding box center [184, 328] width 16 height 16
click at [89, 351] on div at bounding box center [81, 349] width 16 height 16
click at [155, 336] on div at bounding box center [163, 328] width 16 height 16
click at [181, 357] on div at bounding box center [153, 299] width 161 height 118
click at [137, 354] on icon at bounding box center [142, 349] width 10 height 10
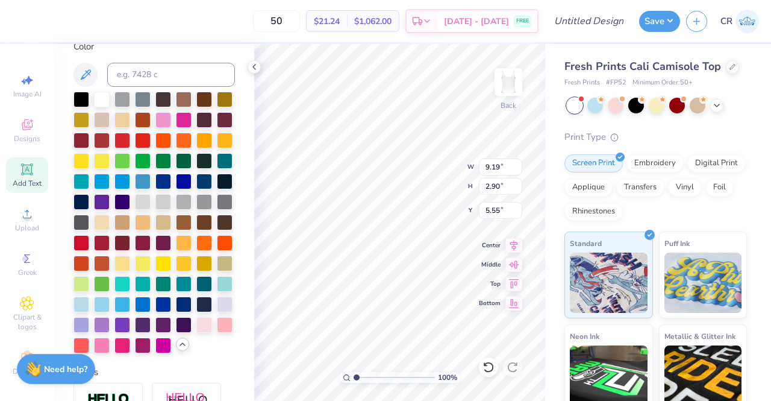
scroll to position [263, 0]
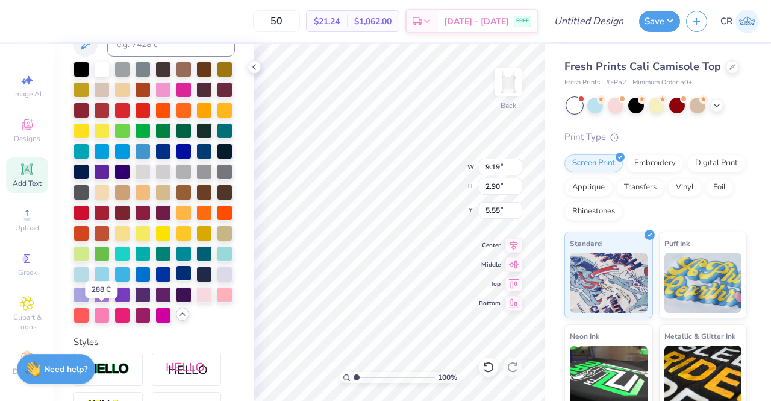
click at [176, 281] on div at bounding box center [184, 273] width 16 height 16
click at [249, 64] on icon at bounding box center [254, 67] width 10 height 10
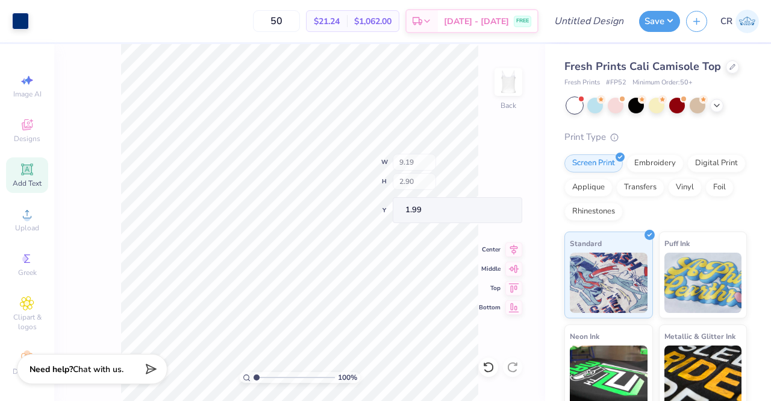
type input "1.99"
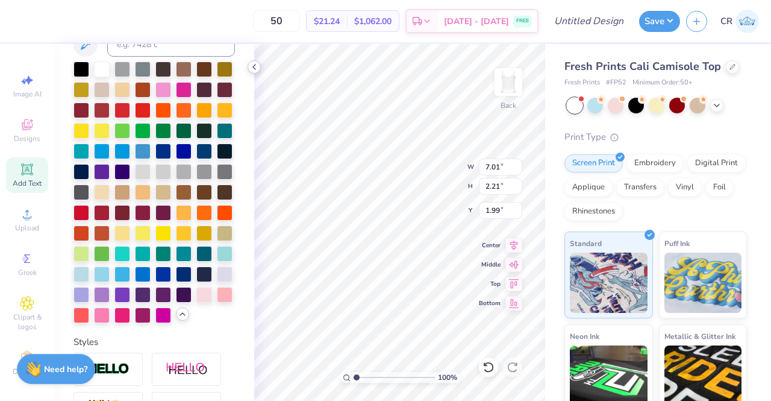
type input "7.01"
type input "2.21"
type input "2.09"
click at [254, 67] on polyline at bounding box center [254, 66] width 2 height 5
